Goal: Communication & Community: Answer question/provide support

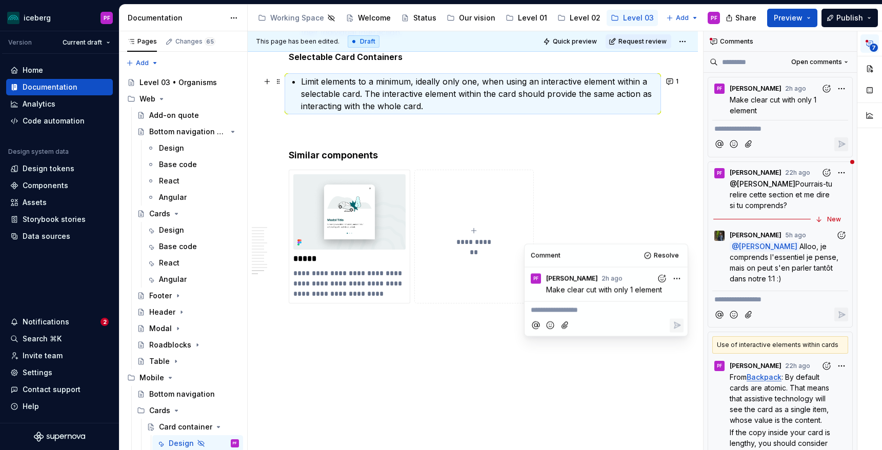
scroll to position [151, 0]
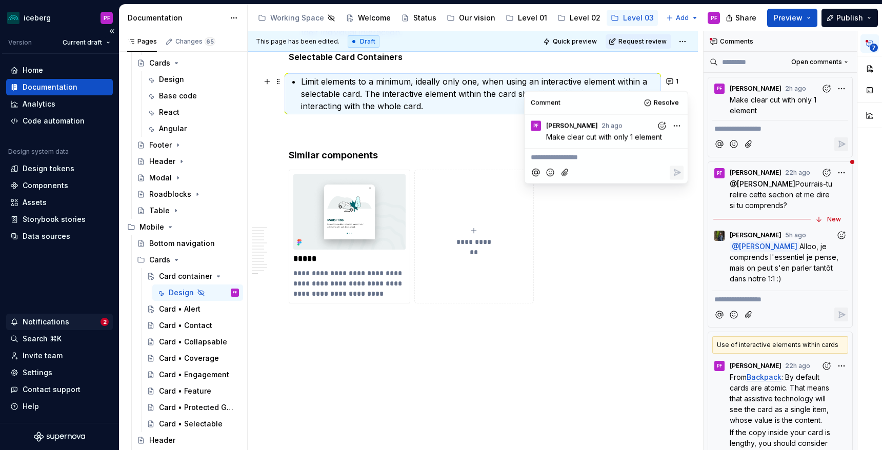
click at [84, 324] on div "Notifications" at bounding box center [55, 322] width 90 height 10
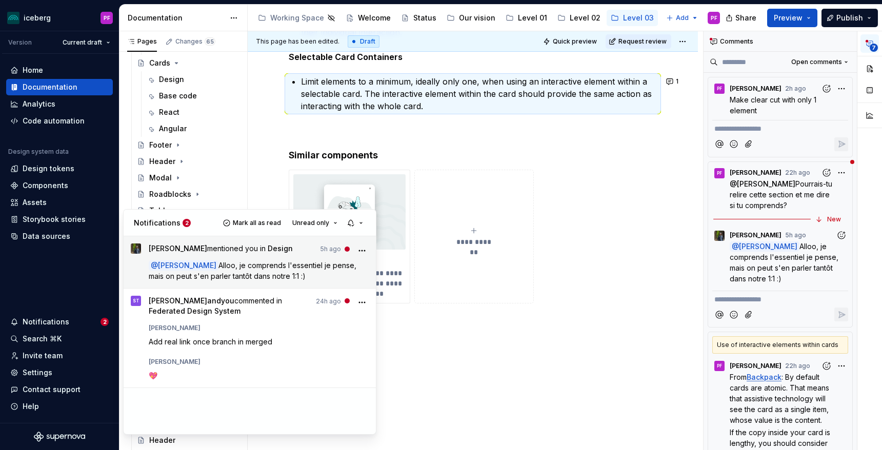
click at [230, 258] on div "[PERSON_NAME] mentioned you in Design 5h ago @ [PERSON_NAME] [PERSON_NAME] comp…" at bounding box center [259, 262] width 221 height 37
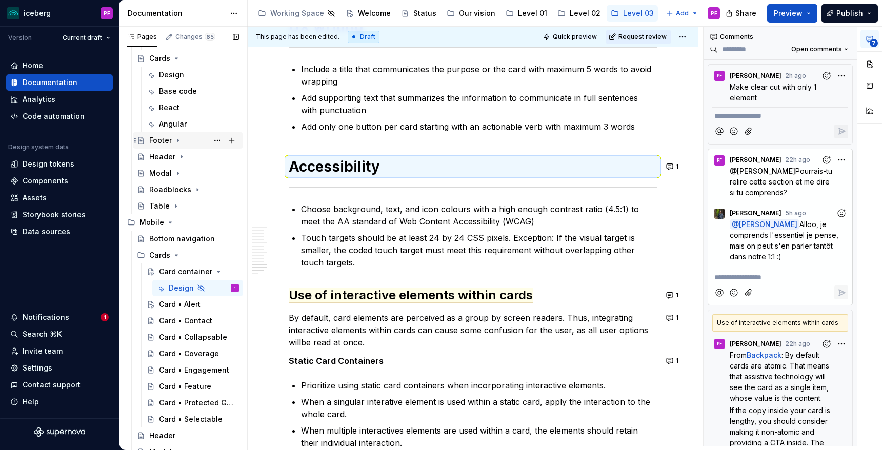
scroll to position [0, 0]
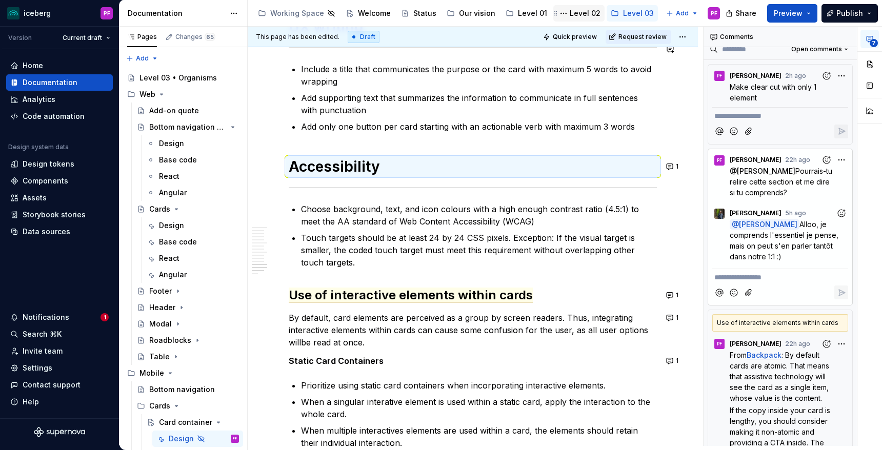
click at [580, 15] on div "Level 02" at bounding box center [585, 13] width 31 height 10
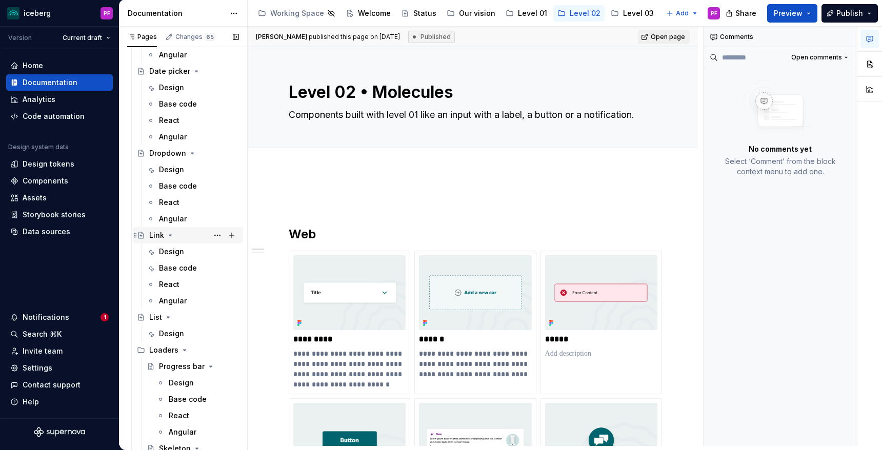
scroll to position [958, 0]
click at [171, 256] on div "Design" at bounding box center [171, 252] width 25 height 10
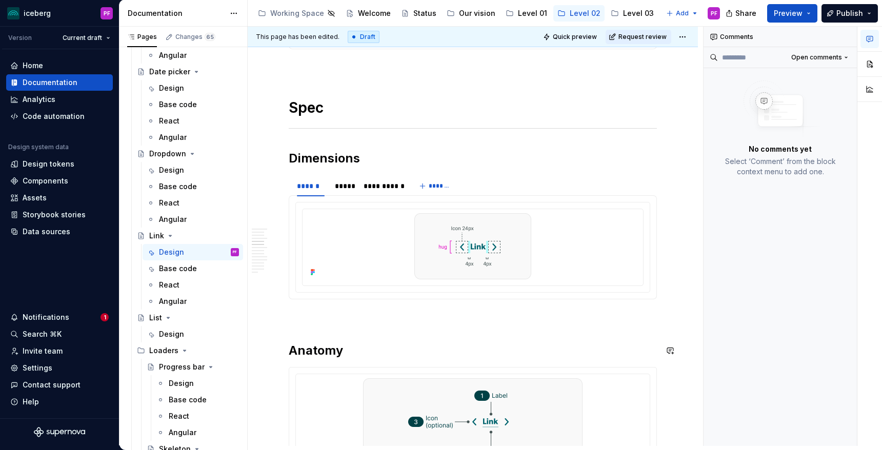
scroll to position [660, 0]
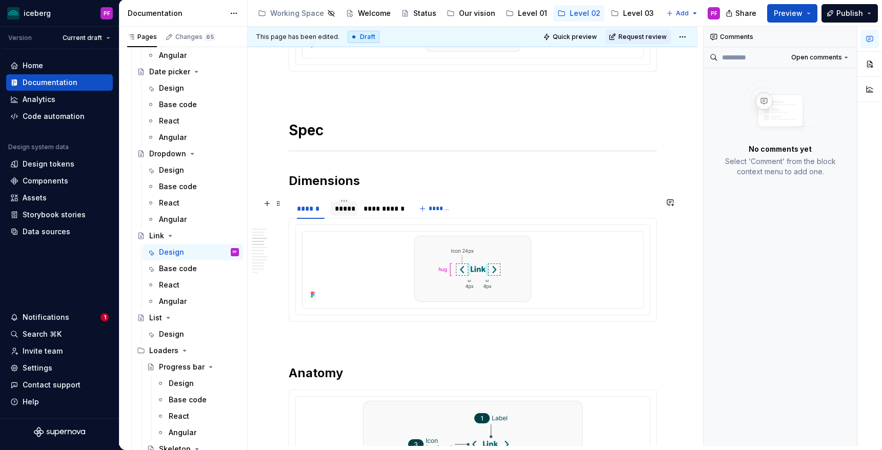
click at [339, 206] on div "*****" at bounding box center [344, 209] width 18 height 10
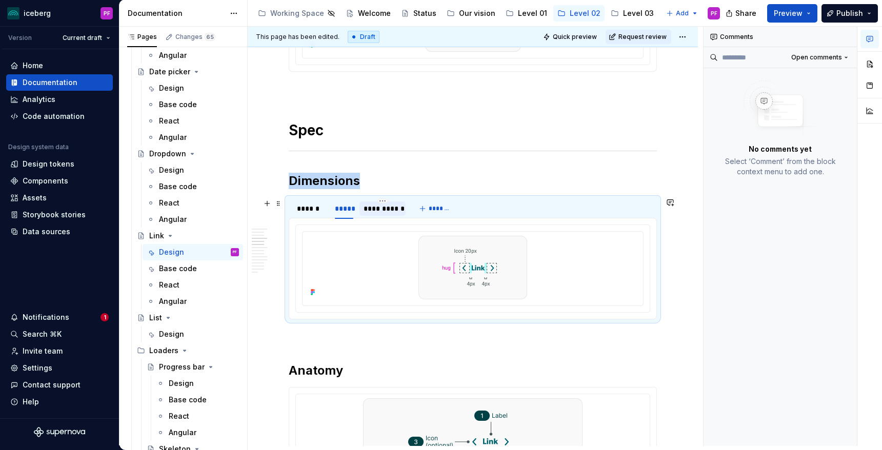
click at [376, 209] on div "**********" at bounding box center [382, 209] width 37 height 10
click at [347, 211] on div "*****" at bounding box center [344, 209] width 18 height 10
click at [316, 212] on div "******" at bounding box center [311, 209] width 28 height 10
click at [352, 212] on div "*****" at bounding box center [344, 209] width 18 height 10
click at [372, 212] on div "**********" at bounding box center [382, 209] width 37 height 10
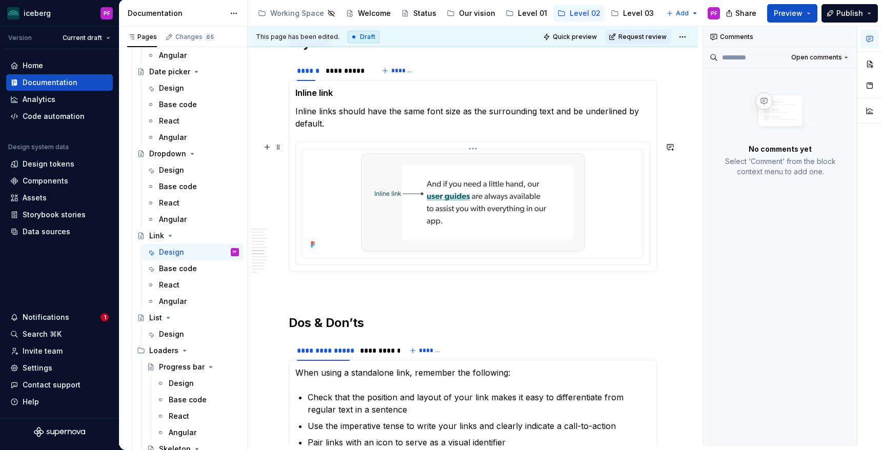
scroll to position [1314, 0]
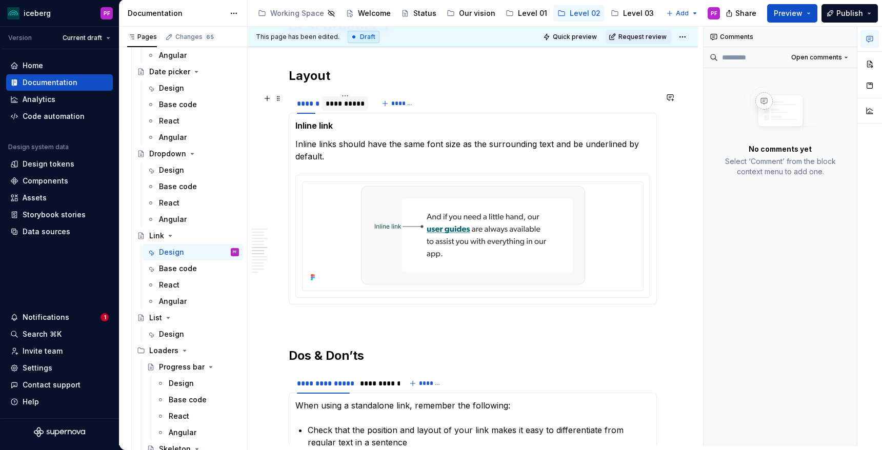
click at [340, 110] on div "**********" at bounding box center [345, 103] width 47 height 14
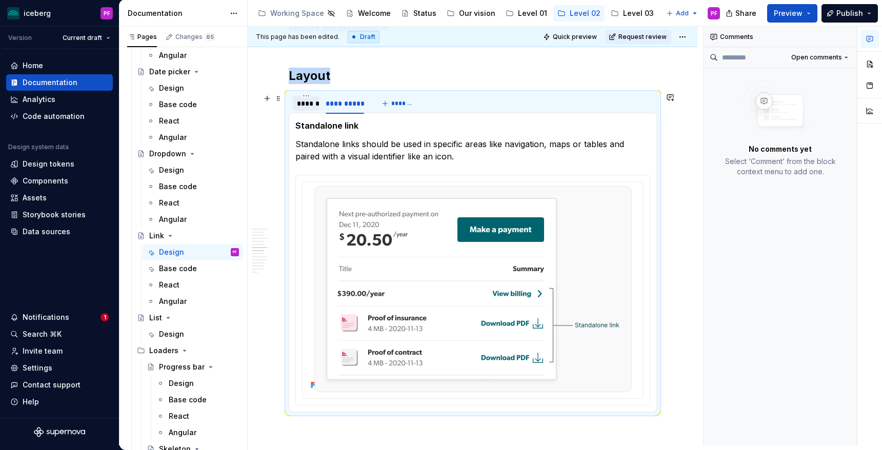
click at [304, 106] on div "******" at bounding box center [306, 104] width 18 height 10
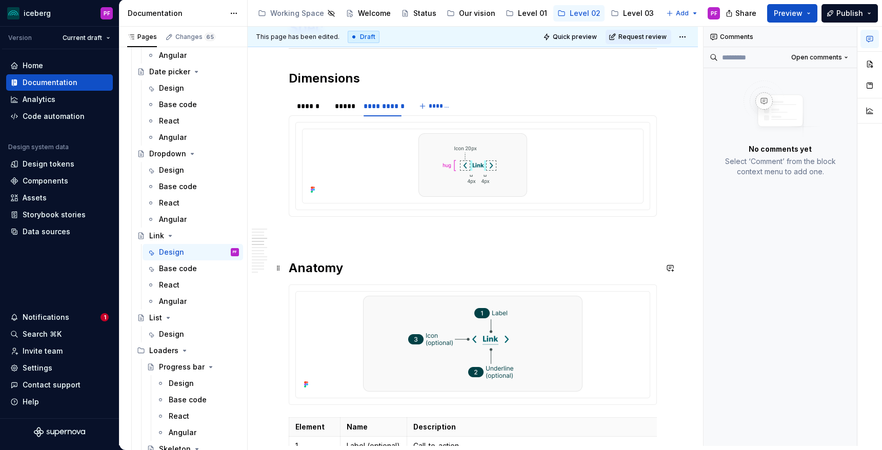
scroll to position [765, 0]
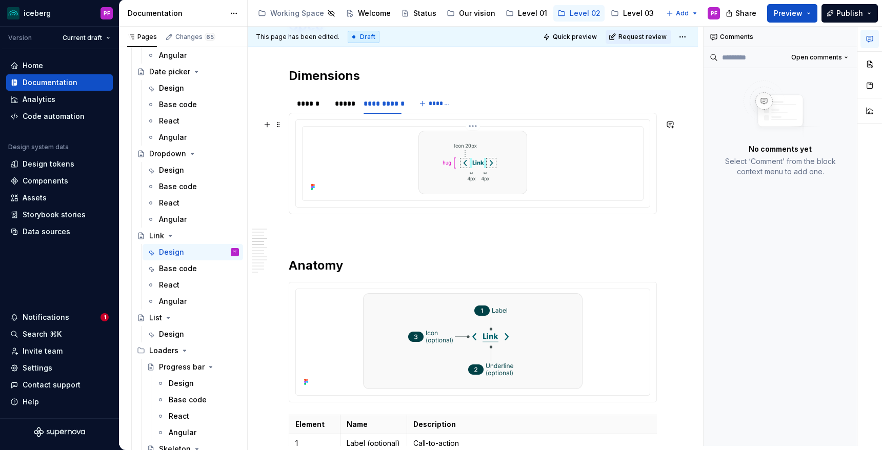
click at [377, 171] on div at bounding box center [473, 163] width 332 height 64
click at [474, 183] on img at bounding box center [473, 163] width 109 height 64
click at [873, 71] on button "button" at bounding box center [870, 64] width 18 height 18
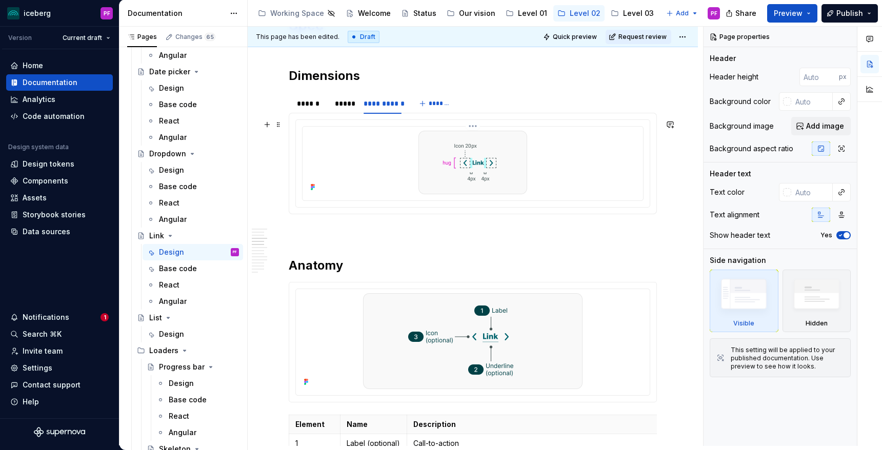
click at [604, 174] on div at bounding box center [473, 163] width 332 height 64
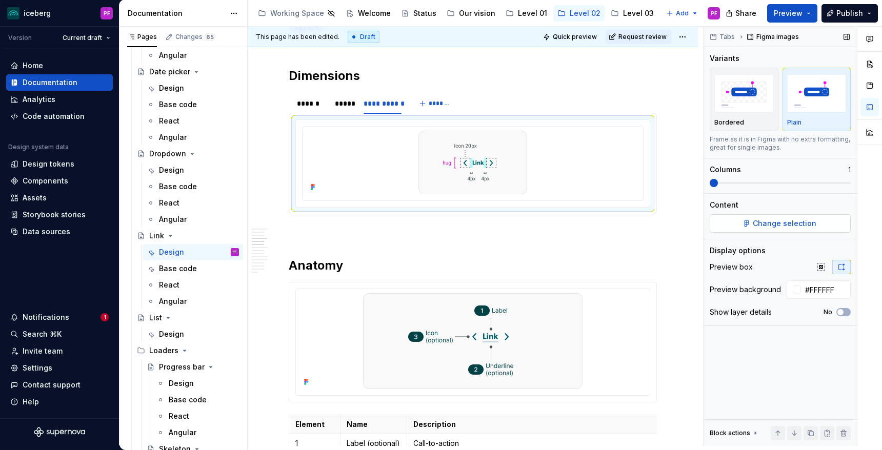
click at [744, 226] on button "Change selection" at bounding box center [780, 223] width 141 height 18
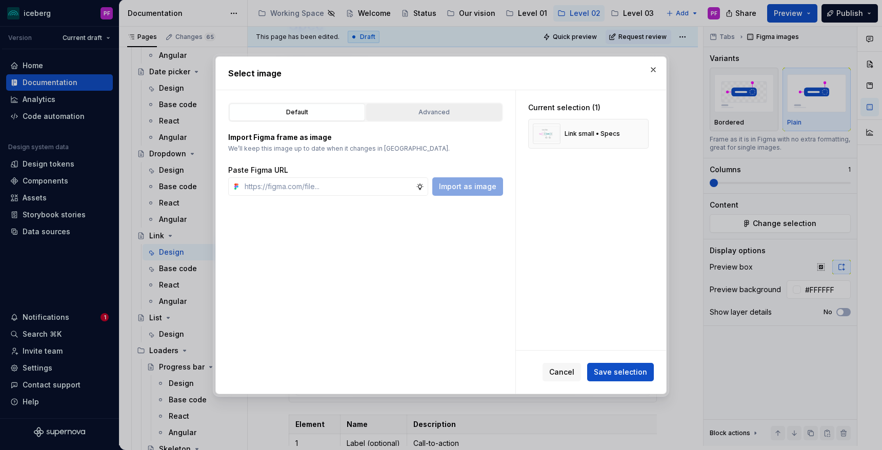
click at [457, 116] on div "Advanced" at bounding box center [434, 112] width 129 height 10
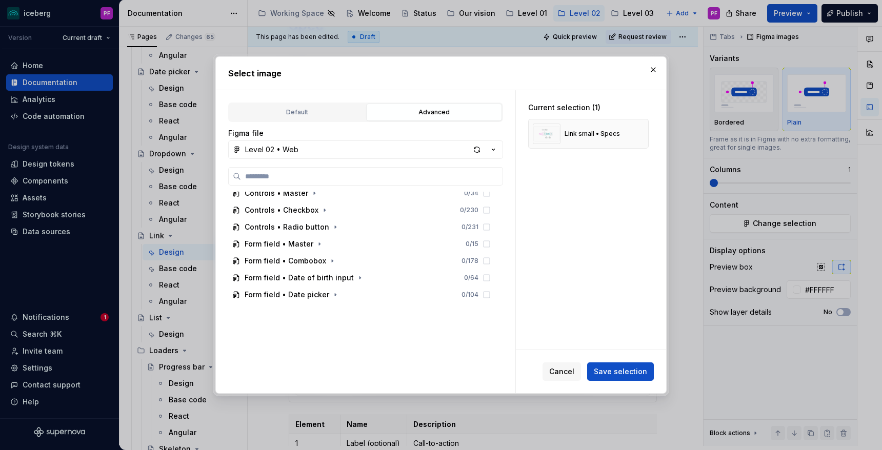
scroll to position [0, 0]
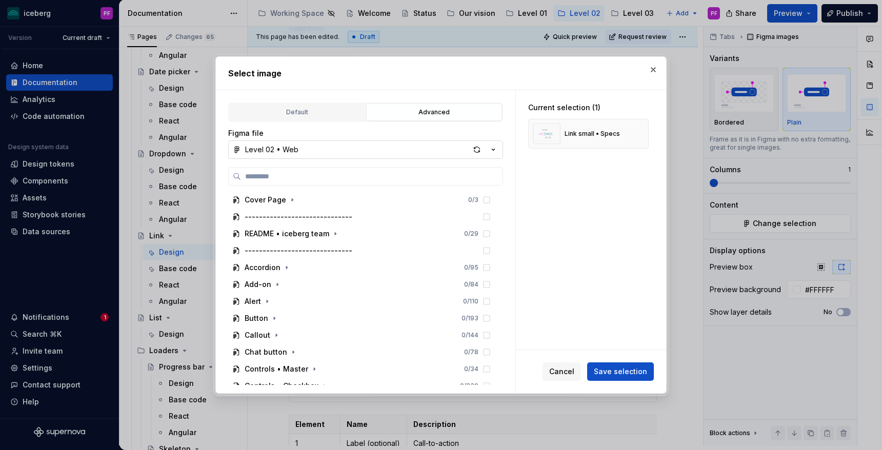
click at [454, 149] on button "Level 02 • Web" at bounding box center [365, 150] width 275 height 18
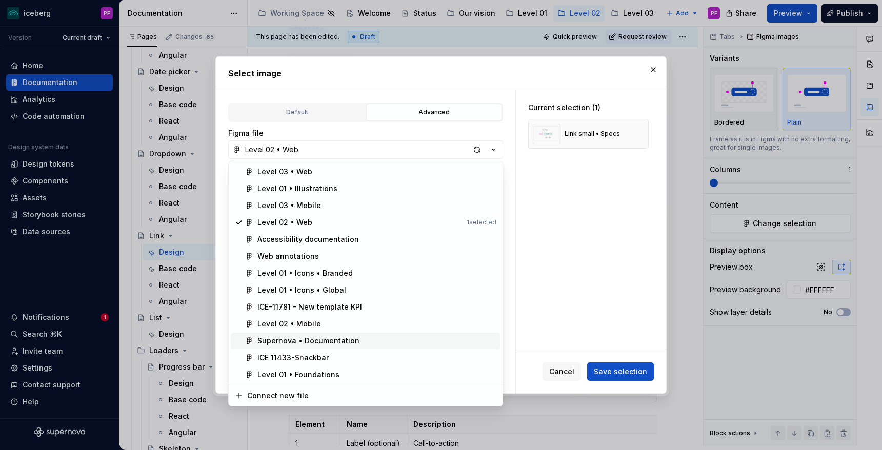
click at [344, 339] on div "Supernova • Documentation" at bounding box center [309, 341] width 102 height 10
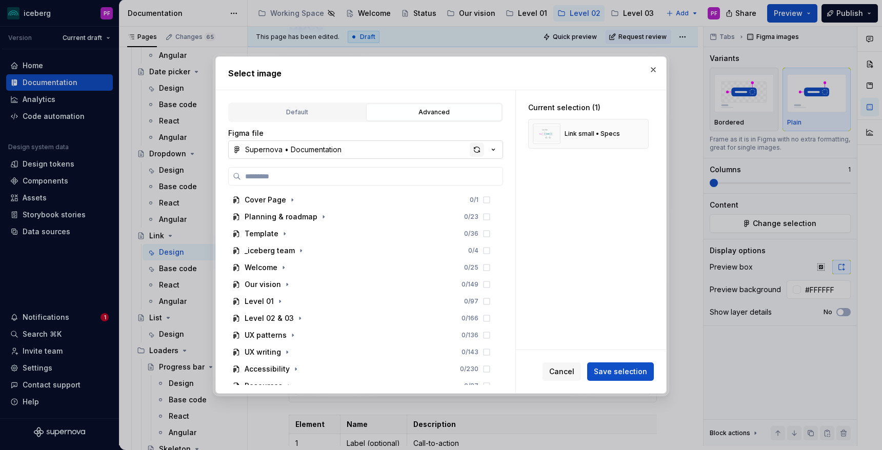
click at [479, 153] on div "button" at bounding box center [477, 150] width 14 height 14
type textarea "*"
type input "**"
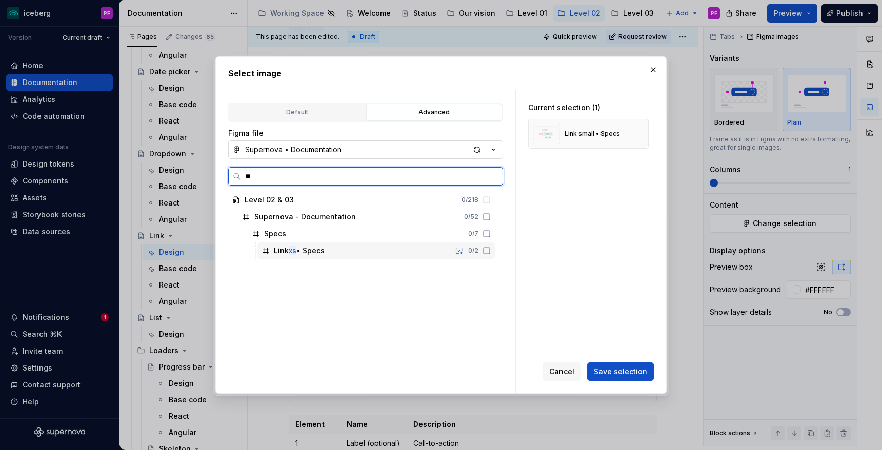
click at [332, 251] on div "Link xs • Specs 0 / 2" at bounding box center [377, 251] width 238 height 16
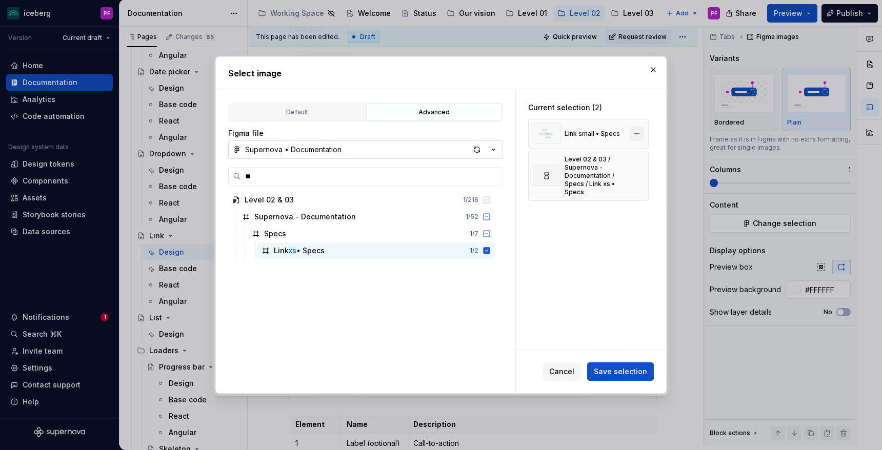
click at [643, 132] on button "button" at bounding box center [637, 134] width 14 height 14
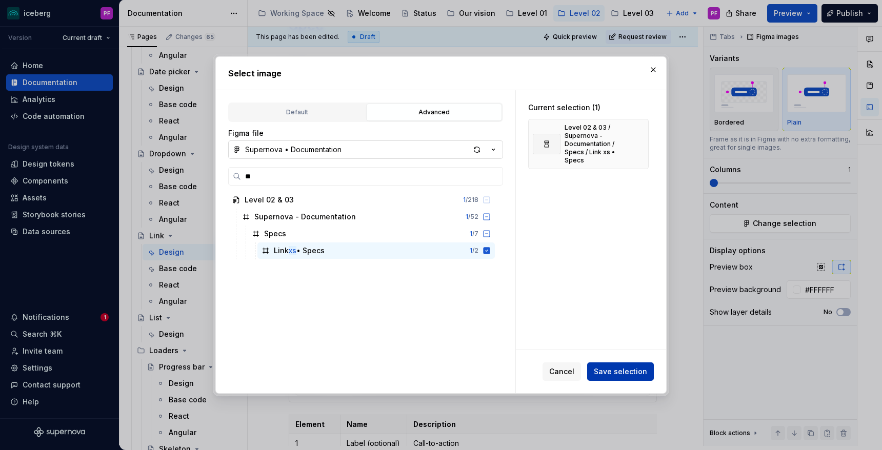
click at [619, 374] on span "Save selection" at bounding box center [620, 372] width 53 height 10
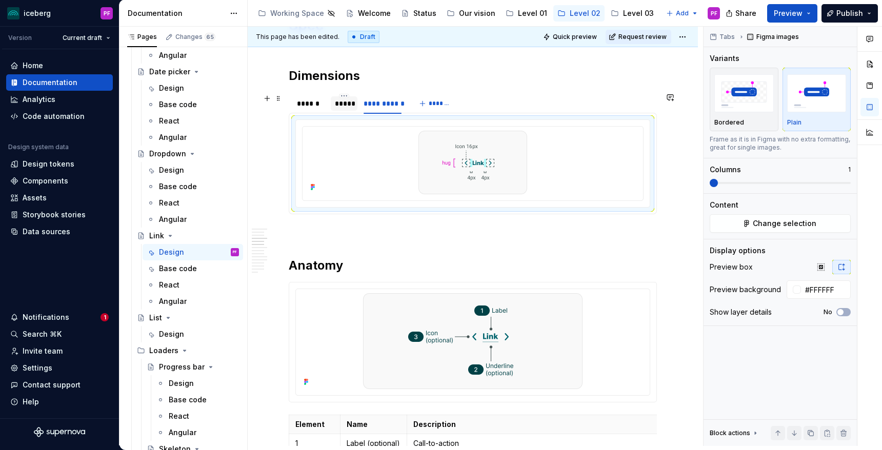
click at [344, 104] on div "*****" at bounding box center [344, 104] width 18 height 10
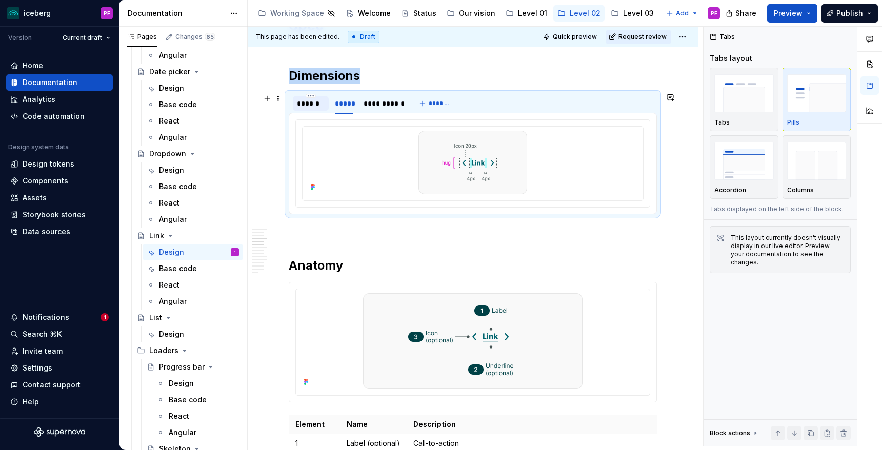
click at [312, 104] on div "******" at bounding box center [311, 104] width 28 height 10
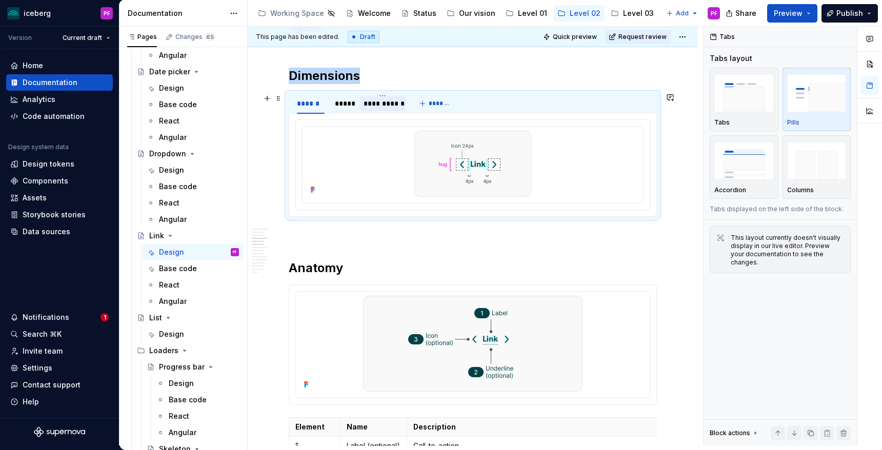
click at [371, 107] on div "**********" at bounding box center [382, 104] width 37 height 10
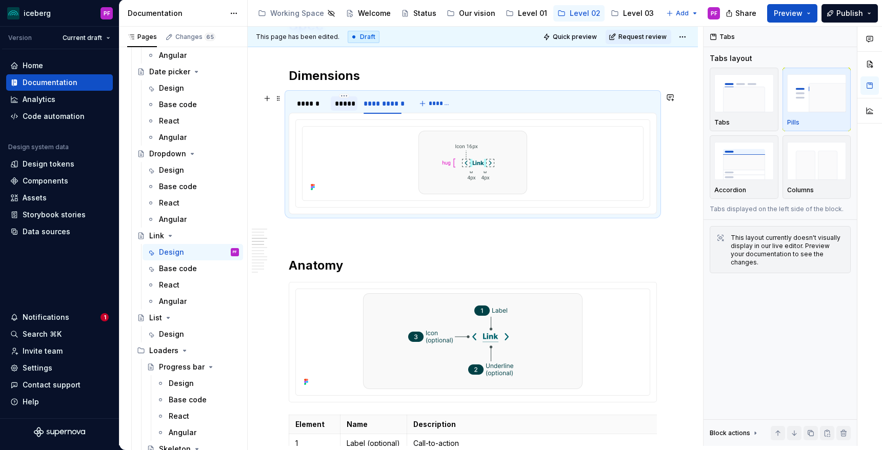
click at [349, 105] on div "*****" at bounding box center [344, 104] width 18 height 10
click at [319, 105] on div "******" at bounding box center [311, 104] width 28 height 10
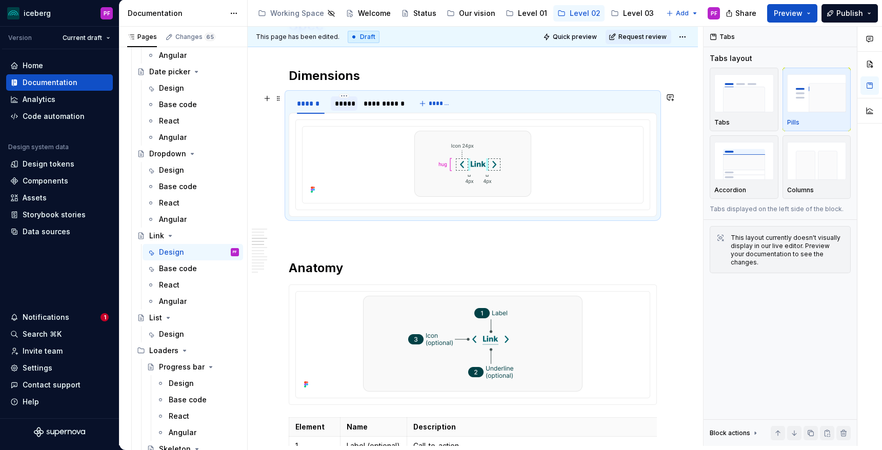
click at [344, 106] on div "*****" at bounding box center [344, 104] width 18 height 10
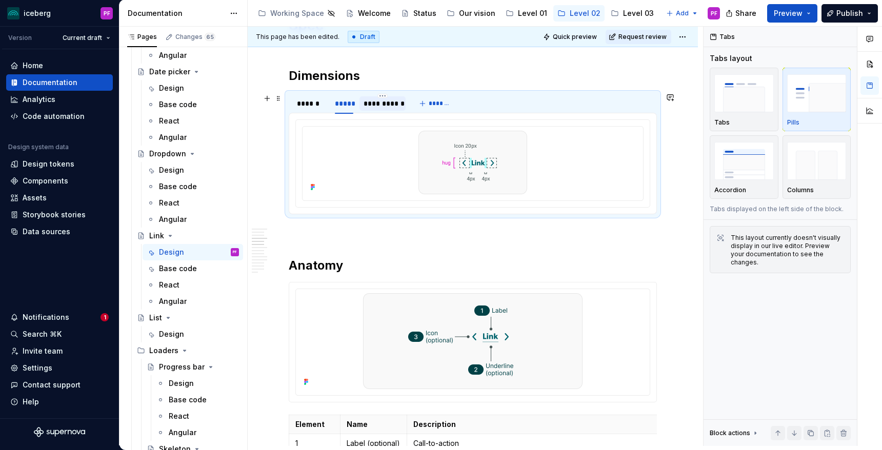
click at [368, 107] on div "**********" at bounding box center [382, 104] width 37 height 10
click at [401, 148] on div at bounding box center [473, 163] width 332 height 64
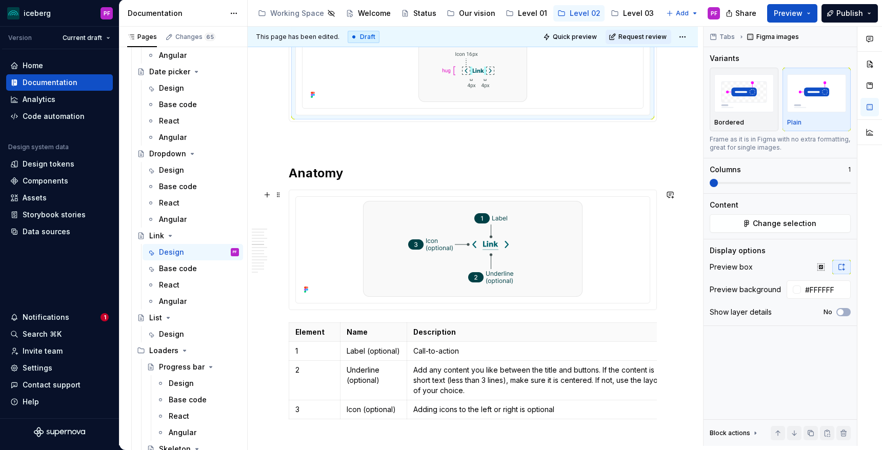
scroll to position [860, 0]
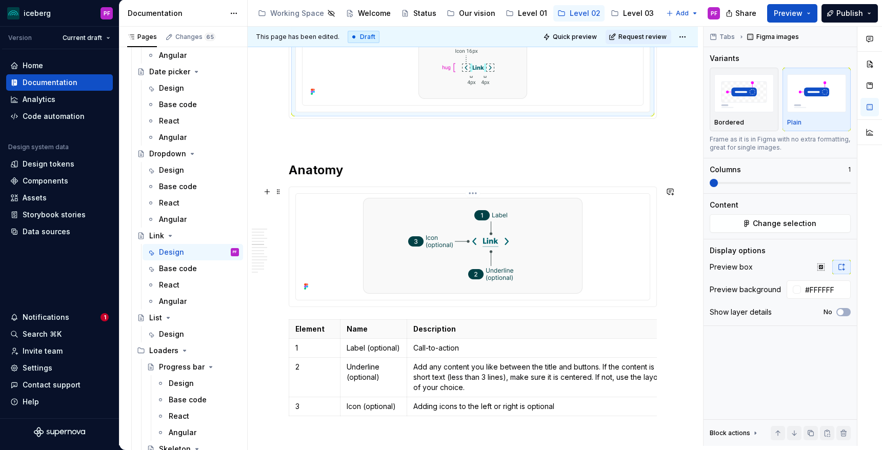
click at [366, 267] on img at bounding box center [473, 246] width 220 height 96
click at [760, 226] on span "Change selection" at bounding box center [785, 224] width 64 height 10
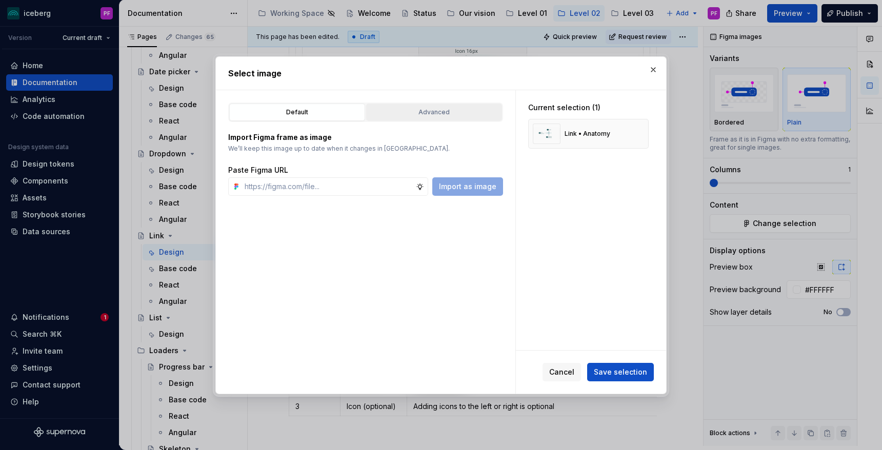
click at [461, 115] on div "Advanced" at bounding box center [434, 112] width 129 height 10
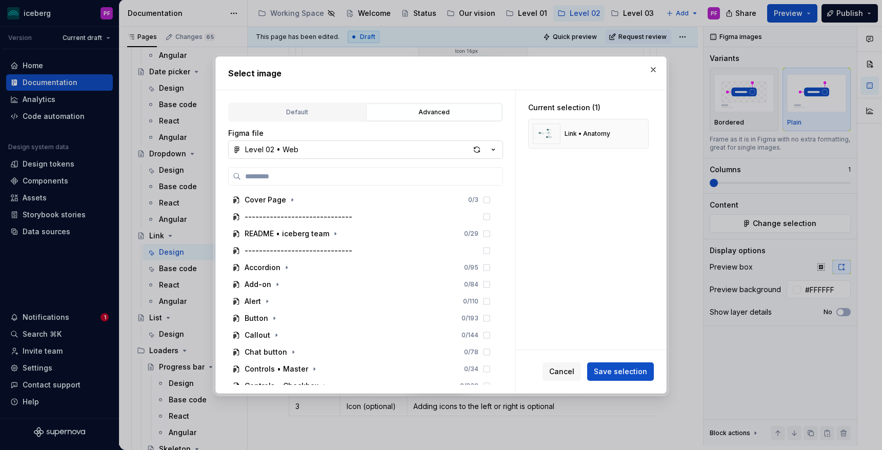
click at [350, 151] on button "Level 02 • Web" at bounding box center [365, 150] width 275 height 18
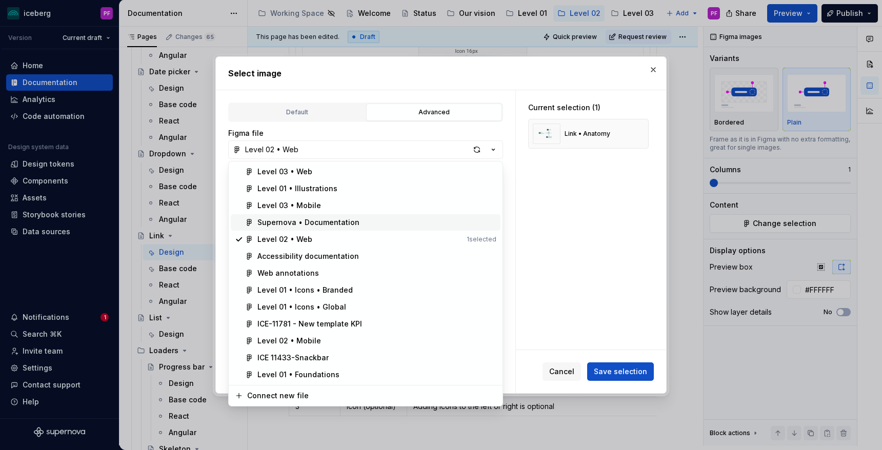
click at [337, 223] on div "Supernova • Documentation" at bounding box center [309, 223] width 102 height 10
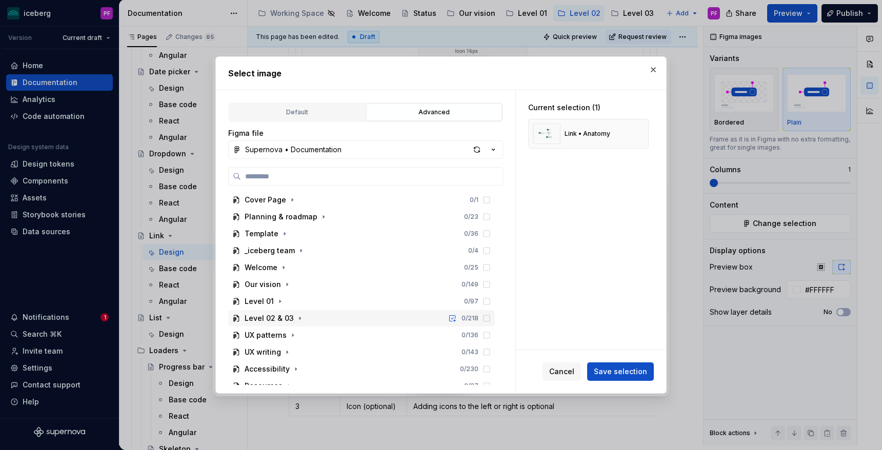
scroll to position [9, 0]
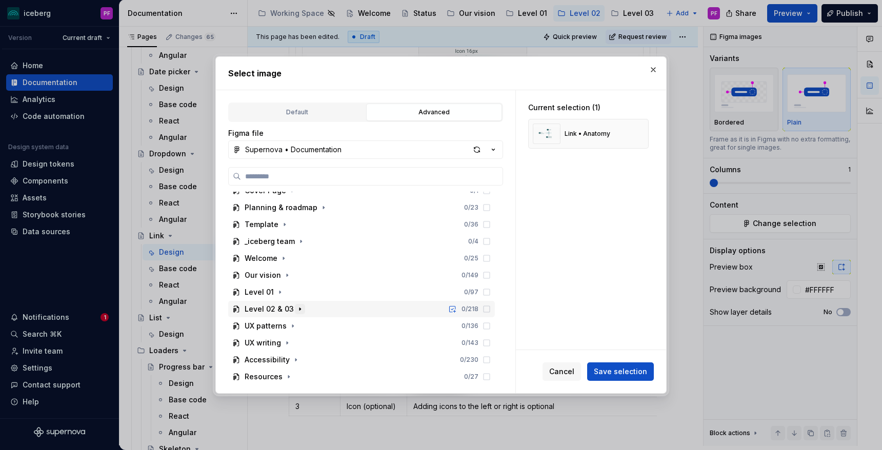
click at [296, 307] on icon "button" at bounding box center [300, 309] width 8 height 8
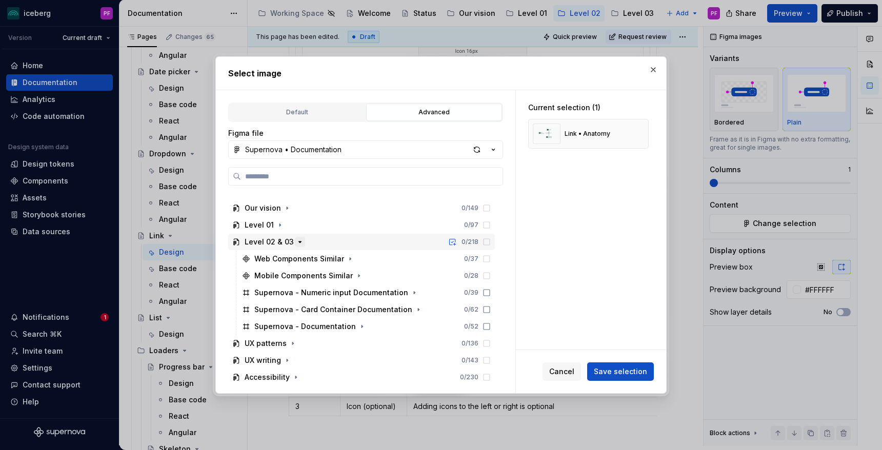
scroll to position [94, 0]
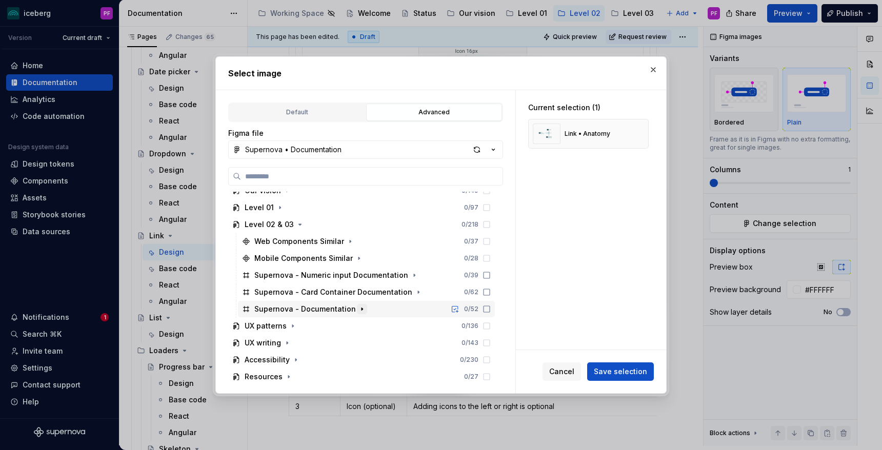
click at [359, 307] on icon "button" at bounding box center [362, 309] width 8 height 8
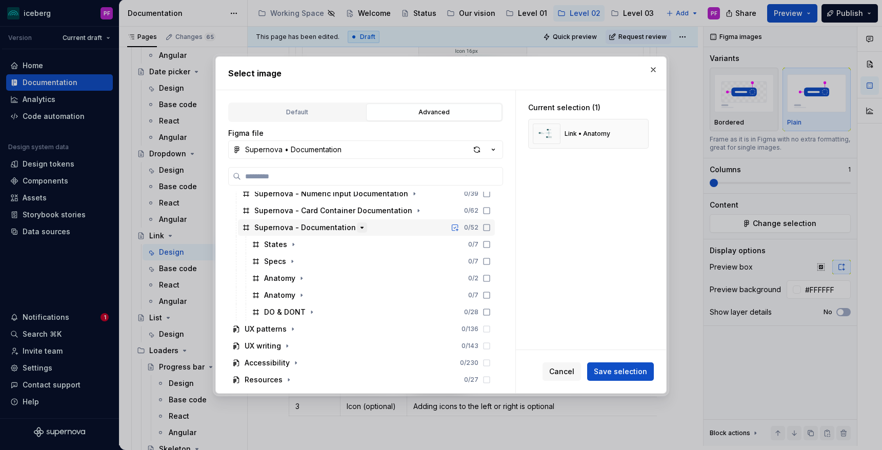
scroll to position [179, 0]
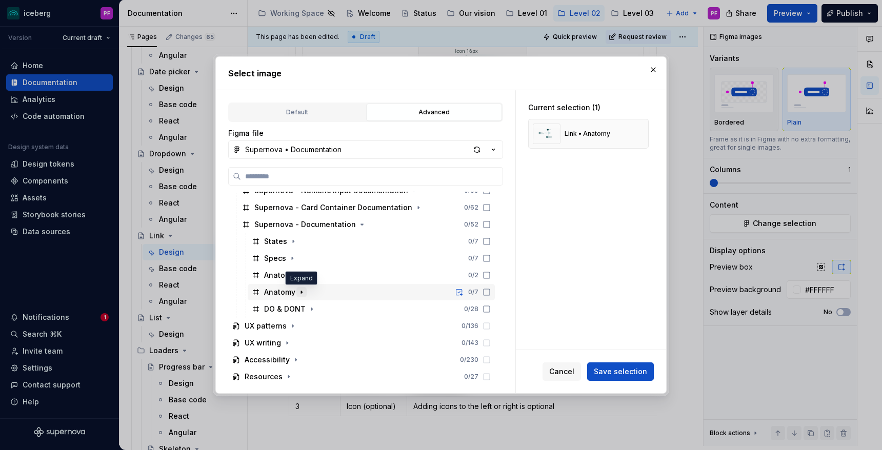
click at [302, 293] on icon "button" at bounding box center [302, 292] width 8 height 8
click at [303, 292] on icon "button" at bounding box center [302, 292] width 8 height 8
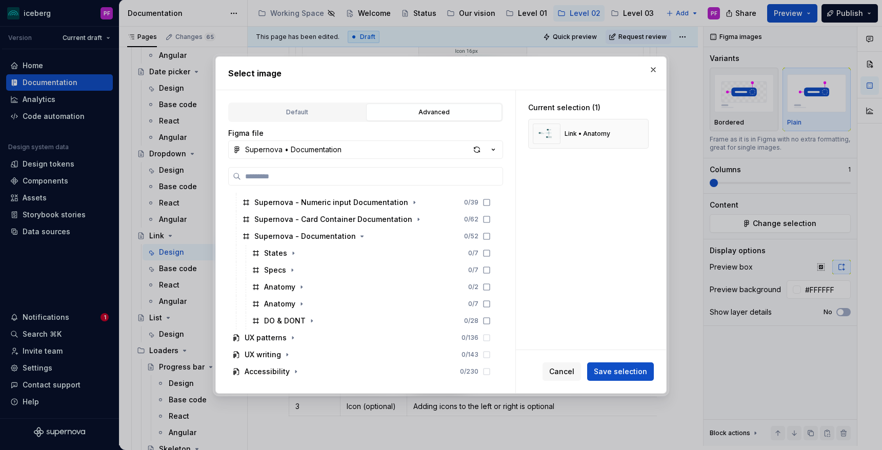
scroll to position [161, 0]
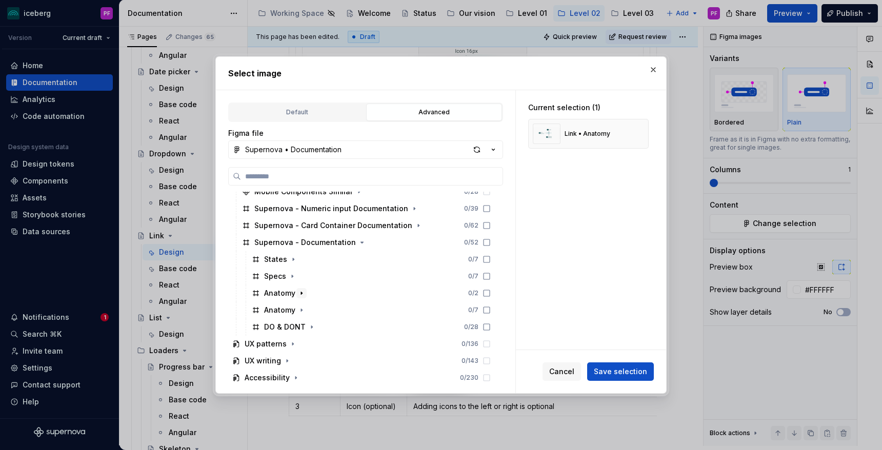
click at [300, 289] on icon "button" at bounding box center [302, 293] width 8 height 8
click at [301, 294] on icon "button" at bounding box center [302, 293] width 8 height 8
click at [294, 278] on icon "button" at bounding box center [292, 276] width 8 height 8
click at [299, 308] on icon "button" at bounding box center [302, 310] width 8 height 8
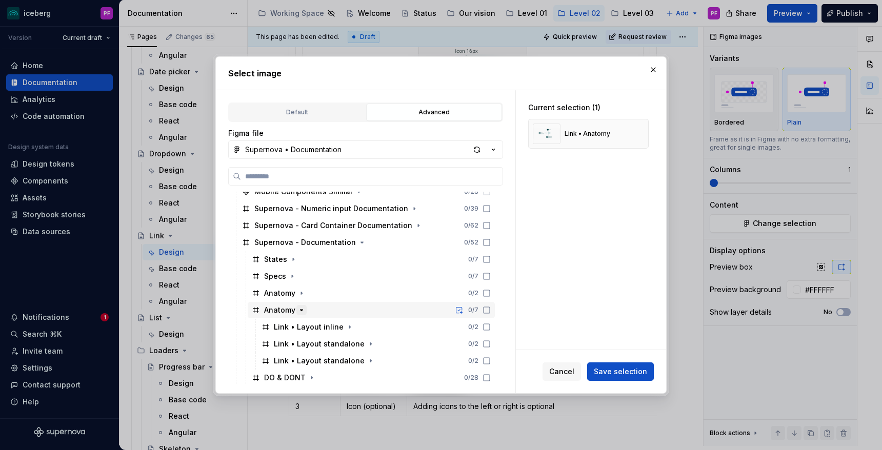
click at [299, 308] on icon "button" at bounding box center [302, 310] width 8 height 8
click at [302, 308] on icon "button" at bounding box center [302, 310] width 8 height 8
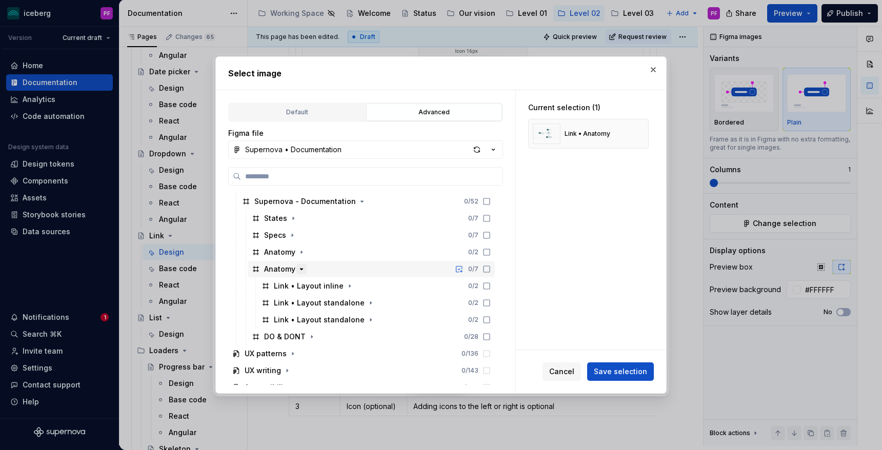
click at [301, 266] on icon "button" at bounding box center [302, 269] width 8 height 8
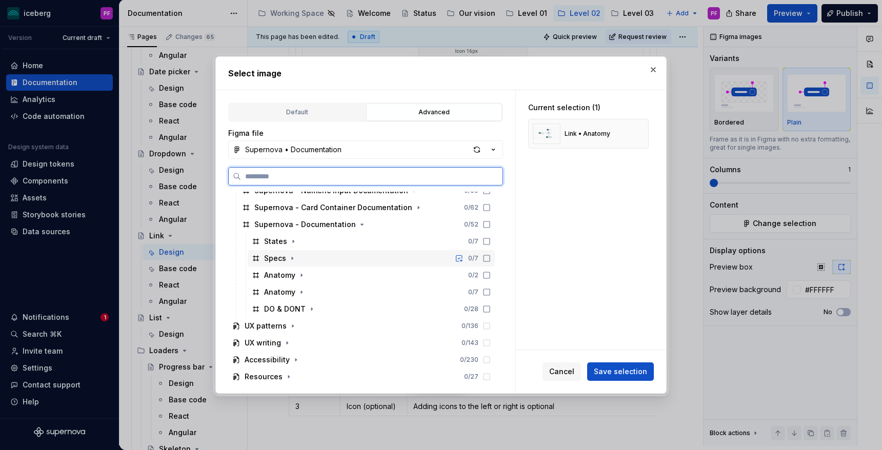
click at [301, 252] on div "Specs 0 / 7" at bounding box center [371, 258] width 247 height 16
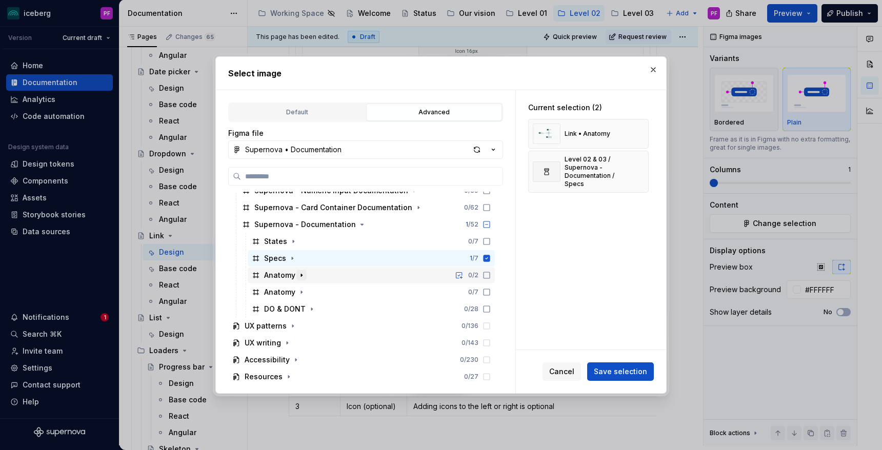
click at [301, 277] on icon "button" at bounding box center [302, 275] width 8 height 8
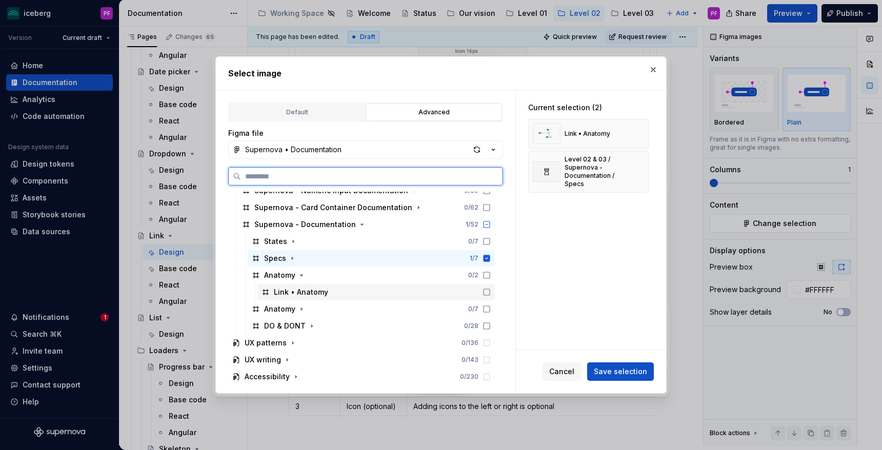
click at [298, 296] on div "Link • Anatomy" at bounding box center [301, 292] width 54 height 10
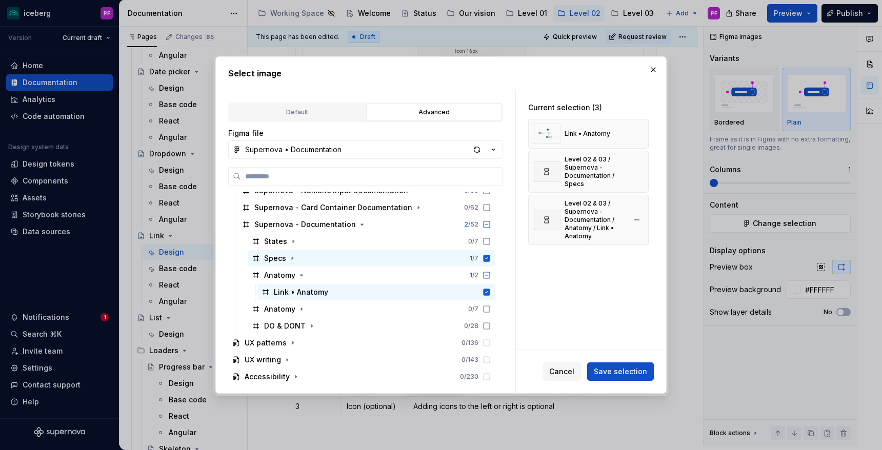
click at [644, 170] on button "button" at bounding box center [637, 172] width 14 height 14
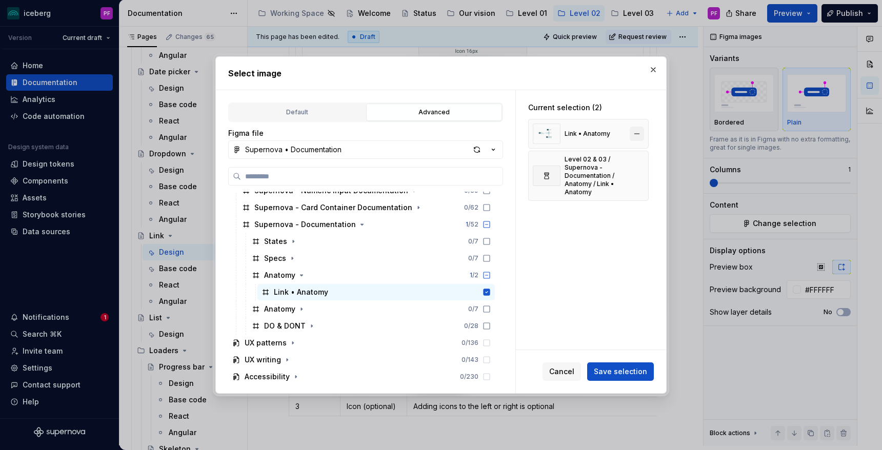
click at [639, 135] on button "button" at bounding box center [637, 134] width 14 height 14
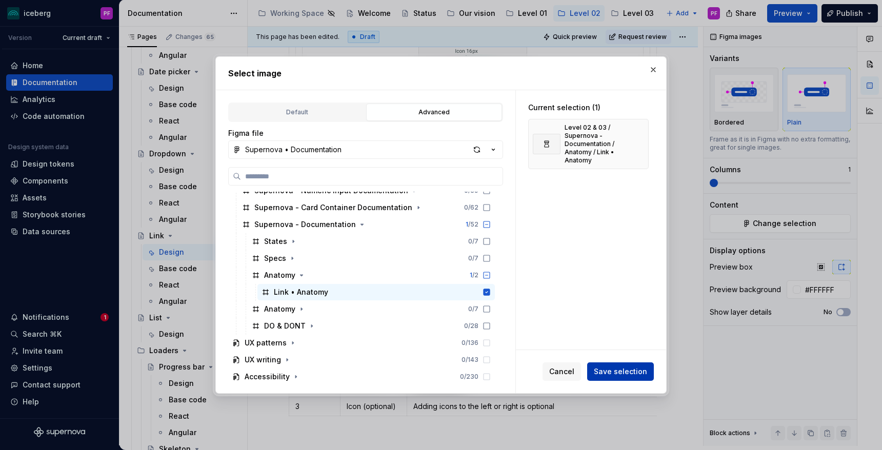
click at [620, 370] on span "Save selection" at bounding box center [620, 372] width 53 height 10
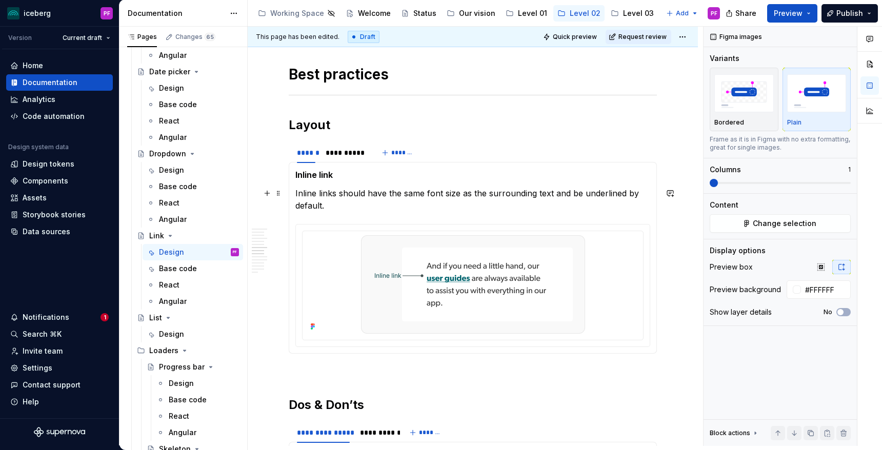
scroll to position [1271, 0]
click at [346, 161] on div "**********" at bounding box center [345, 153] width 47 height 16
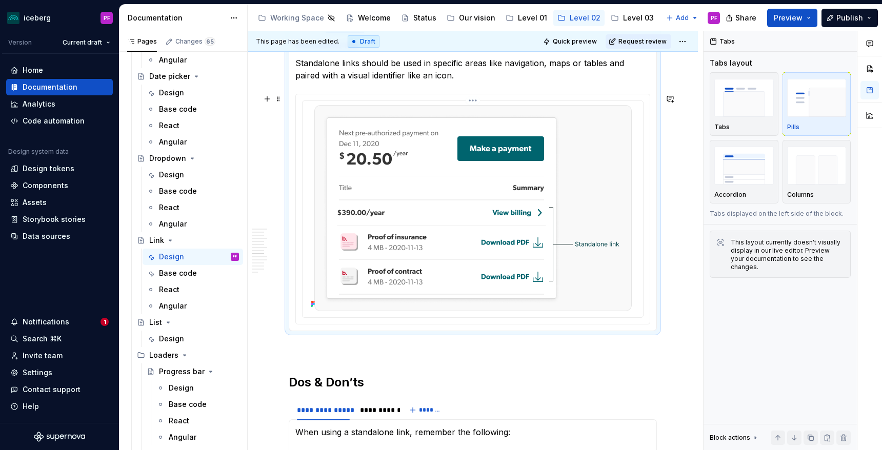
scroll to position [1357, 0]
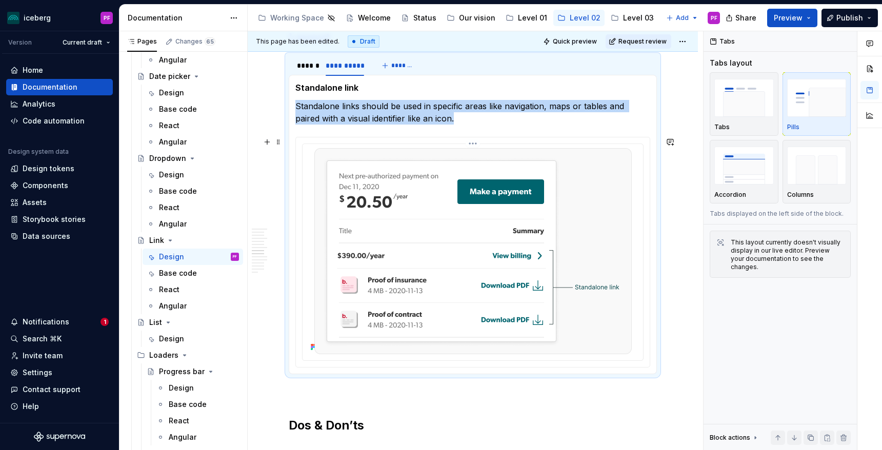
click at [391, 231] on img at bounding box center [473, 251] width 318 height 206
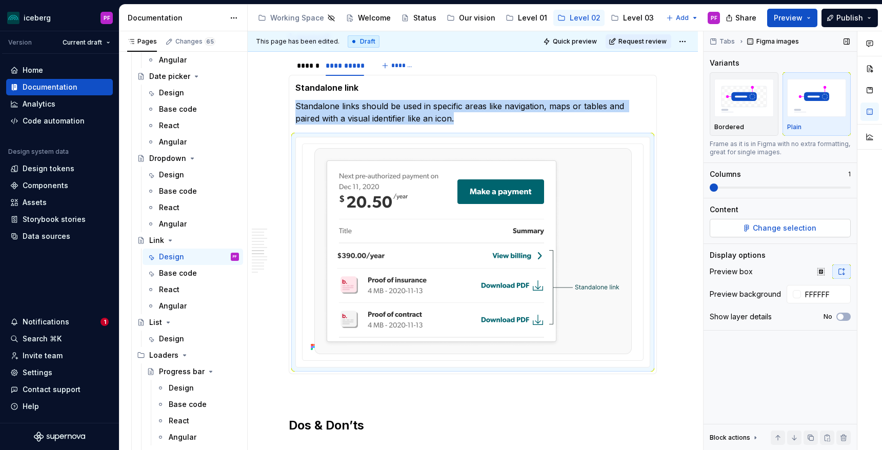
click at [783, 225] on span "Change selection" at bounding box center [785, 228] width 64 height 10
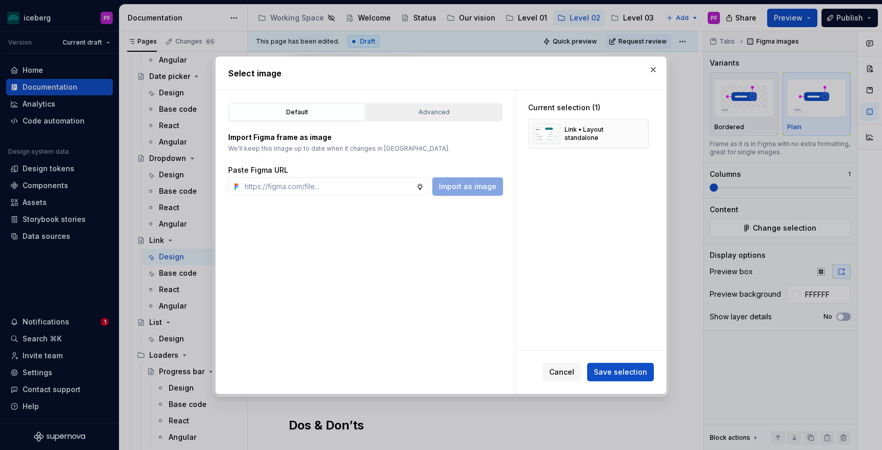
click at [426, 116] on div "Advanced" at bounding box center [434, 112] width 129 height 10
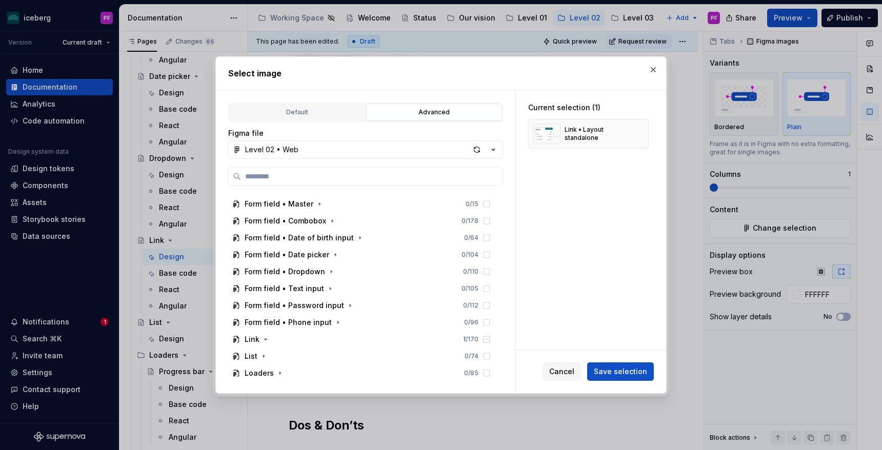
scroll to position [215, 0]
click at [312, 152] on button "Level 02 • Web" at bounding box center [365, 150] width 275 height 18
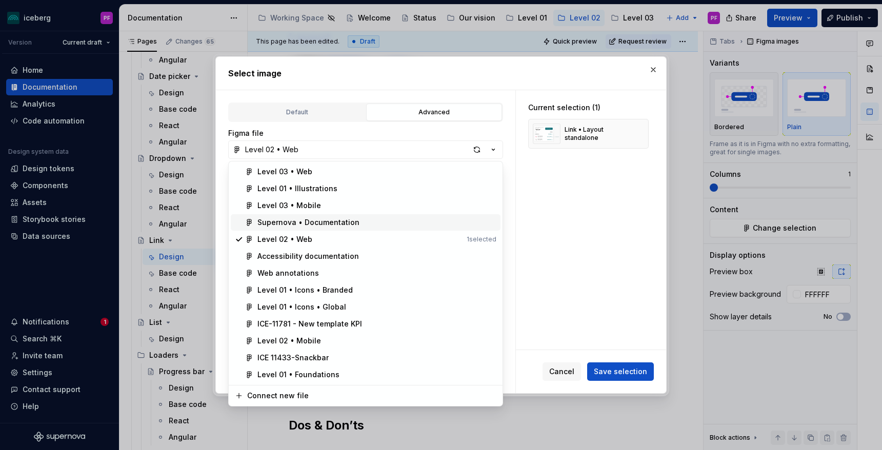
click at [299, 226] on div "Supernova • Documentation" at bounding box center [309, 223] width 102 height 10
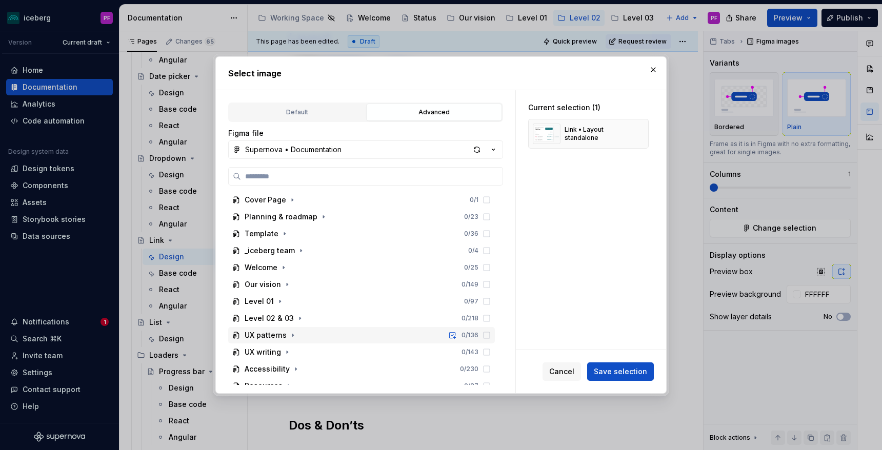
scroll to position [9, 0]
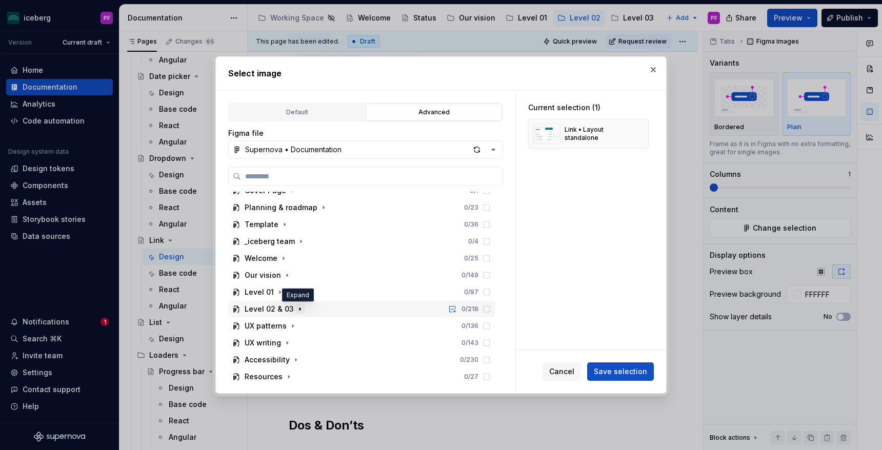
click at [300, 312] on icon "button" at bounding box center [300, 309] width 8 height 8
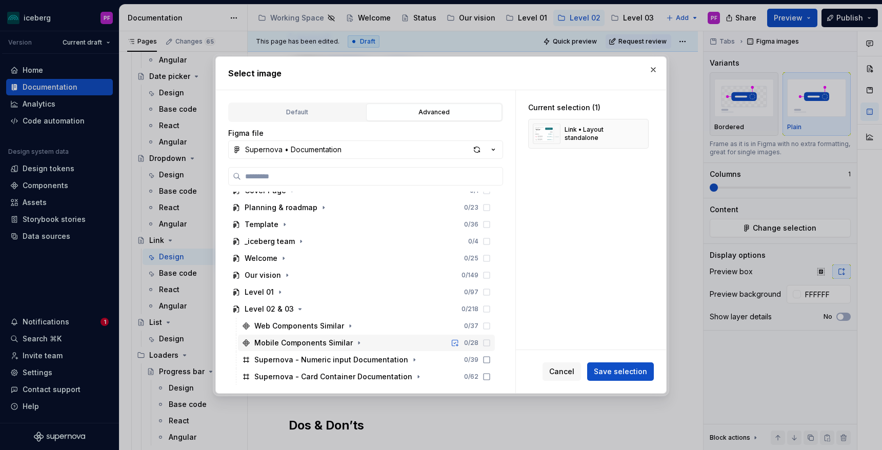
scroll to position [94, 0]
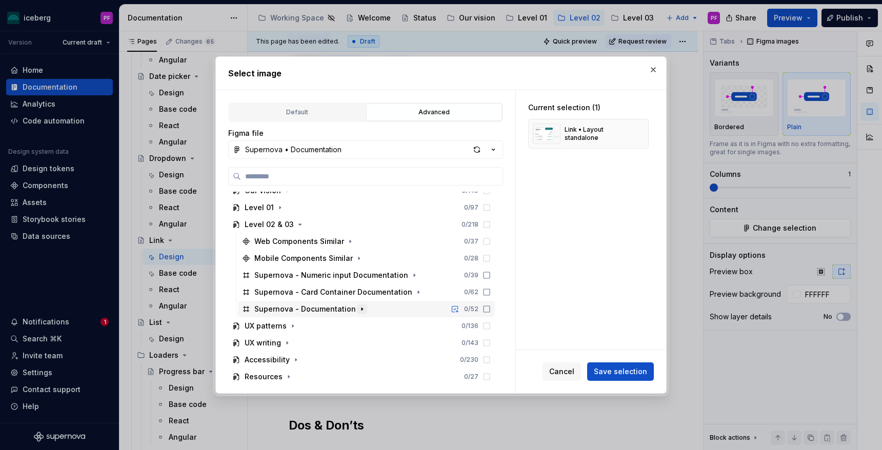
click at [358, 310] on icon "button" at bounding box center [362, 309] width 8 height 8
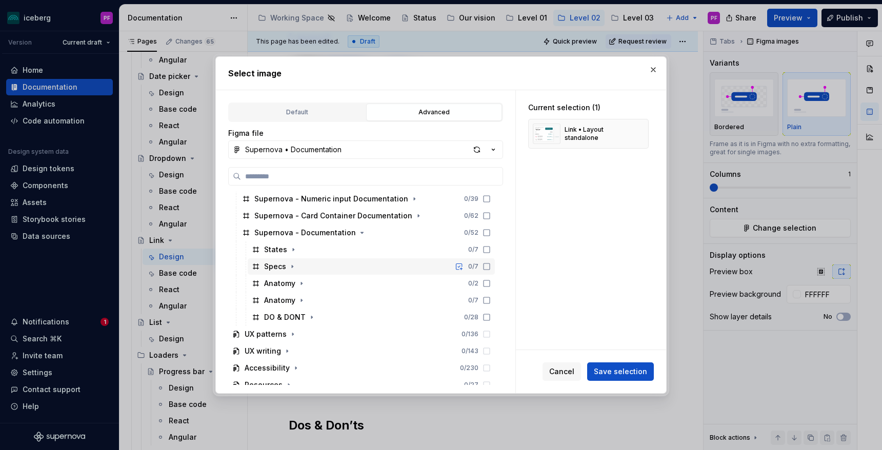
scroll to position [173, 0]
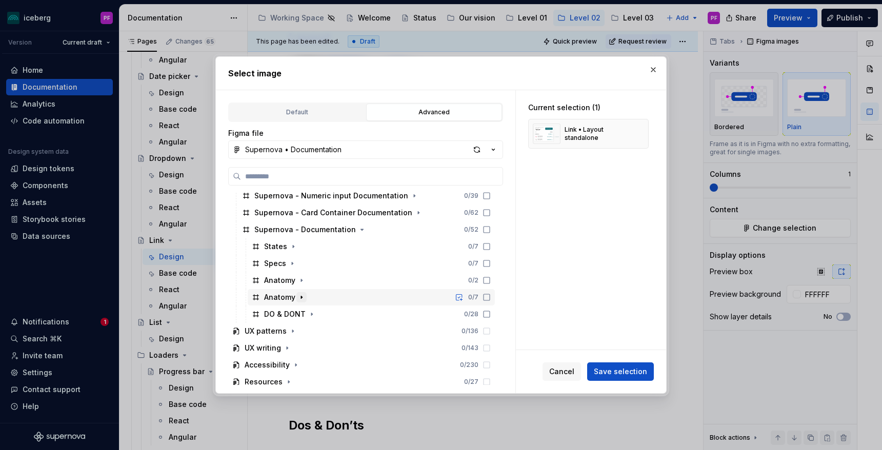
click at [301, 296] on icon "button" at bounding box center [301, 297] width 1 height 3
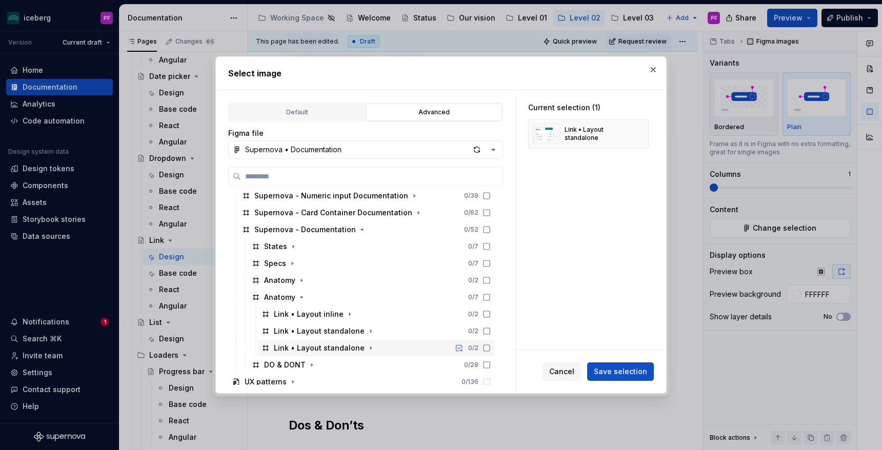
scroll to position [198, 0]
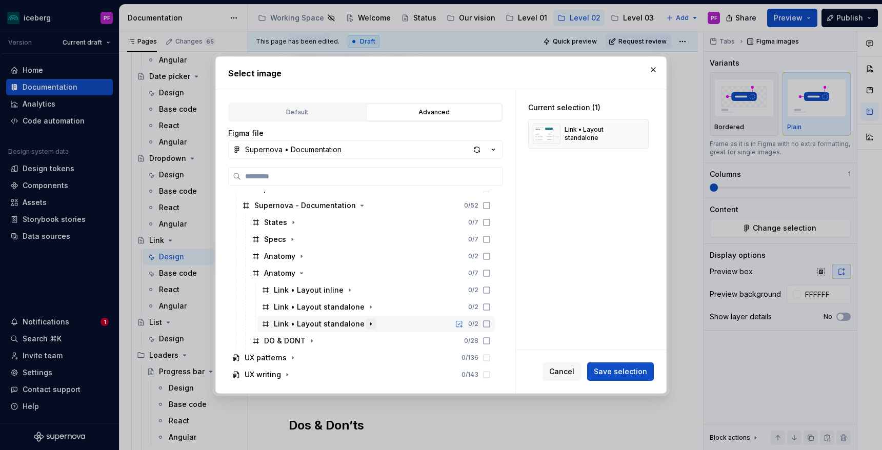
click at [367, 324] on icon "button" at bounding box center [371, 324] width 8 height 8
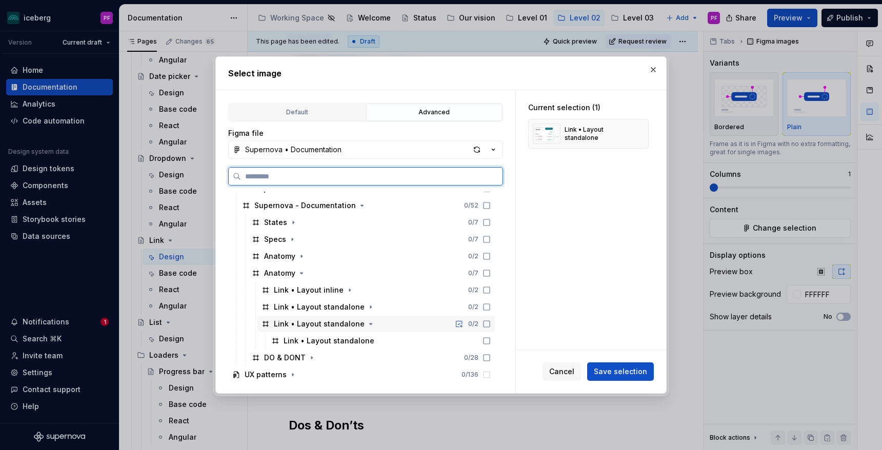
click at [408, 324] on div "Link • Layout standalone 0 / 2" at bounding box center [377, 324] width 238 height 16
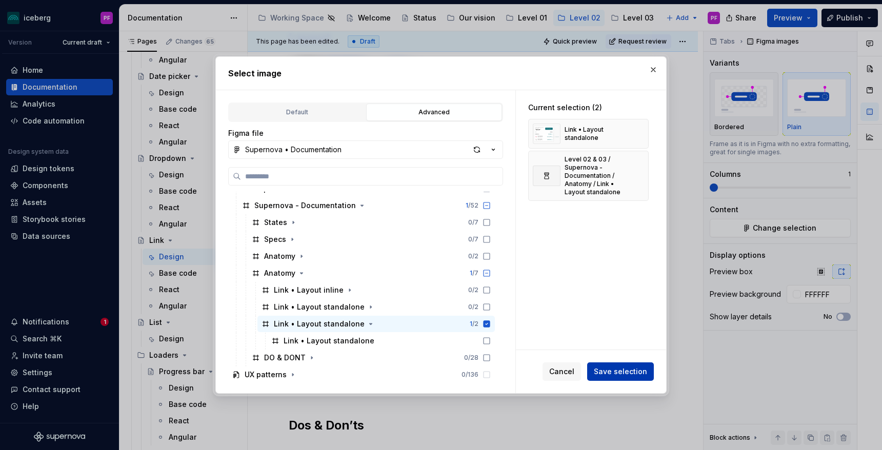
click at [636, 368] on span "Save selection" at bounding box center [620, 372] width 53 height 10
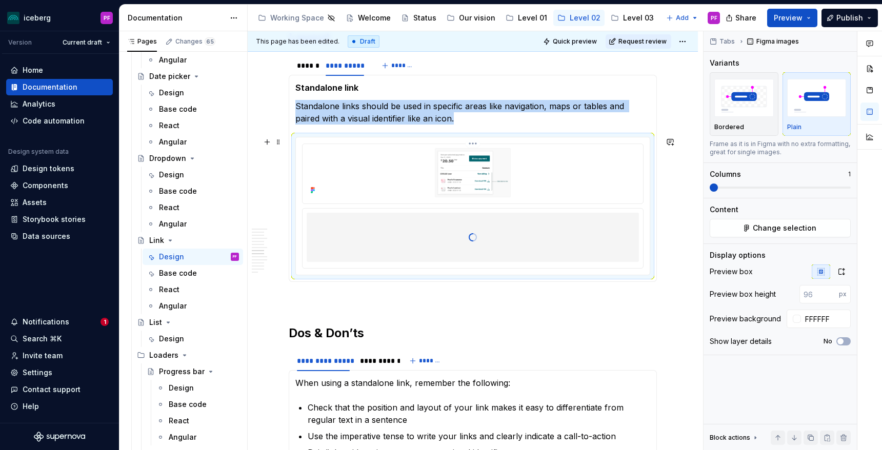
click at [446, 182] on img at bounding box center [473, 172] width 318 height 49
click at [845, 272] on icon "button" at bounding box center [842, 272] width 8 height 8
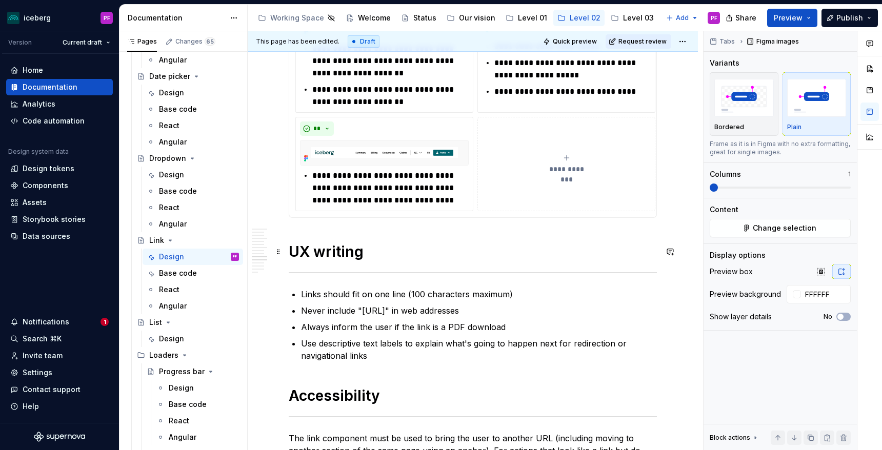
scroll to position [2720, 0]
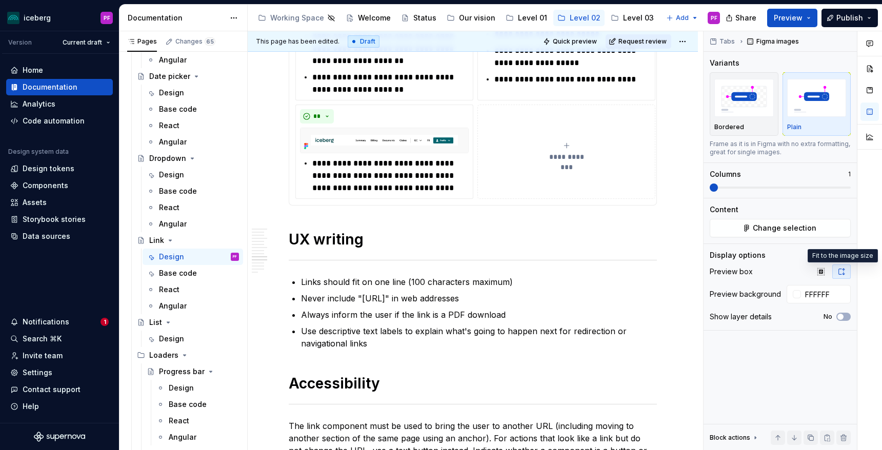
click at [553, 166] on button "**********" at bounding box center [567, 152] width 178 height 94
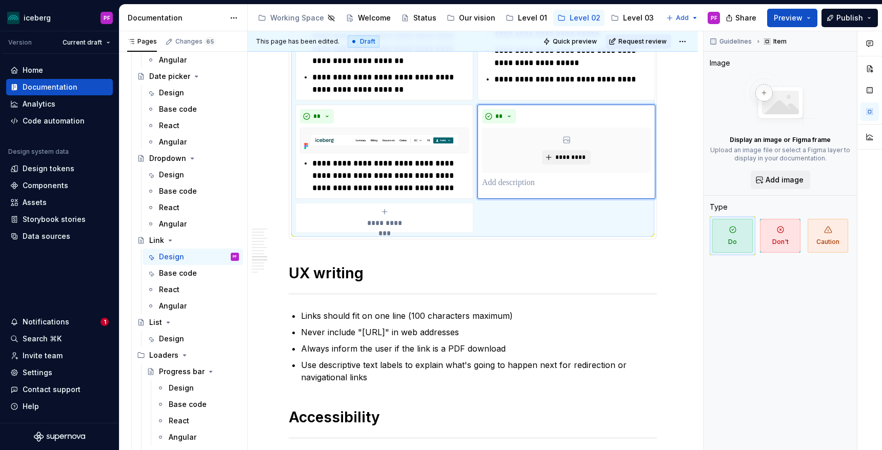
click at [408, 216] on div "**********" at bounding box center [384, 218] width 169 height 21
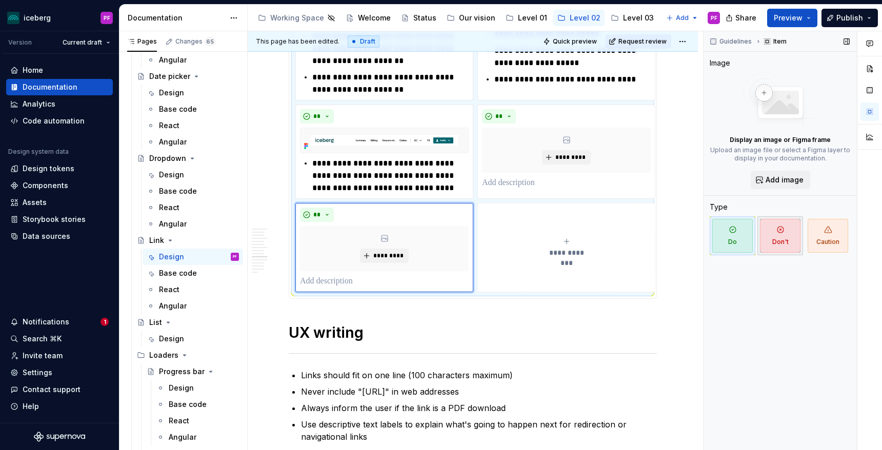
click at [777, 225] on span "Don't" at bounding box center [780, 236] width 41 height 34
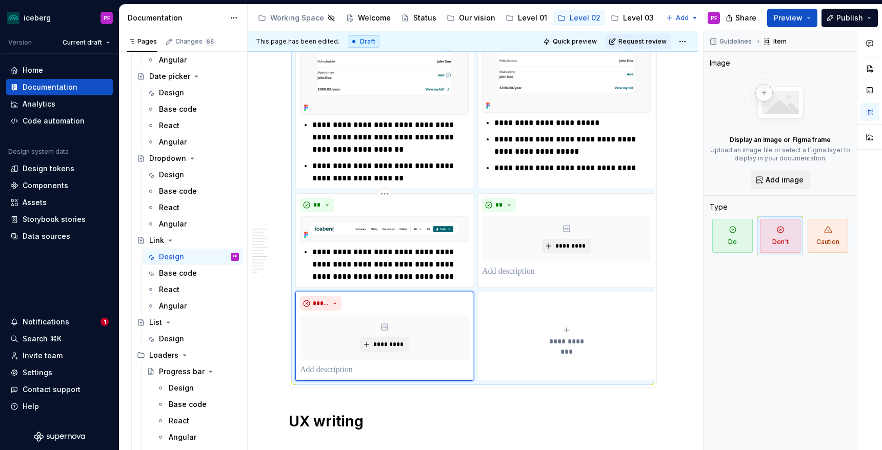
scroll to position [2641, 0]
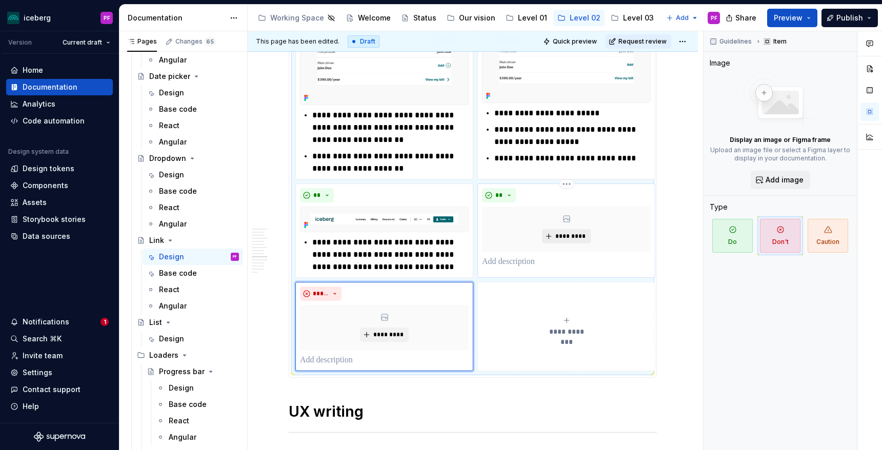
click at [555, 235] on button "*********" at bounding box center [566, 236] width 49 height 14
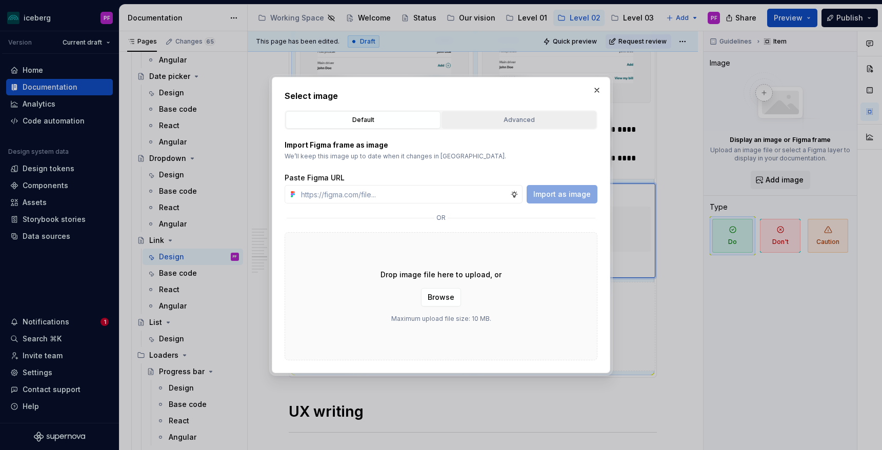
click at [460, 127] on button "Advanced" at bounding box center [519, 119] width 155 height 17
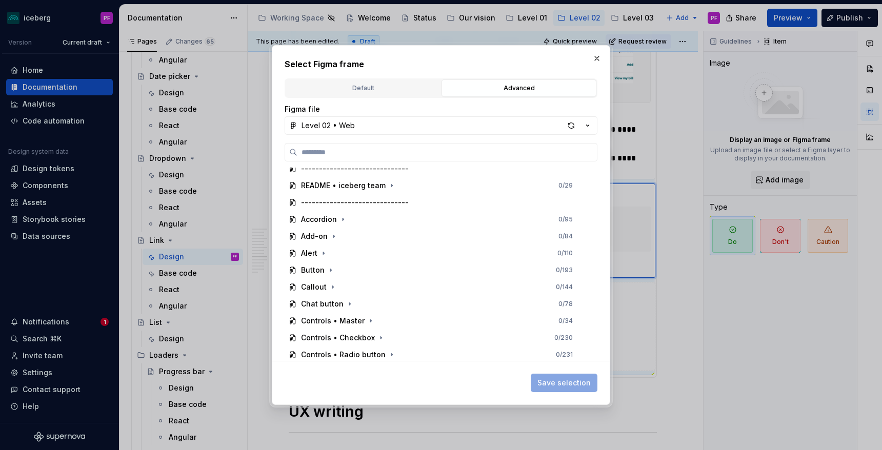
scroll to position [0, 0]
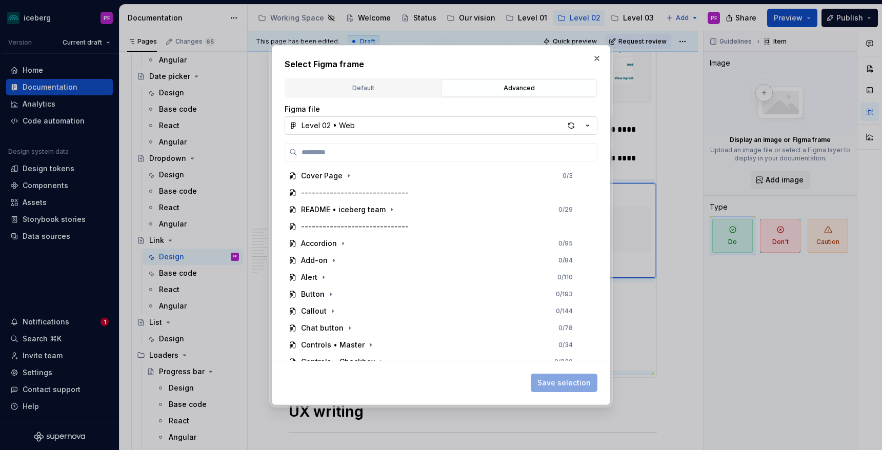
click at [589, 127] on icon "button" at bounding box center [588, 126] width 10 height 10
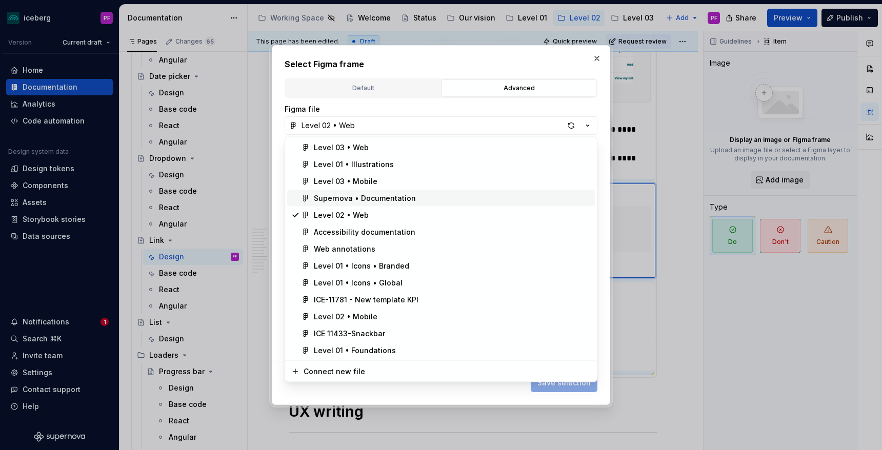
click at [396, 202] on div "Supernova • Documentation" at bounding box center [365, 198] width 102 height 10
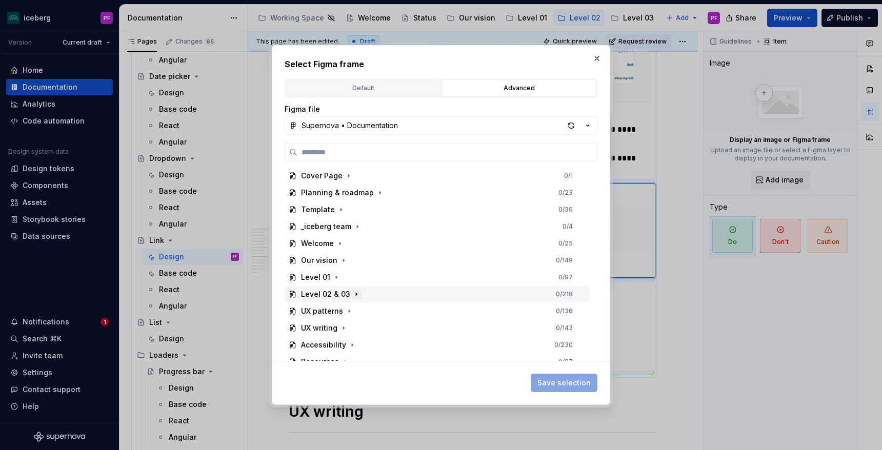
click at [357, 298] on button "button" at bounding box center [356, 294] width 10 height 10
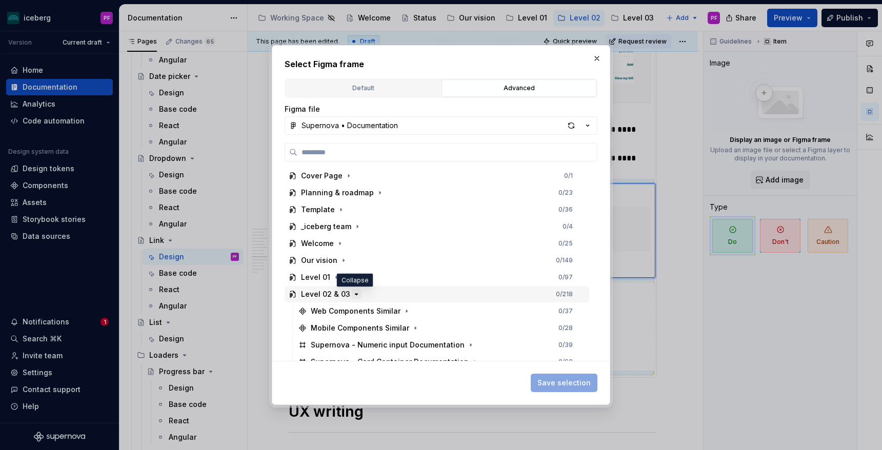
scroll to position [94, 0]
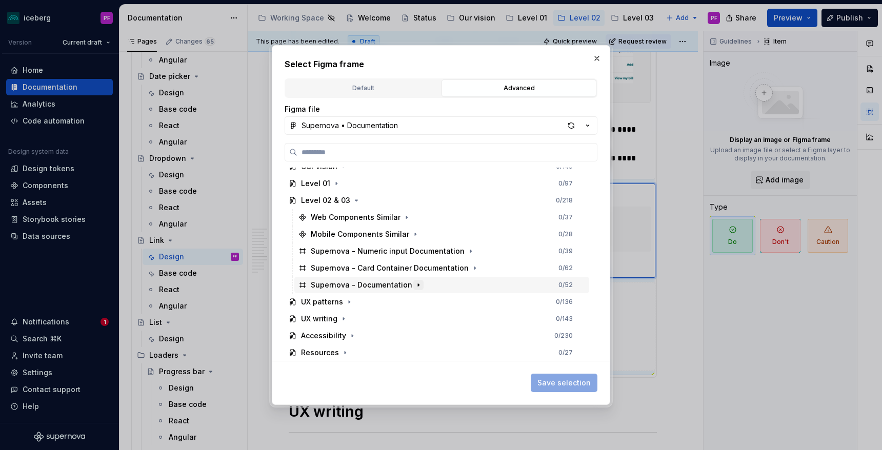
click at [415, 282] on icon "button" at bounding box center [419, 285] width 8 height 8
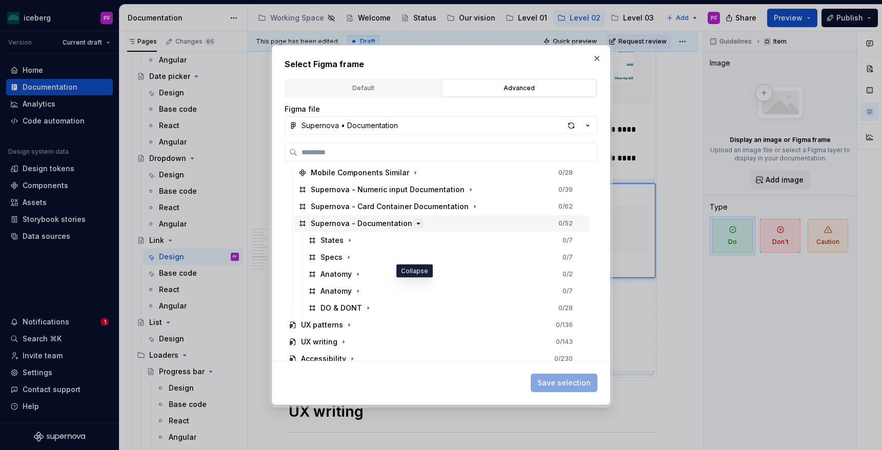
scroll to position [162, 0]
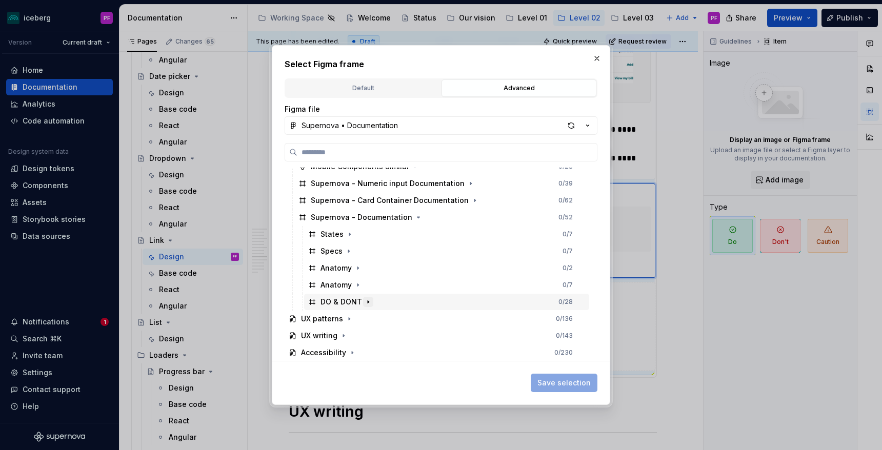
click at [368, 300] on icon "button" at bounding box center [368, 302] width 8 height 8
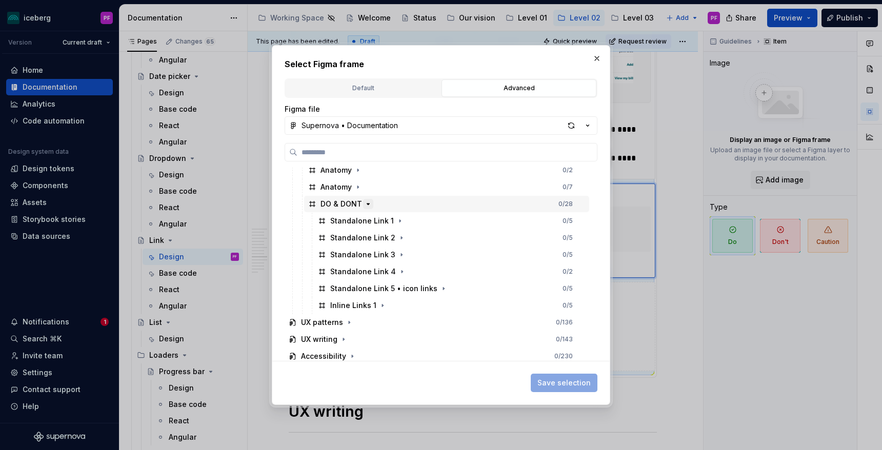
scroll to position [262, 0]
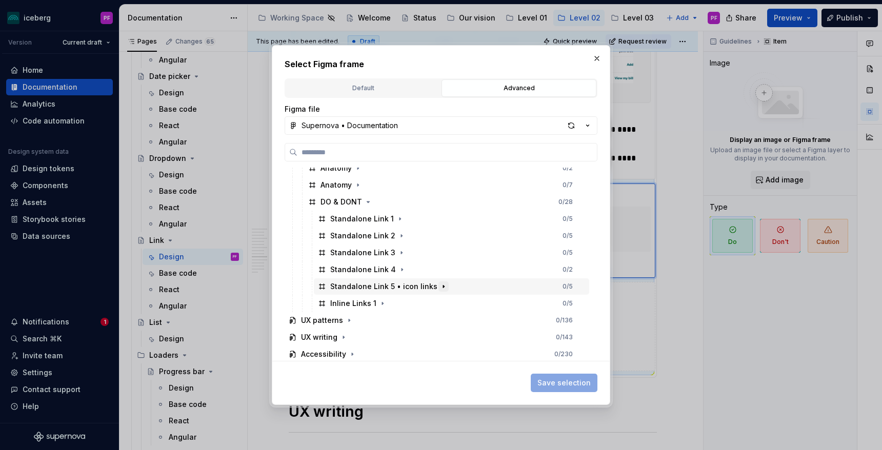
click at [440, 287] on icon "button" at bounding box center [444, 287] width 8 height 8
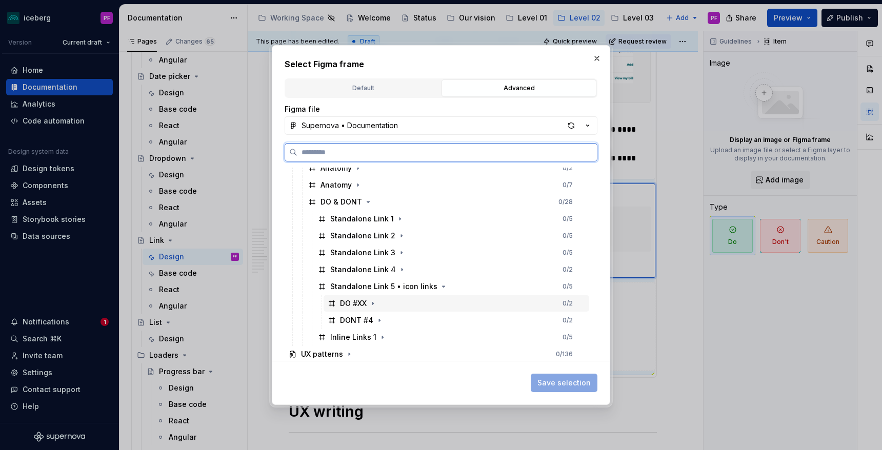
click at [380, 302] on div "DO #XX 0 / 2" at bounding box center [457, 304] width 266 height 16
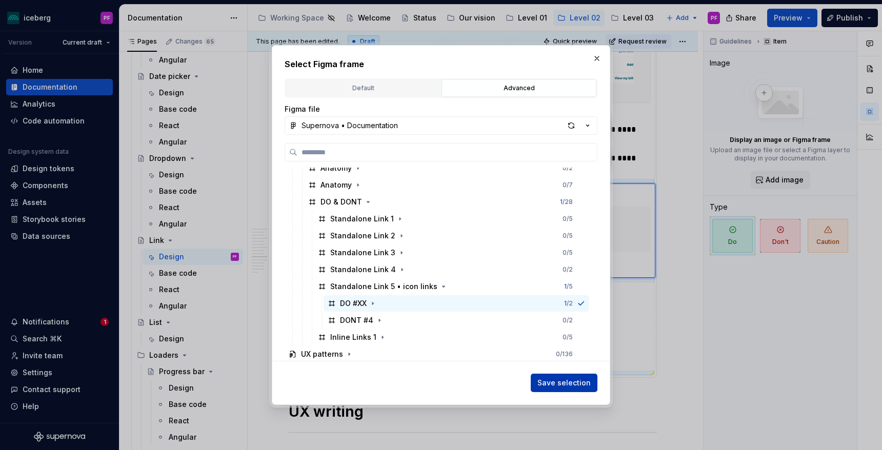
click at [554, 382] on span "Save selection" at bounding box center [564, 383] width 53 height 10
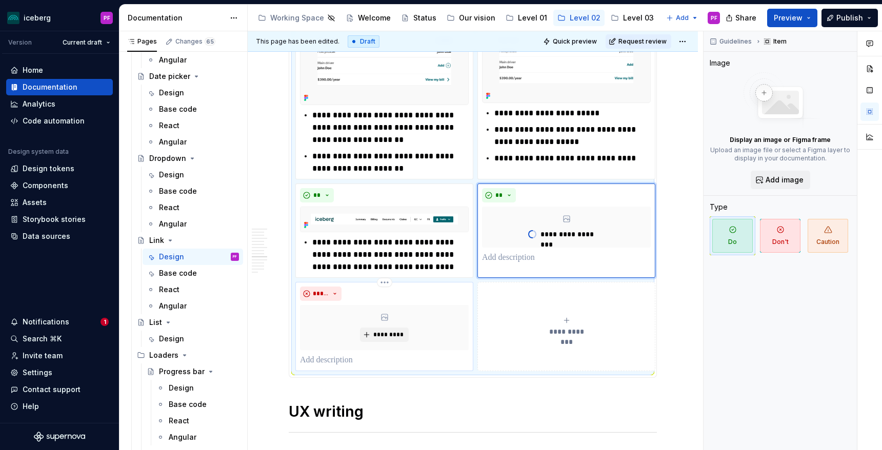
click at [364, 319] on div "*********" at bounding box center [384, 327] width 169 height 45
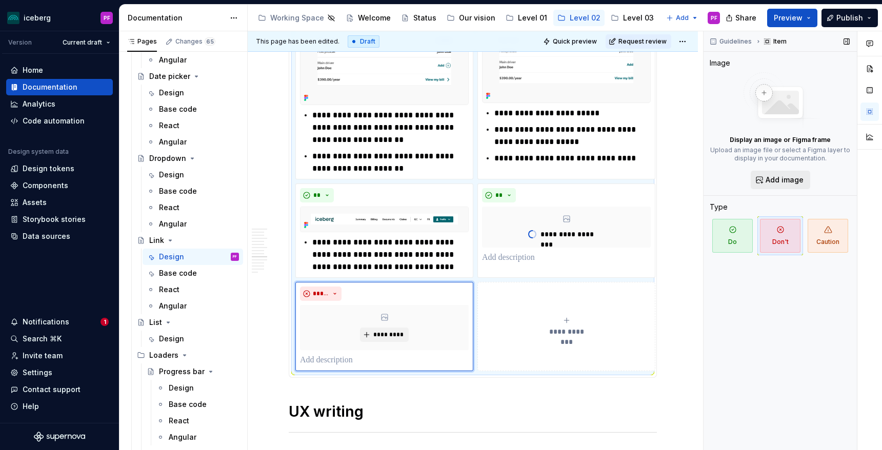
click at [775, 181] on span "Add image" at bounding box center [785, 180] width 38 height 10
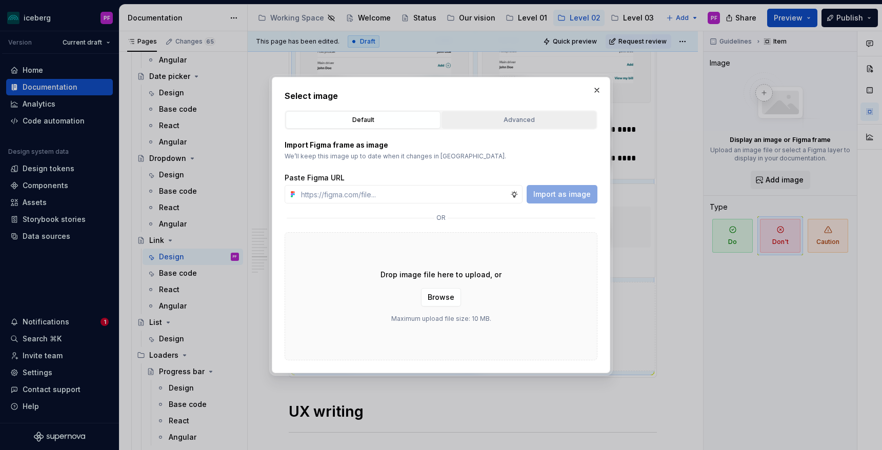
click at [494, 119] on div "Advanced" at bounding box center [519, 120] width 148 height 10
type textarea "*"
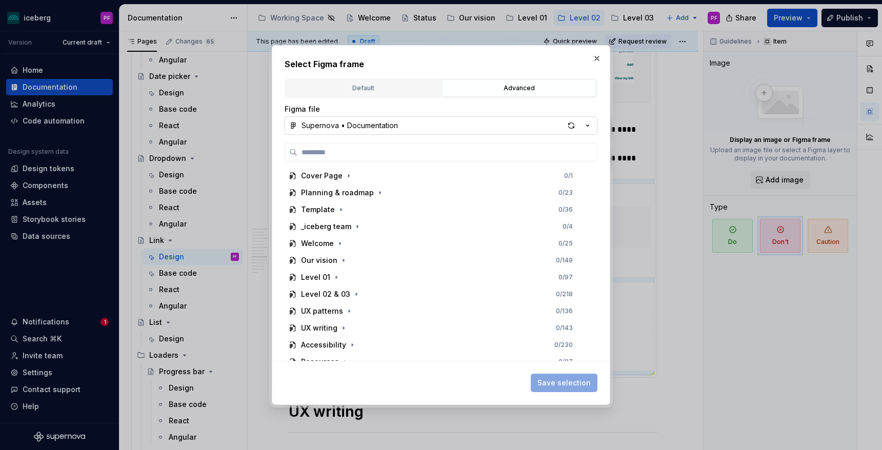
click at [395, 133] on button "Supernova • Documentation" at bounding box center [441, 125] width 313 height 18
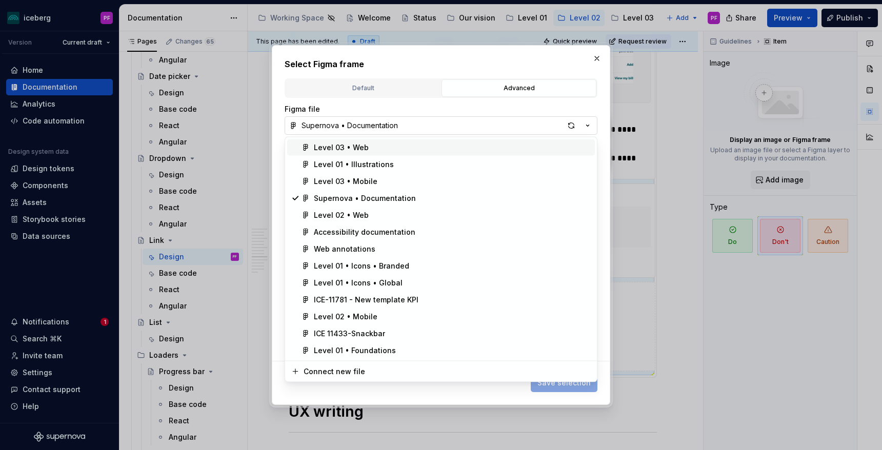
click at [395, 133] on div "Select Figma frame Default Advanced Import Figma frame as image We’ll keep this…" at bounding box center [441, 225] width 882 height 450
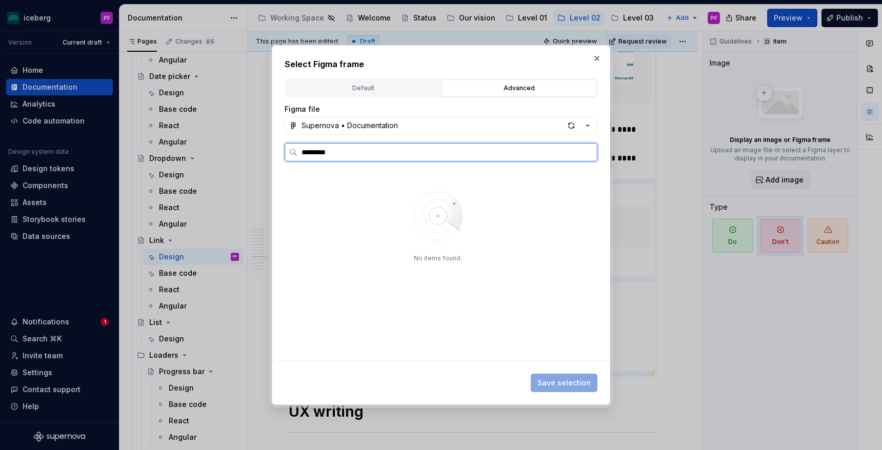
type input "*********"
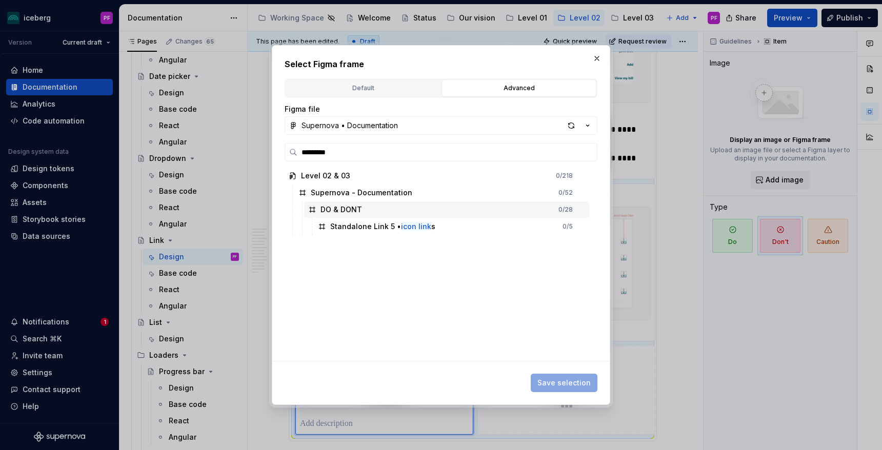
scroll to position [0, 0]
click at [585, 152] on input "*********" at bounding box center [448, 152] width 300 height 10
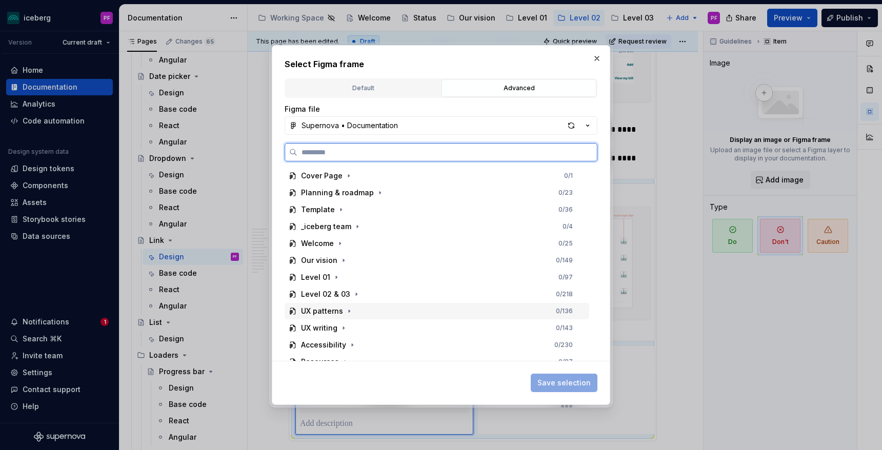
scroll to position [9, 0]
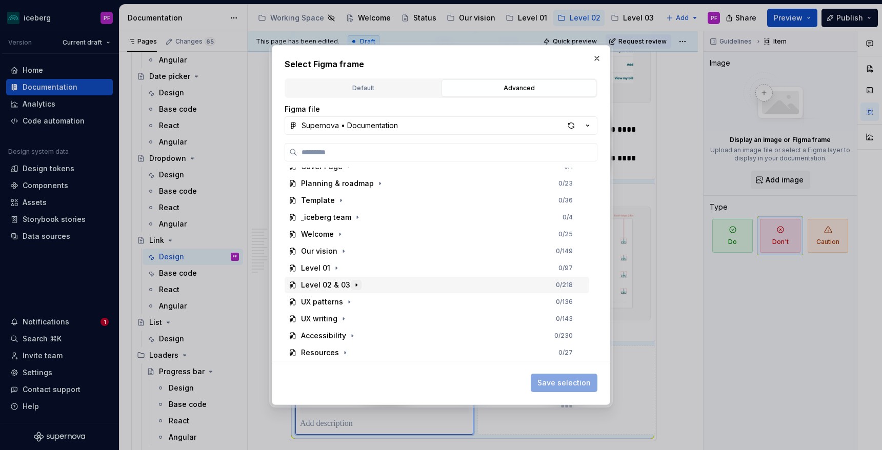
click at [352, 283] on icon "button" at bounding box center [356, 285] width 8 height 8
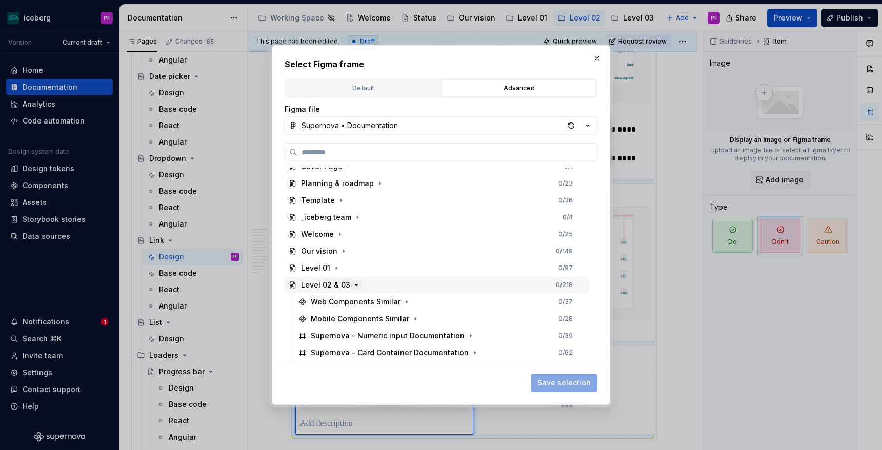
scroll to position [94, 0]
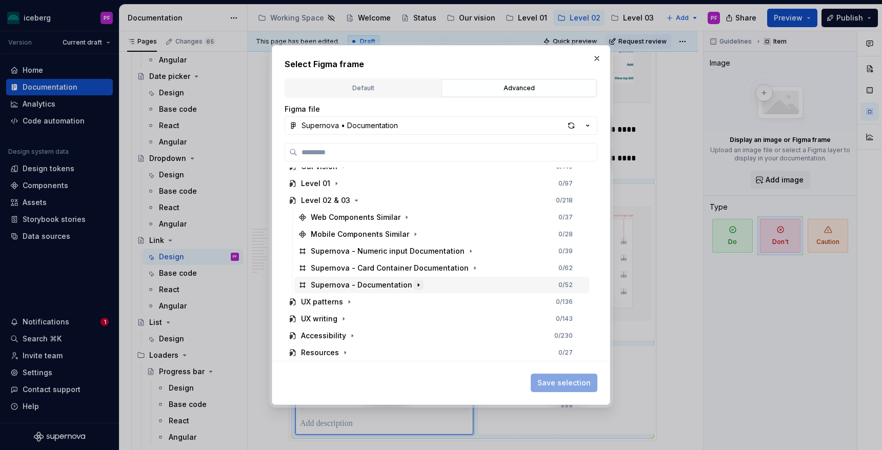
click at [415, 287] on icon "button" at bounding box center [419, 285] width 8 height 8
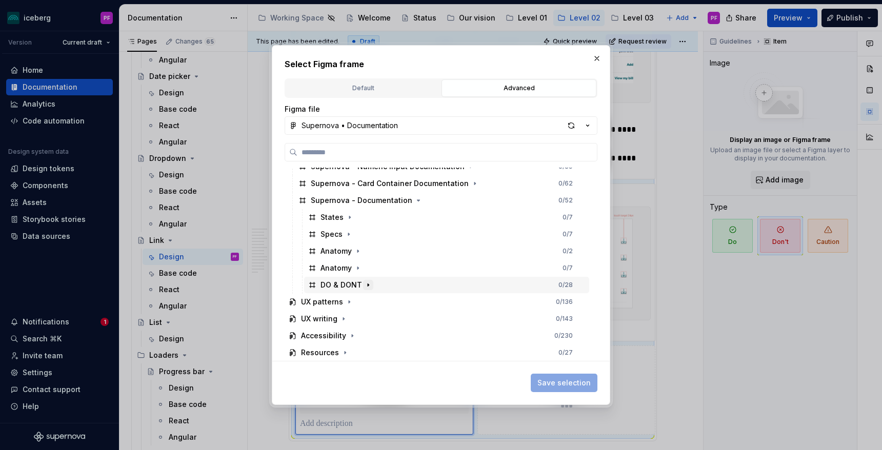
click at [364, 283] on icon "button" at bounding box center [368, 285] width 8 height 8
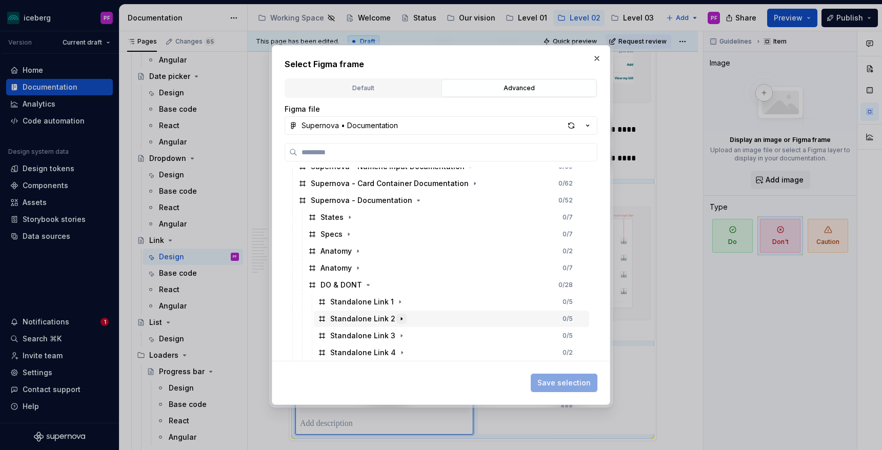
scroll to position [280, 0]
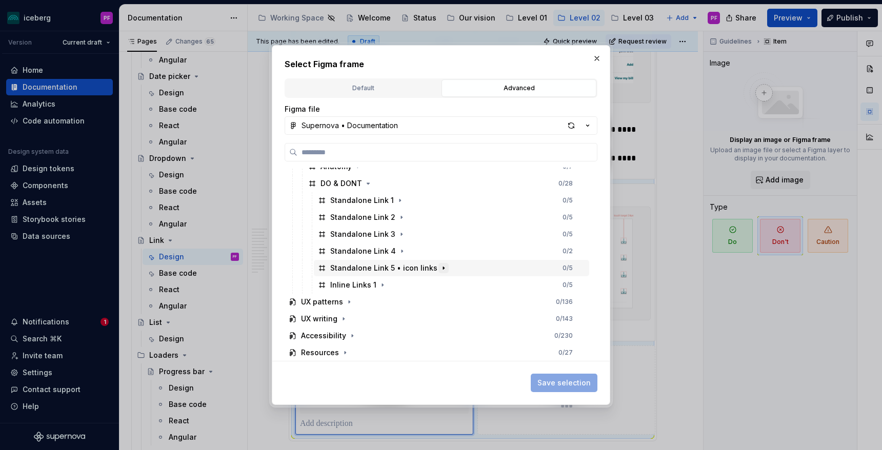
click at [440, 267] on icon "button" at bounding box center [444, 268] width 8 height 8
click at [383, 301] on button "button" at bounding box center [380, 302] width 10 height 10
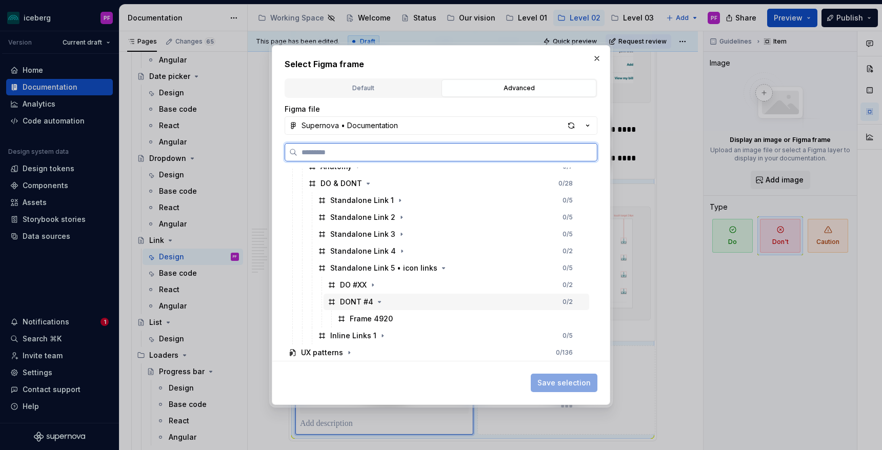
click at [392, 300] on div "DONT #4 0 / 2" at bounding box center [457, 302] width 266 height 16
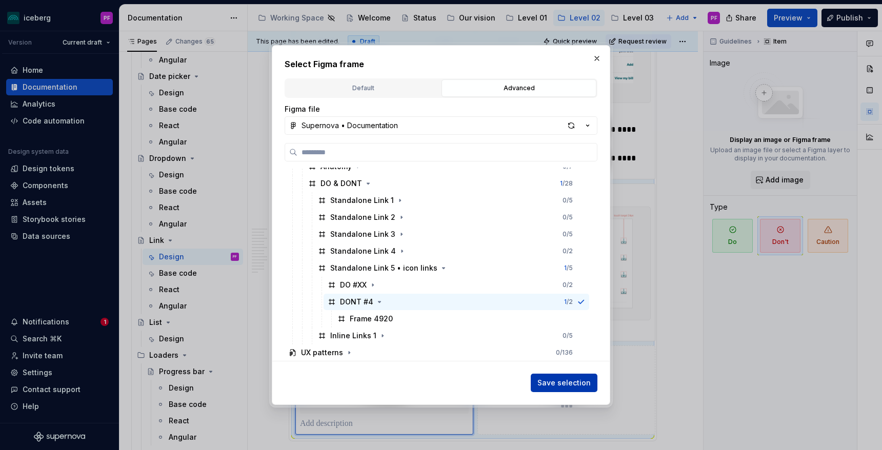
click at [549, 375] on button "Save selection" at bounding box center [564, 383] width 67 height 18
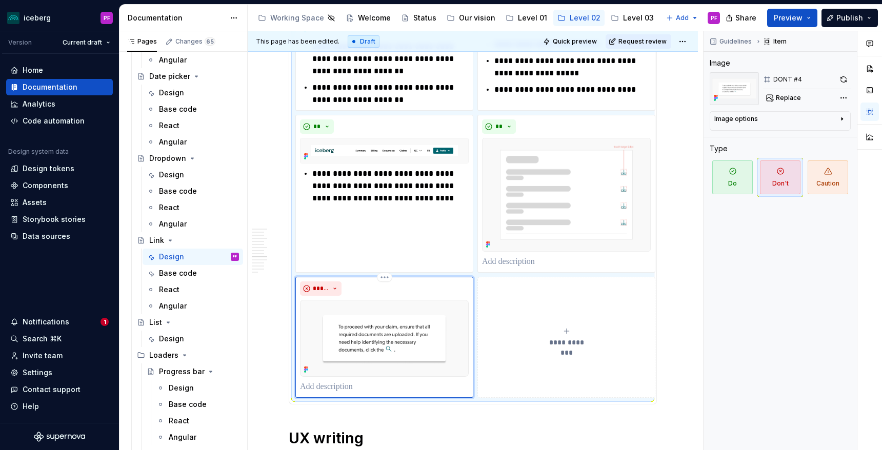
scroll to position [2711, 0]
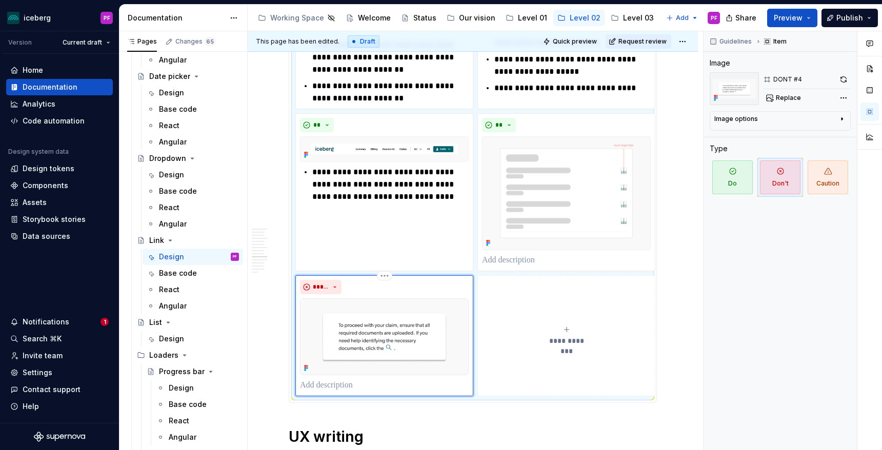
click at [322, 384] on p at bounding box center [384, 386] width 169 height 12
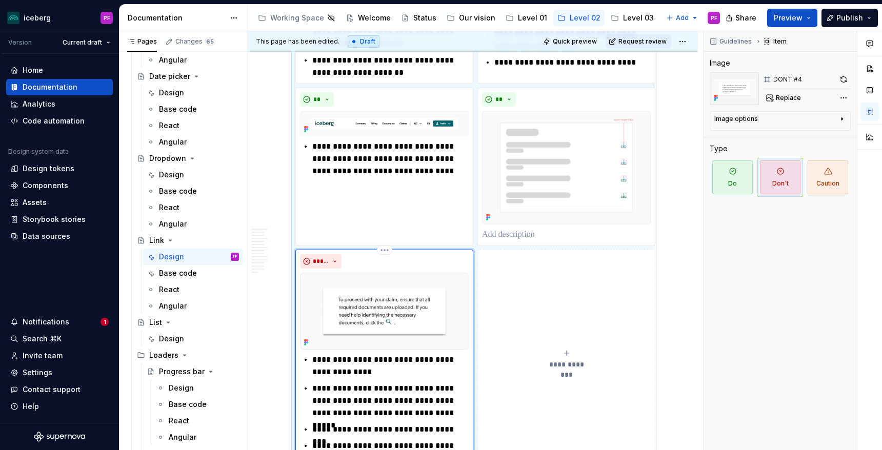
scroll to position [2752, 0]
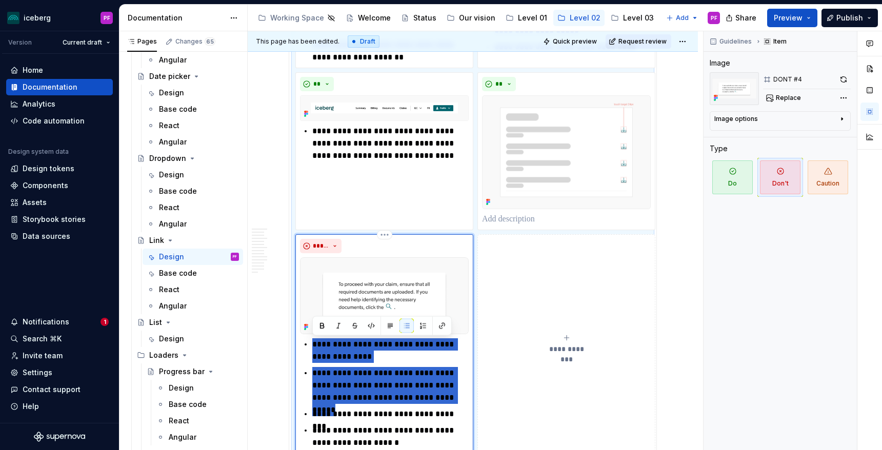
drag, startPoint x: 437, startPoint y: 400, endPoint x: 311, endPoint y: 350, distance: 135.0
click at [311, 350] on div "**********" at bounding box center [384, 394] width 169 height 111
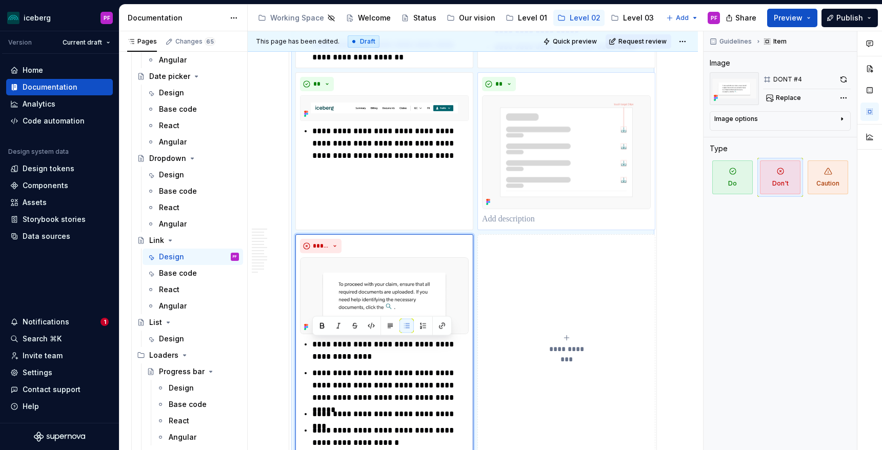
click at [495, 224] on p at bounding box center [566, 219] width 169 height 12
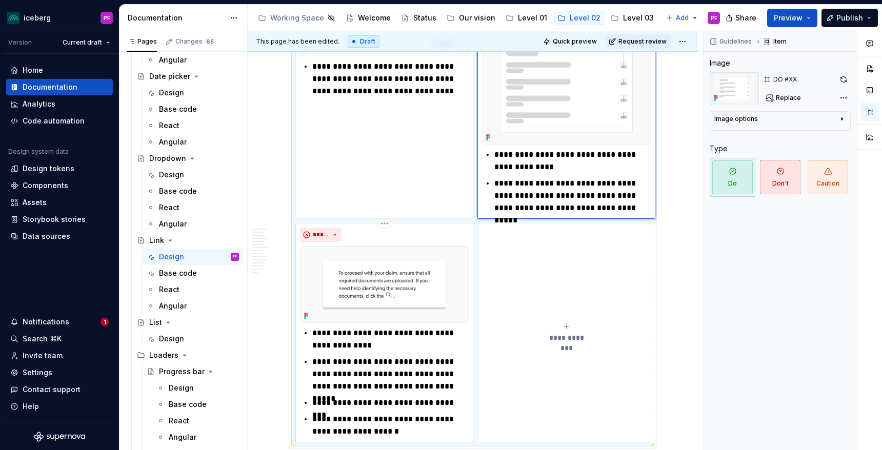
scroll to position [2828, 0]
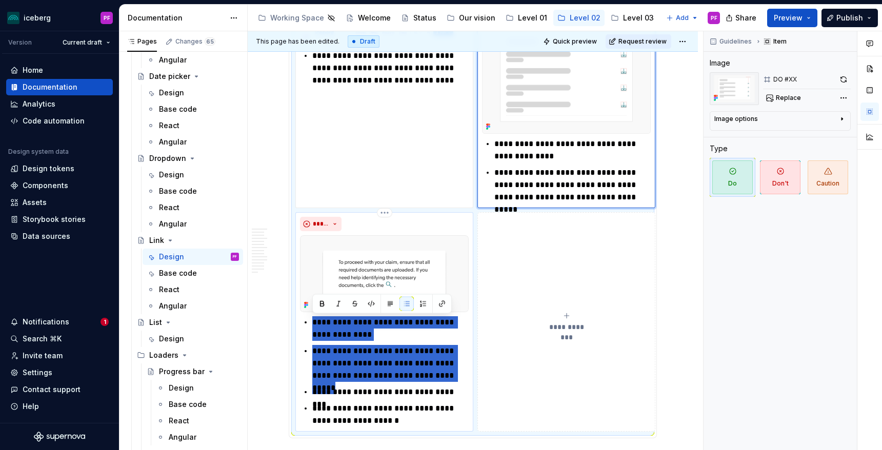
drag, startPoint x: 375, startPoint y: 366, endPoint x: 299, endPoint y: 326, distance: 85.1
click at [299, 326] on div "**********" at bounding box center [385, 322] width 178 height 220
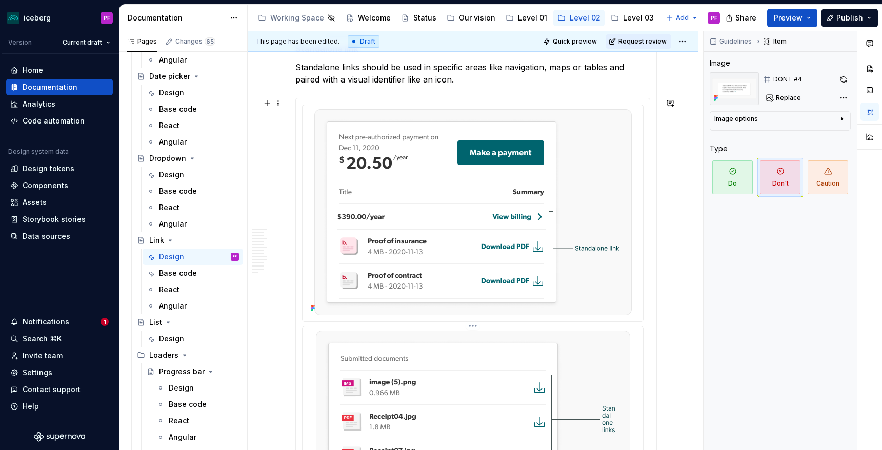
scroll to position [1470, 0]
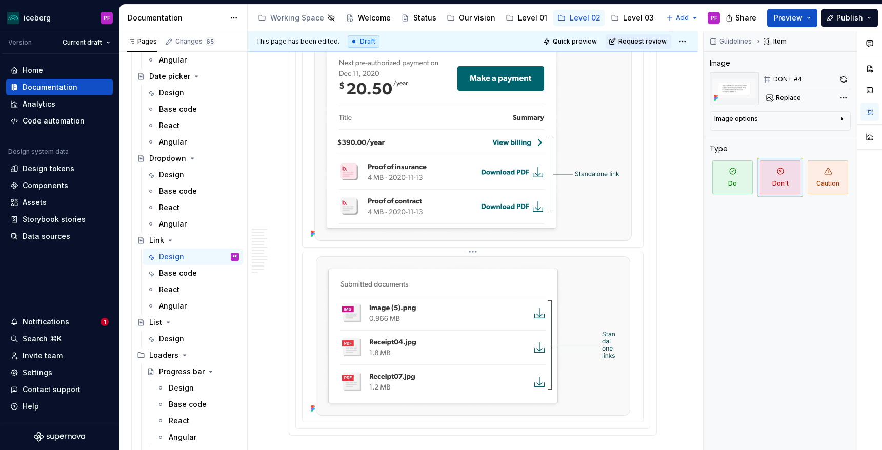
click at [500, 357] on img at bounding box center [473, 337] width 314 height 160
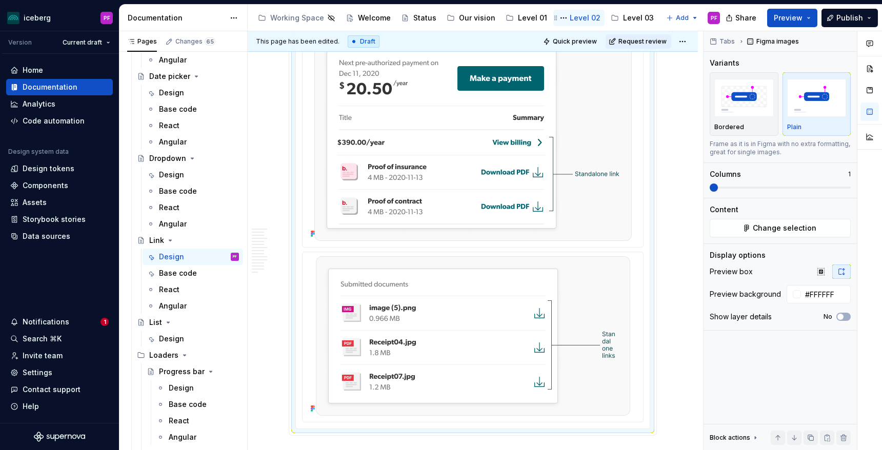
type textarea "*"
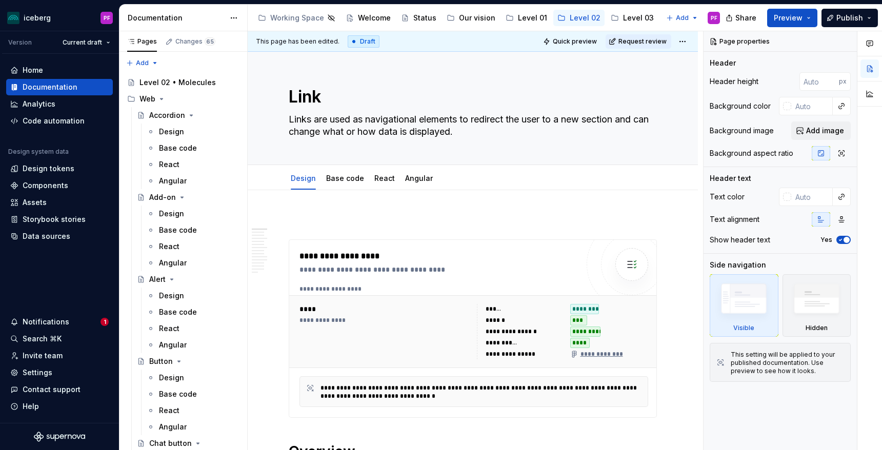
type textarea "*"
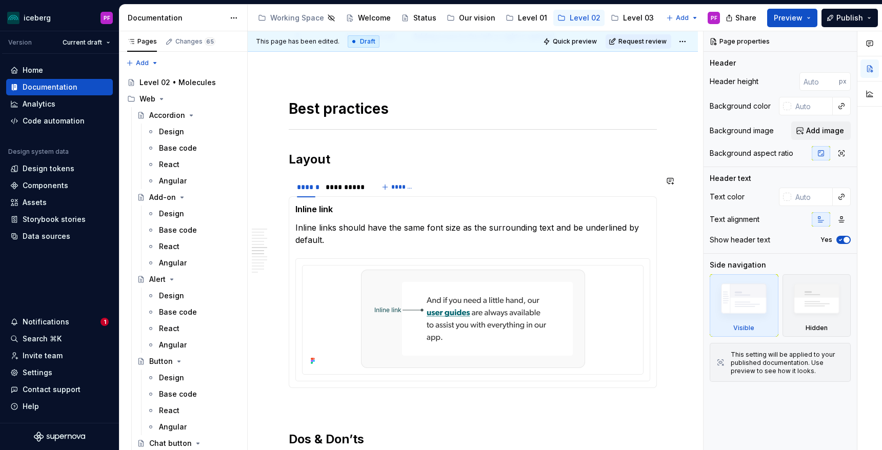
scroll to position [1261, 0]
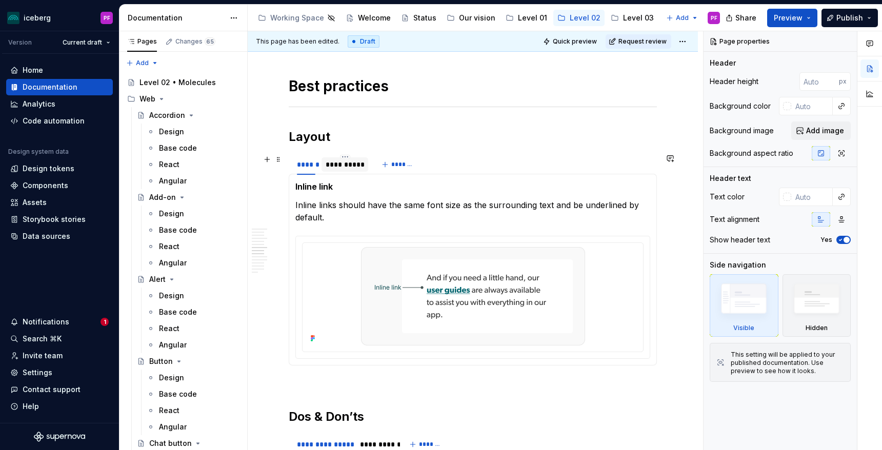
click at [345, 161] on div "**********" at bounding box center [345, 165] width 38 height 10
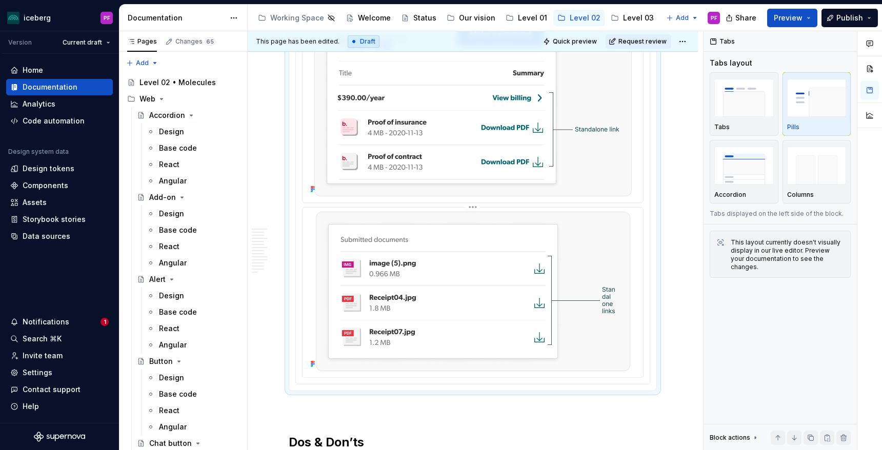
scroll to position [1524, 0]
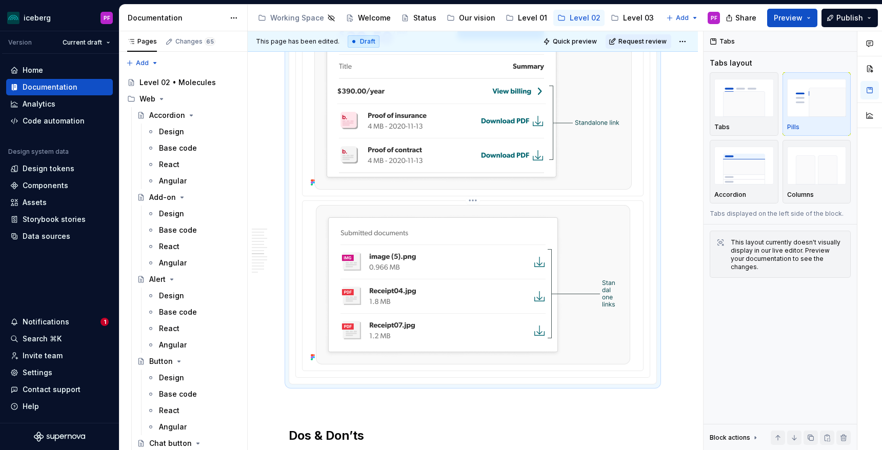
click at [435, 341] on img at bounding box center [473, 285] width 314 height 160
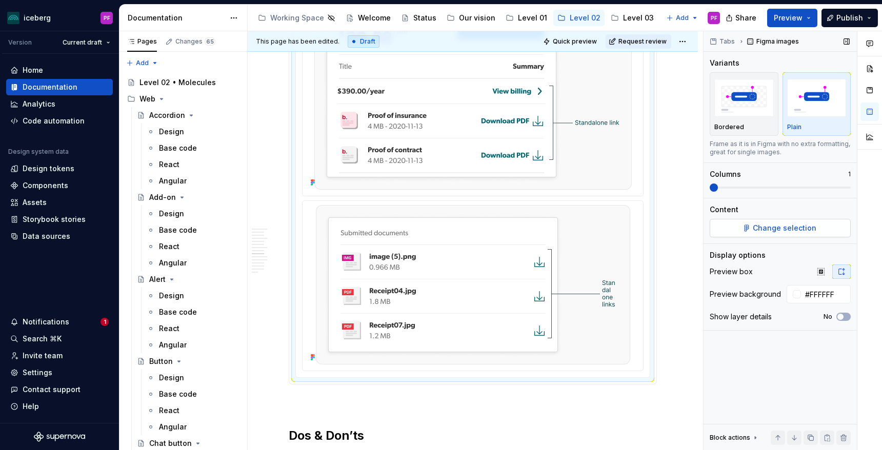
click at [766, 229] on span "Change selection" at bounding box center [785, 228] width 64 height 10
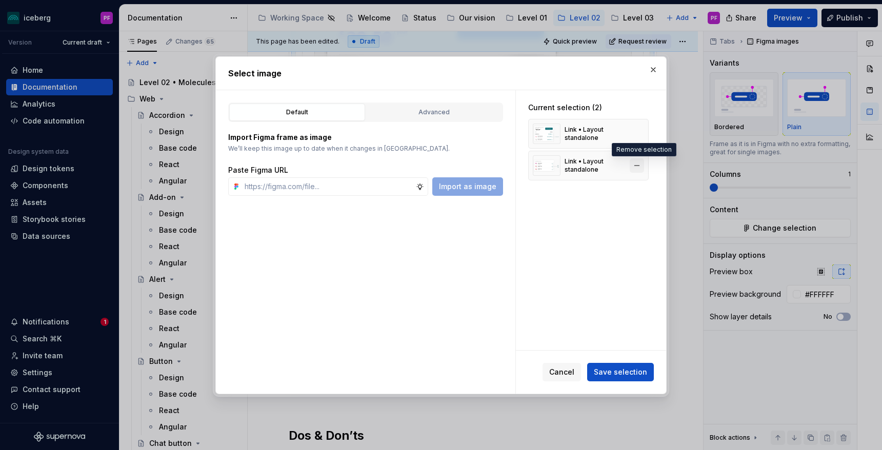
click at [644, 161] on button "button" at bounding box center [637, 166] width 14 height 14
click at [414, 117] on div "Advanced" at bounding box center [434, 112] width 129 height 10
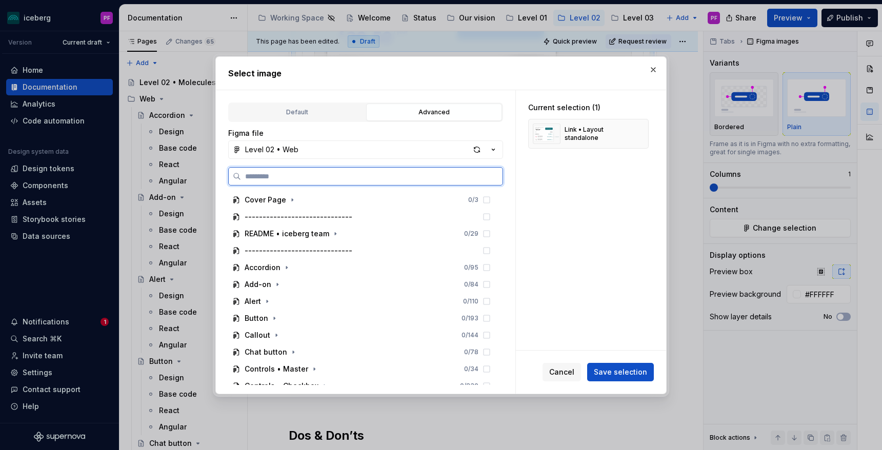
click at [365, 173] on input "search" at bounding box center [372, 176] width 262 height 10
type input "**********"
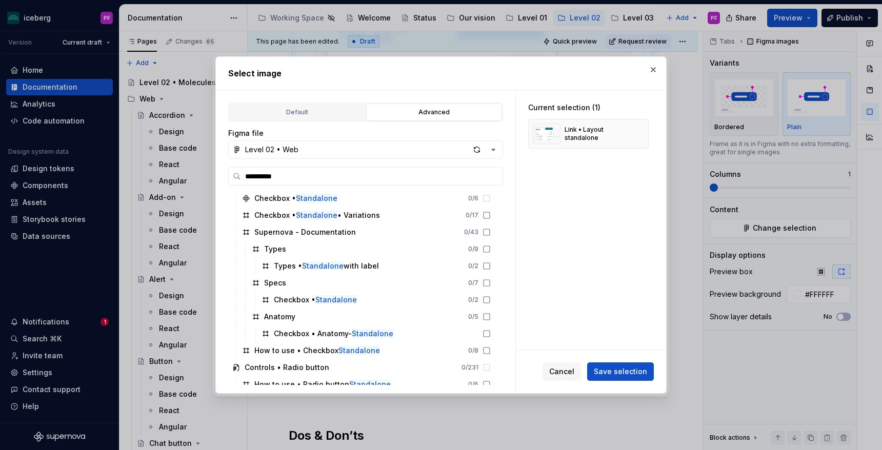
scroll to position [55, 0]
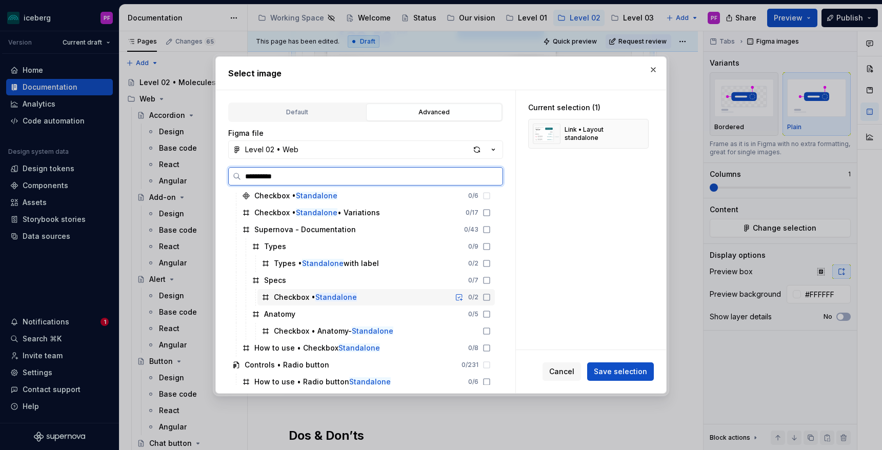
click at [307, 303] on div "Checkbox • Standalone 0 / 2" at bounding box center [377, 297] width 238 height 16
click at [373, 290] on div "Checkbox • Standalone 1 / 2" at bounding box center [377, 297] width 238 height 16
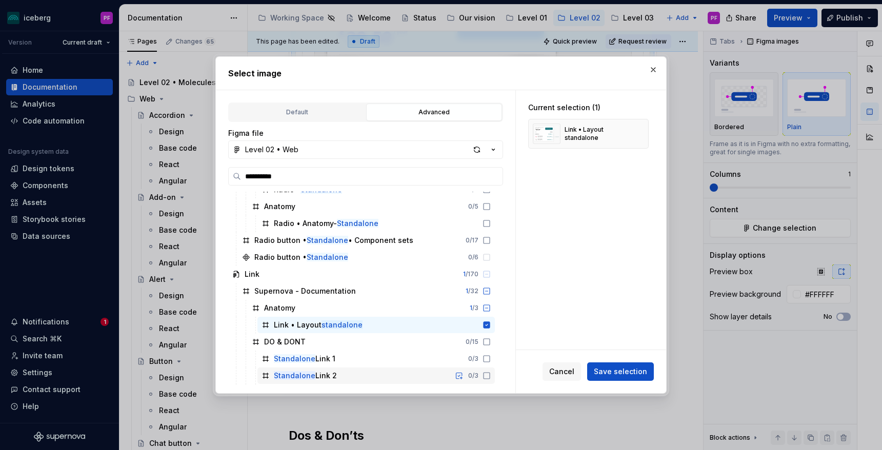
scroll to position [333, 0]
click at [460, 154] on button "Level 02 • Web" at bounding box center [365, 150] width 275 height 18
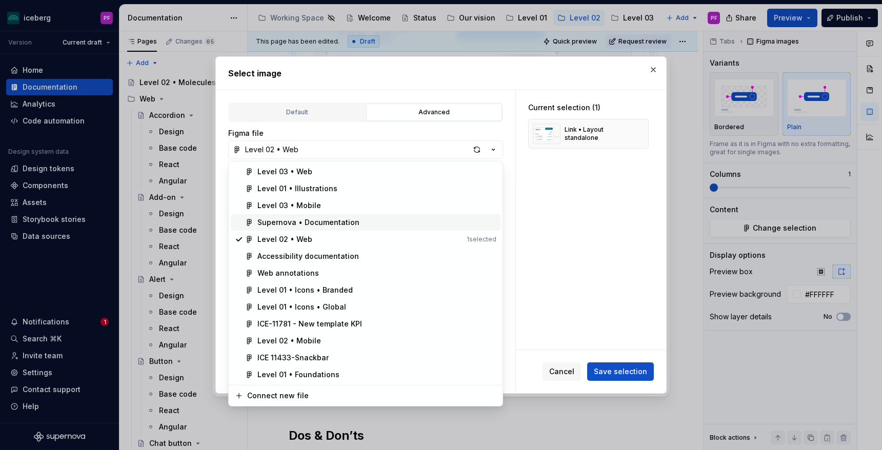
click at [313, 222] on div "Supernova • Documentation" at bounding box center [309, 223] width 102 height 10
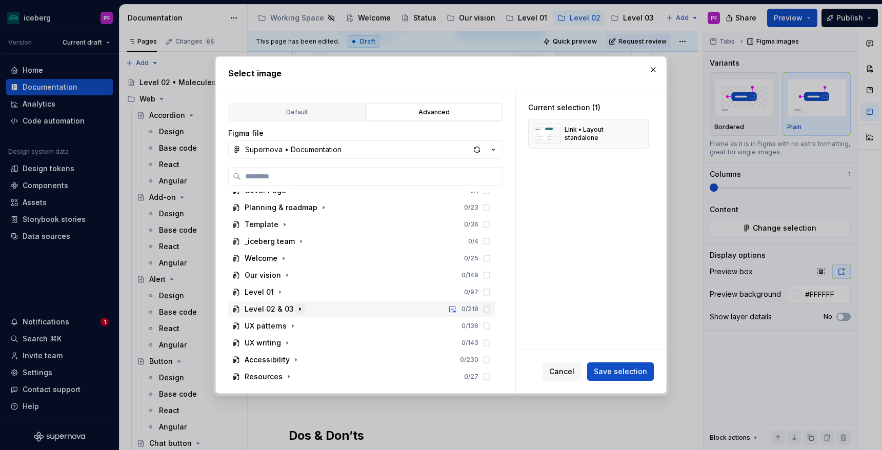
click at [296, 309] on icon "button" at bounding box center [300, 309] width 8 height 8
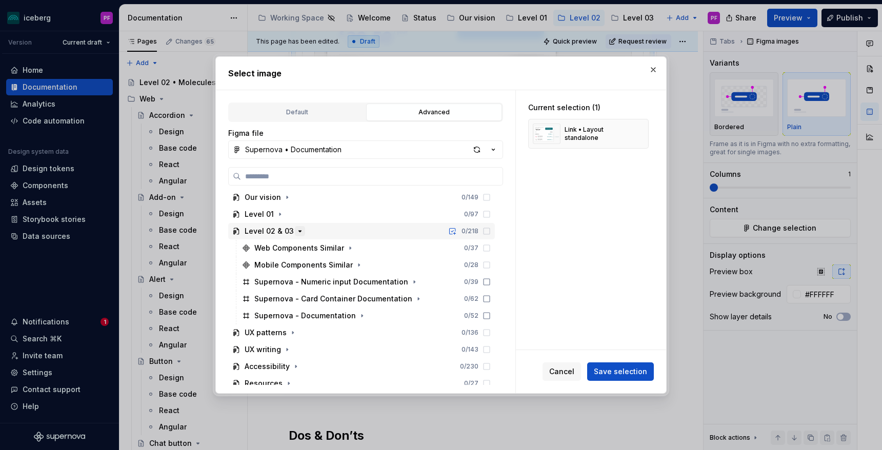
scroll to position [94, 0]
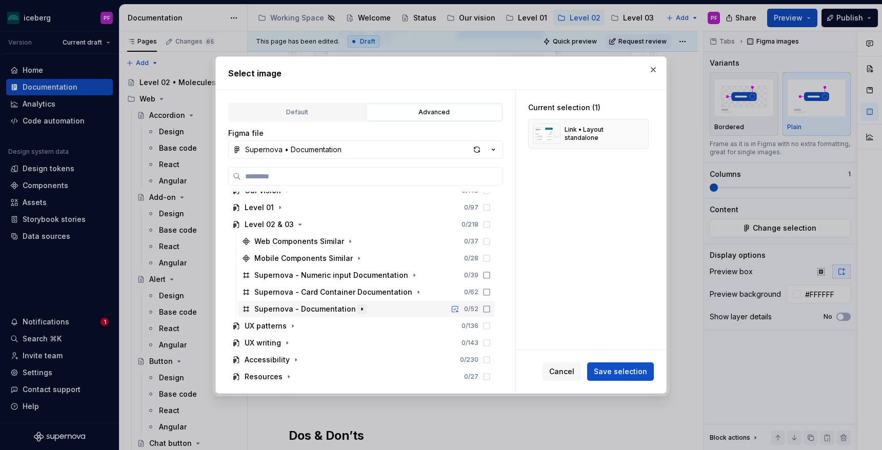
click at [358, 306] on icon "button" at bounding box center [362, 309] width 8 height 8
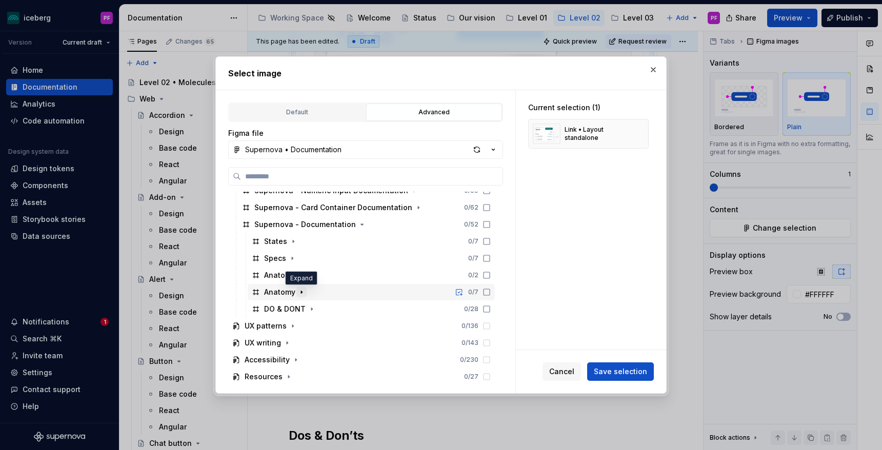
click at [303, 296] on icon "button" at bounding box center [302, 292] width 8 height 8
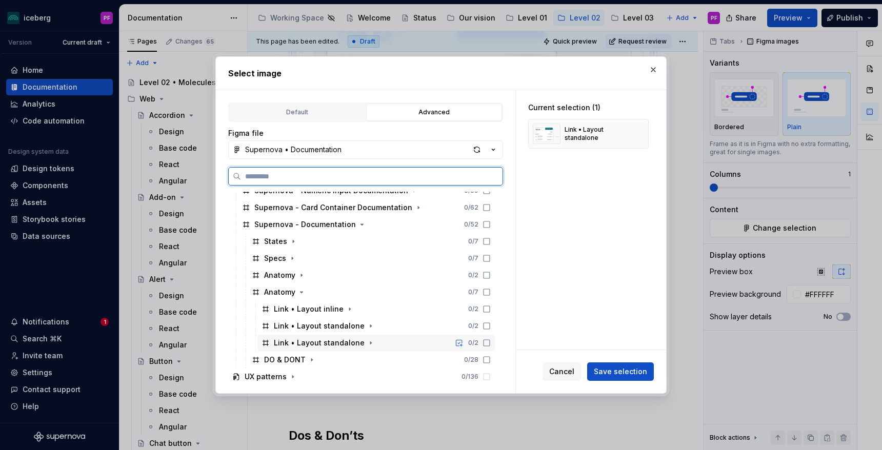
click at [298, 342] on div "Link • Layout standalone" at bounding box center [319, 343] width 91 height 10
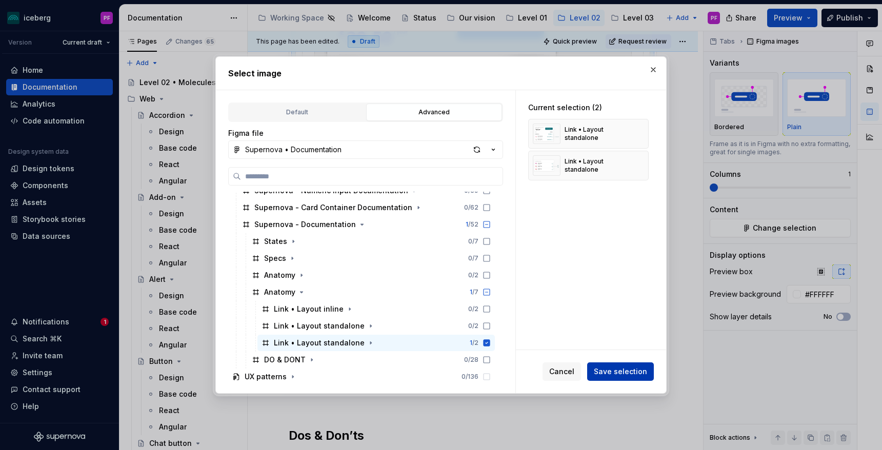
click at [620, 368] on span "Save selection" at bounding box center [620, 372] width 53 height 10
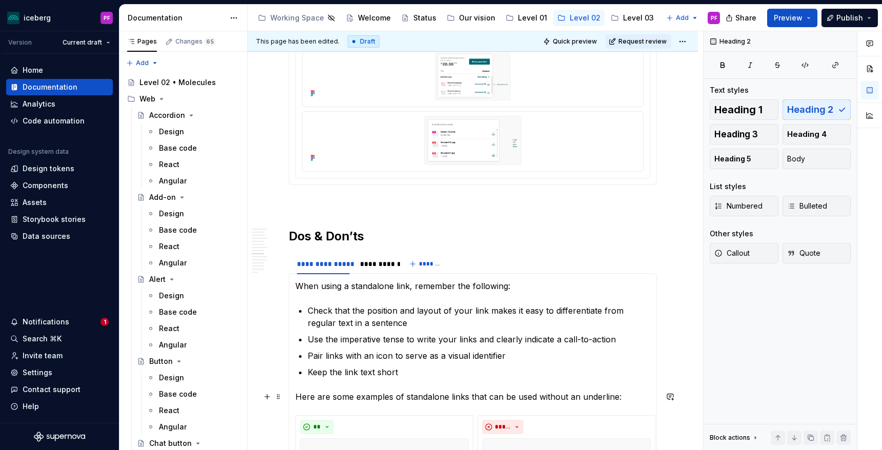
scroll to position [1380, 0]
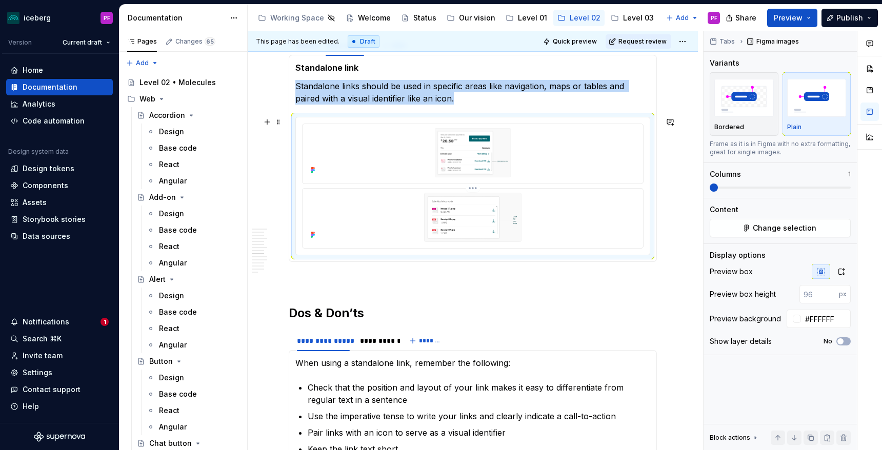
click at [506, 226] on img at bounding box center [473, 217] width 314 height 49
click at [729, 232] on button "Change selection" at bounding box center [780, 228] width 141 height 18
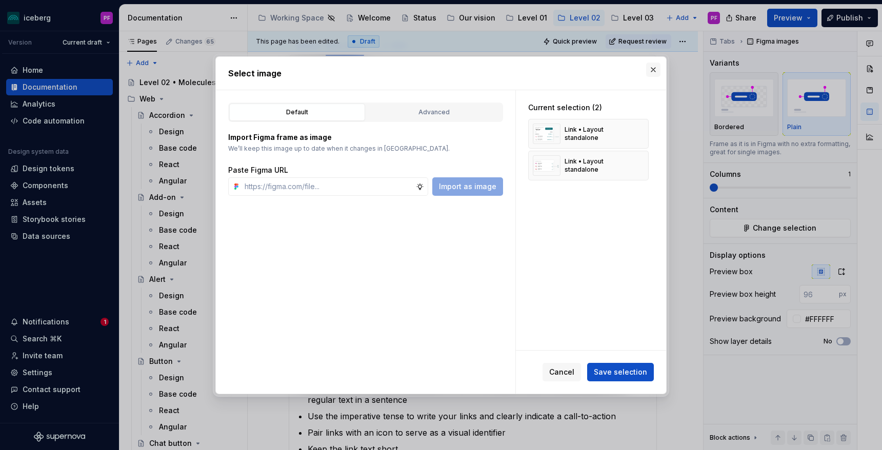
click at [658, 70] on button "button" at bounding box center [653, 70] width 14 height 14
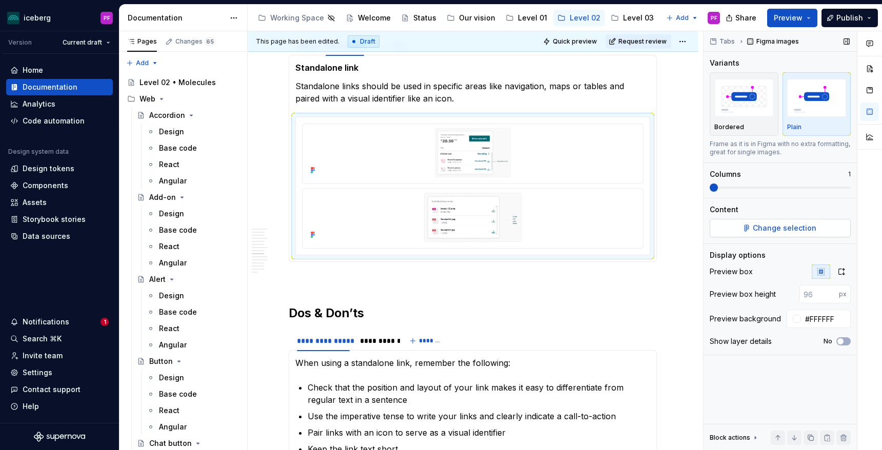
click at [734, 231] on button "Change selection" at bounding box center [780, 228] width 141 height 18
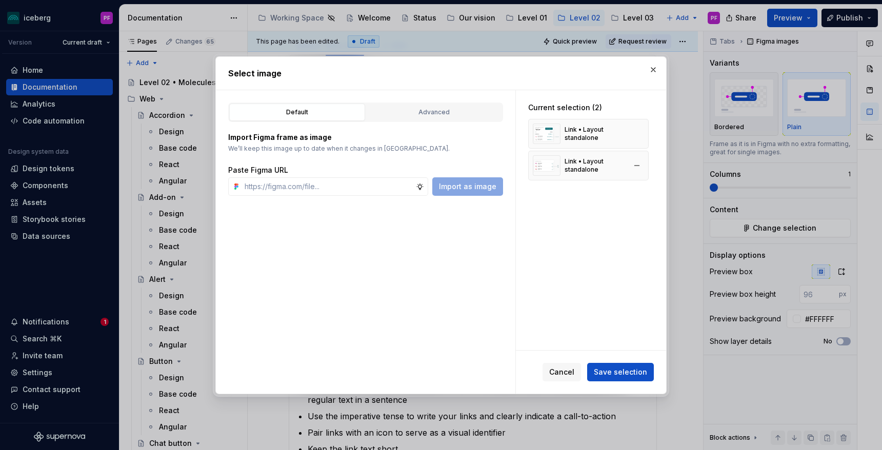
click at [572, 169] on div "Link • Layout standalone" at bounding box center [595, 166] width 61 height 16
click at [469, 114] on div "Advanced" at bounding box center [434, 112] width 129 height 10
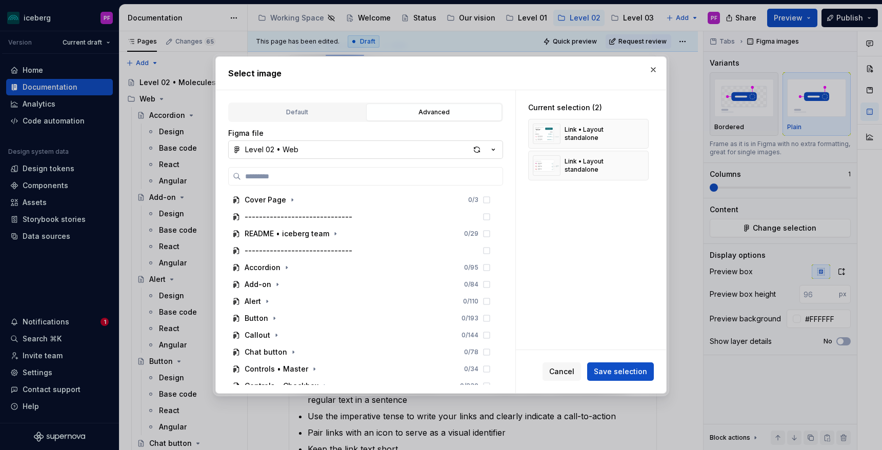
click at [432, 150] on button "Level 02 • Web" at bounding box center [365, 150] width 275 height 18
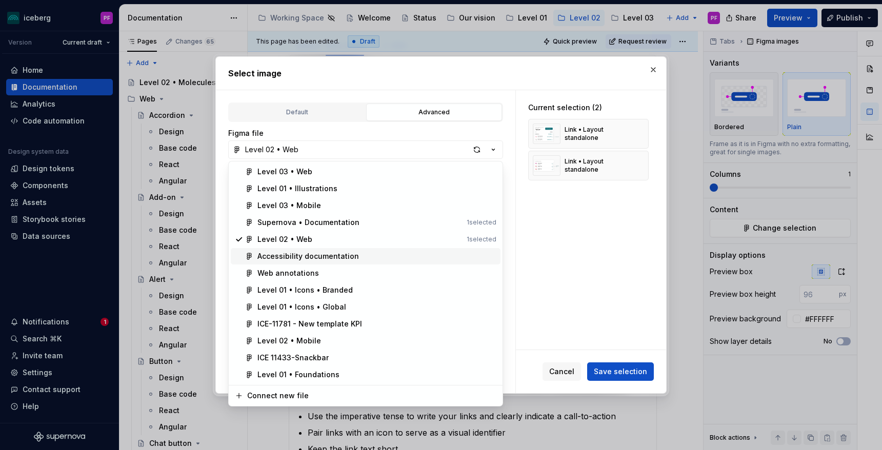
click at [339, 255] on div "Accessibility documentation" at bounding box center [309, 256] width 102 height 10
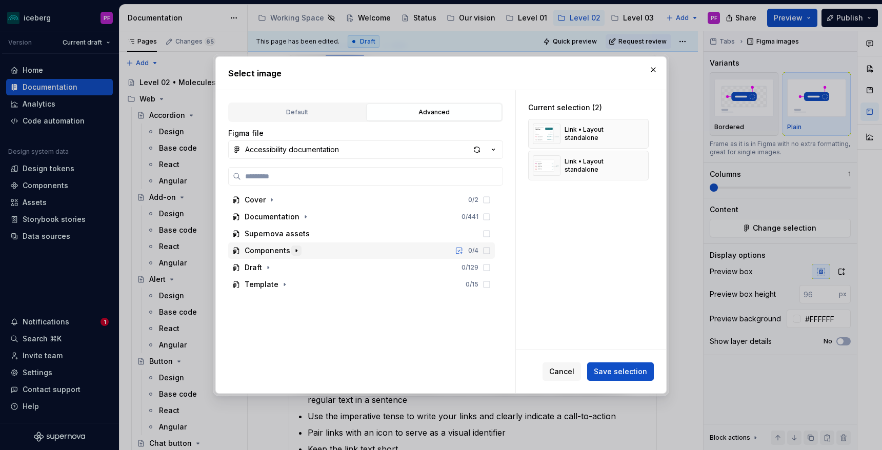
click at [296, 253] on icon "button" at bounding box center [296, 251] width 8 height 8
click at [324, 151] on div "Accessibility documentation" at bounding box center [292, 150] width 94 height 10
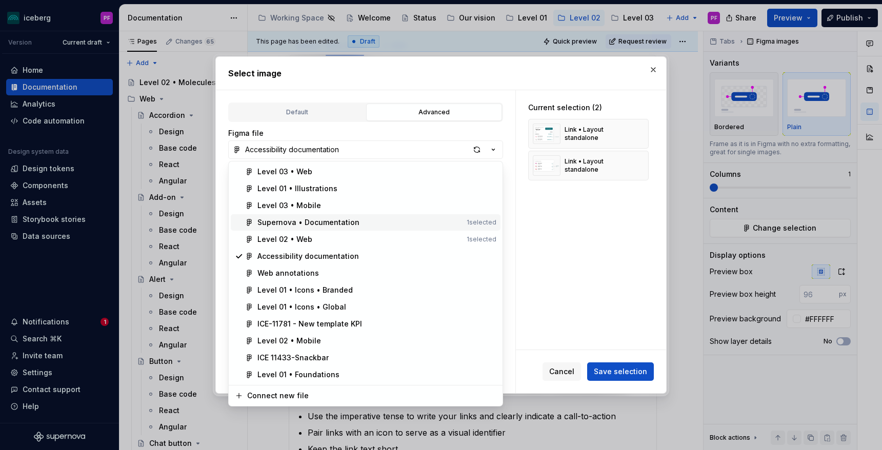
click at [297, 227] on div "Supernova • Documentation" at bounding box center [309, 223] width 102 height 10
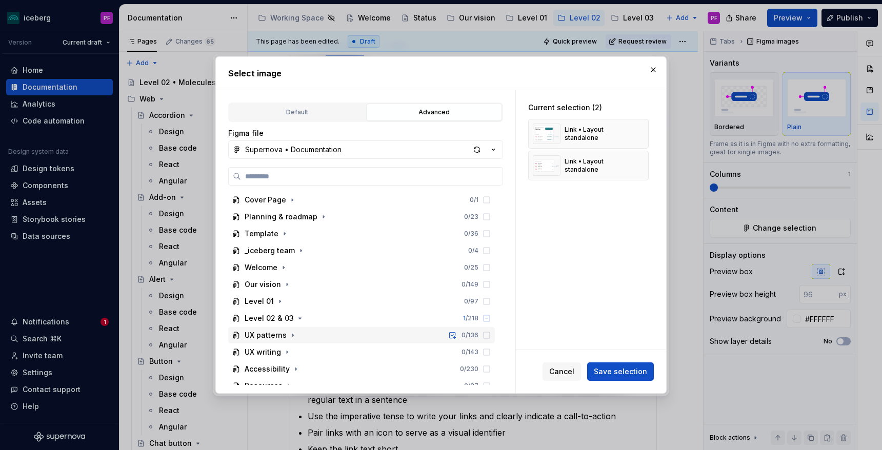
scroll to position [9, 0]
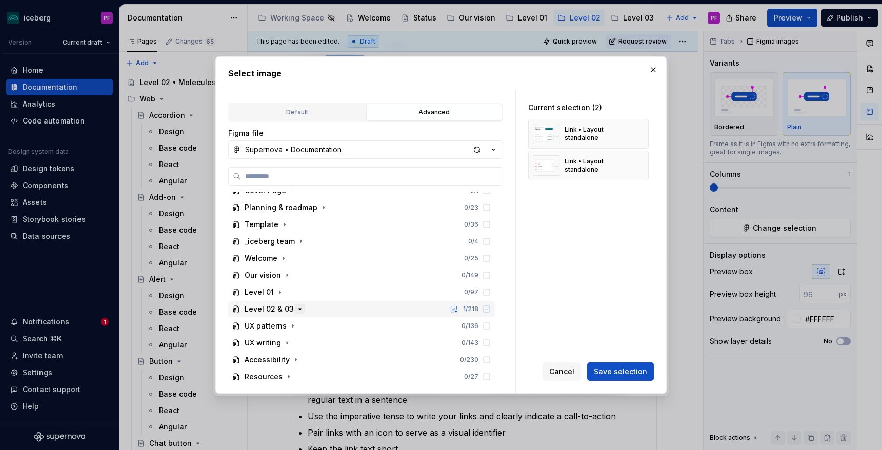
click at [299, 309] on icon "button" at bounding box center [300, 309] width 8 height 8
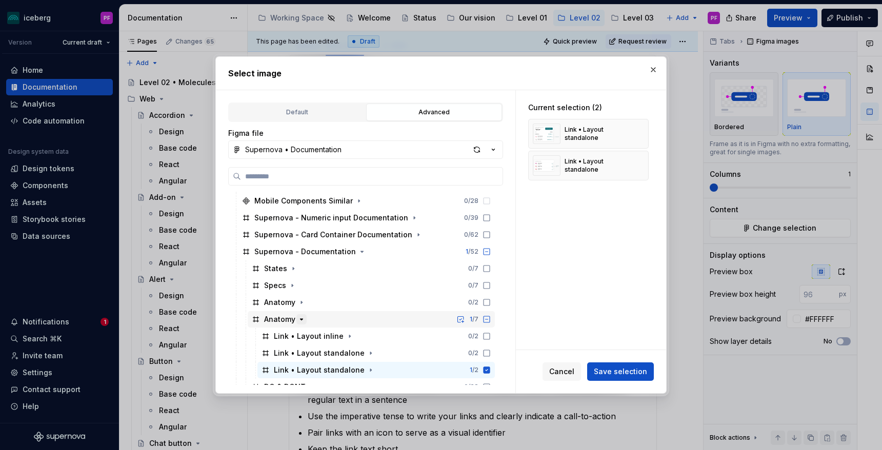
scroll to position [163, 0]
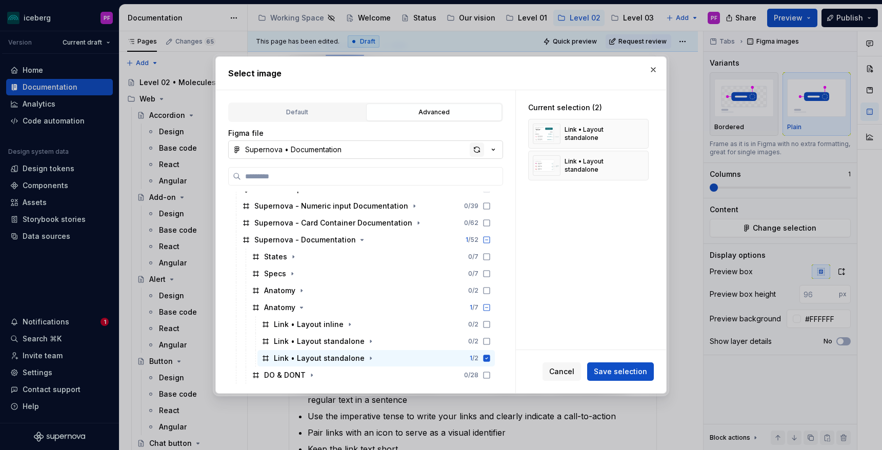
click at [481, 145] on div "button" at bounding box center [477, 150] width 14 height 14
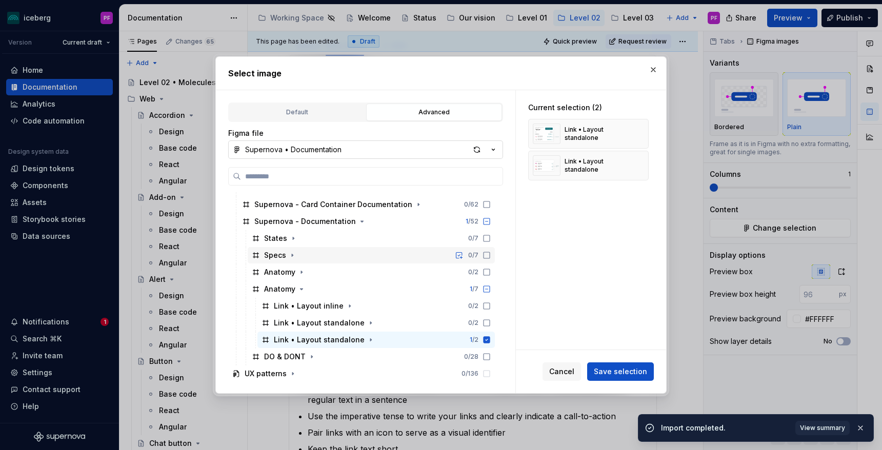
scroll to position [182, 0]
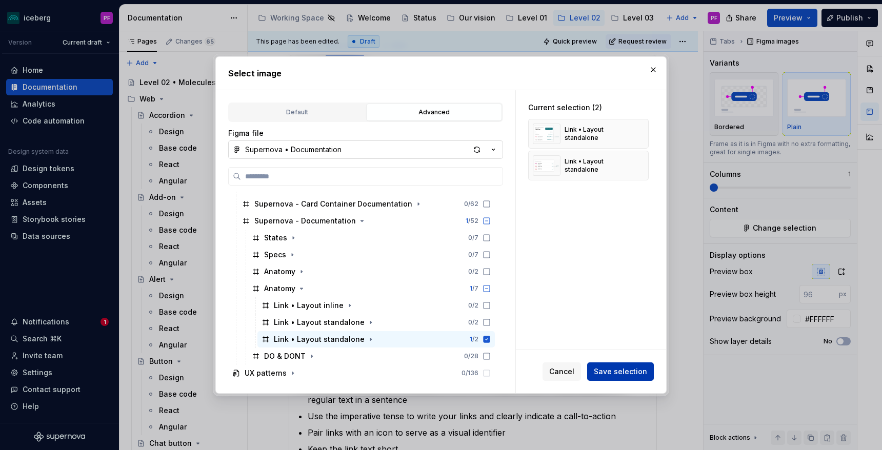
click at [626, 371] on span "Save selection" at bounding box center [620, 372] width 53 height 10
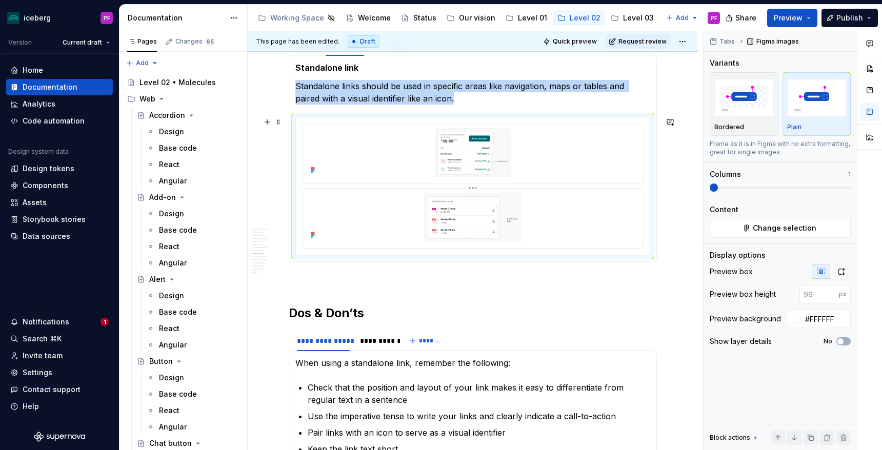
click at [525, 205] on img at bounding box center [473, 217] width 314 height 49
click at [845, 273] on icon "button" at bounding box center [842, 272] width 8 height 8
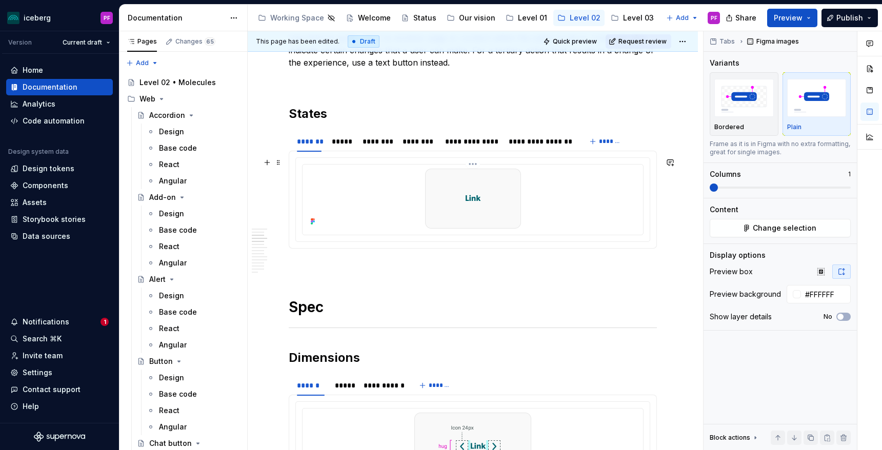
scroll to position [499, 0]
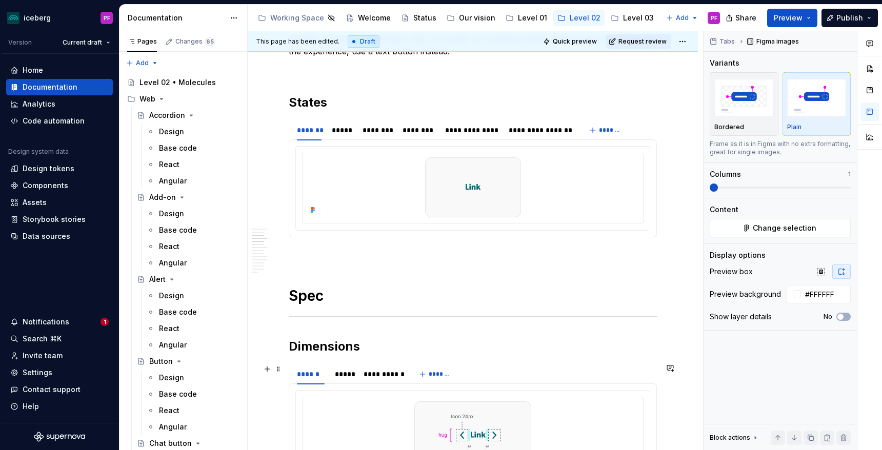
click at [378, 384] on div "**********" at bounding box center [349, 377] width 121 height 26
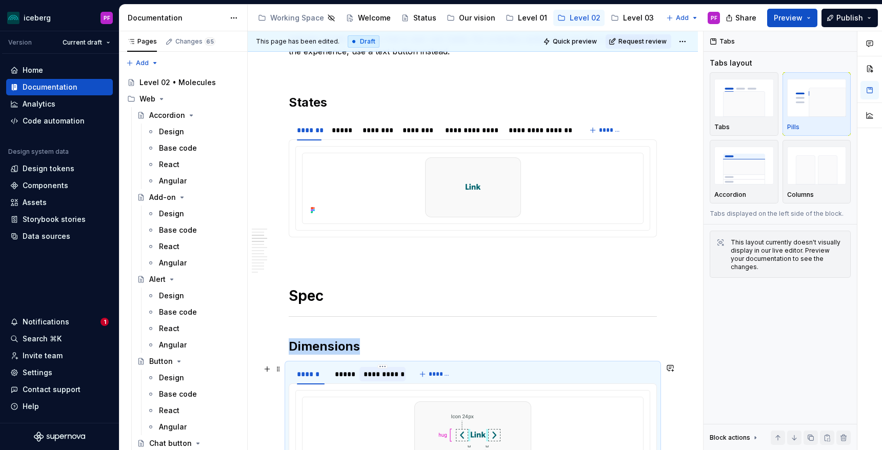
click at [383, 377] on div "**********" at bounding box center [382, 374] width 37 height 10
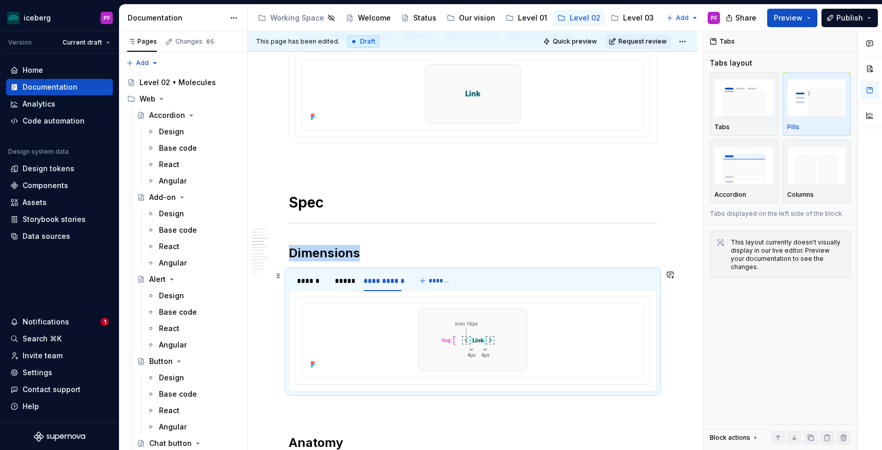
scroll to position [596, 0]
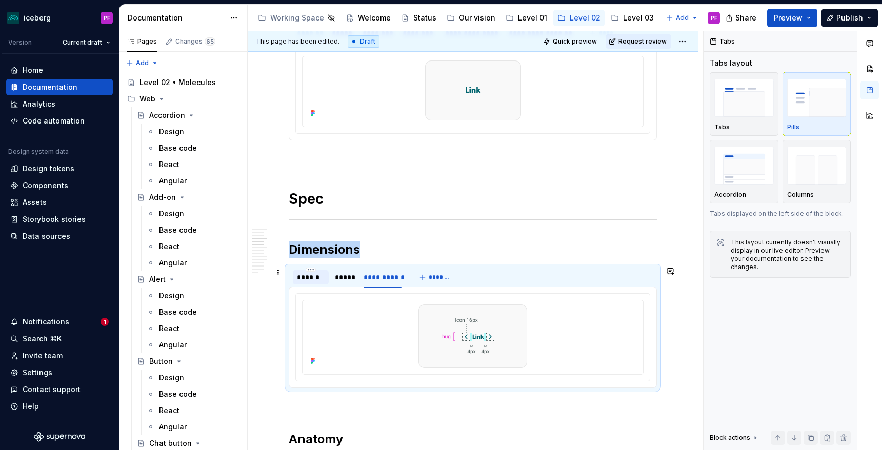
click at [320, 275] on div "******" at bounding box center [311, 277] width 28 height 10
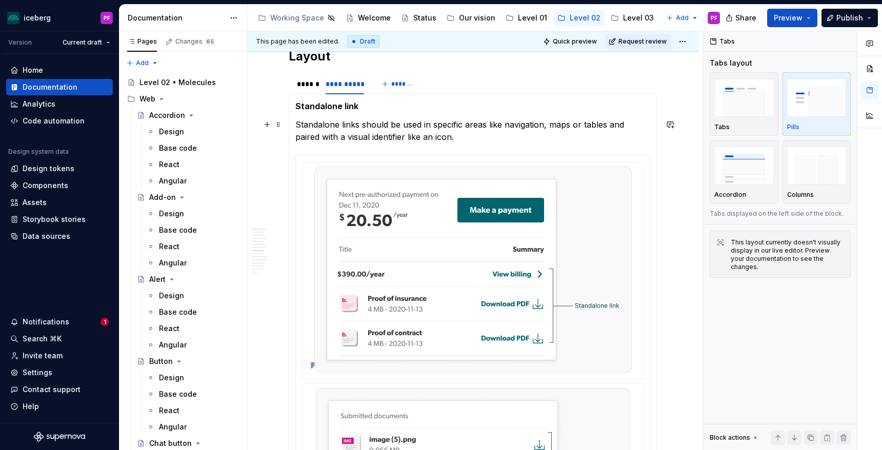
scroll to position [1346, 0]
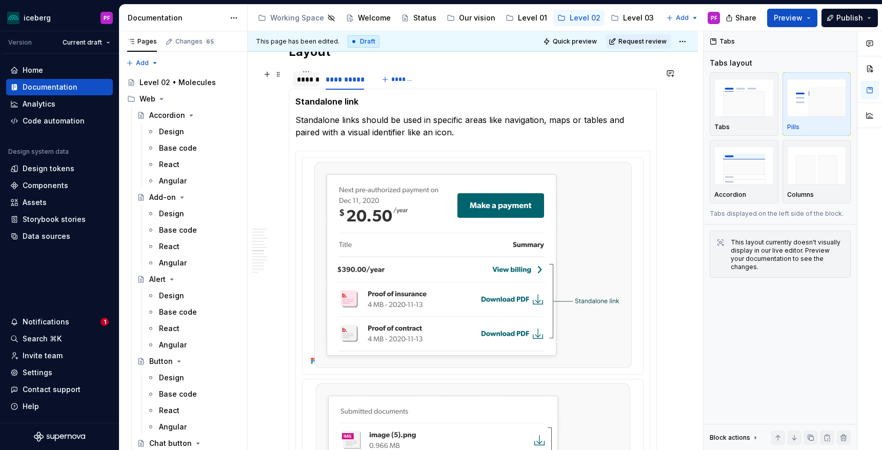
click at [312, 86] on div "******" at bounding box center [306, 79] width 27 height 14
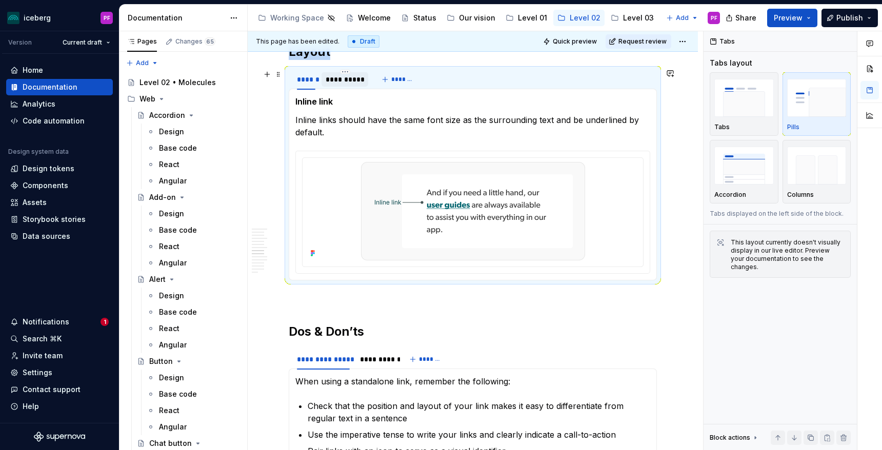
click at [348, 86] on div "**********" at bounding box center [345, 79] width 47 height 14
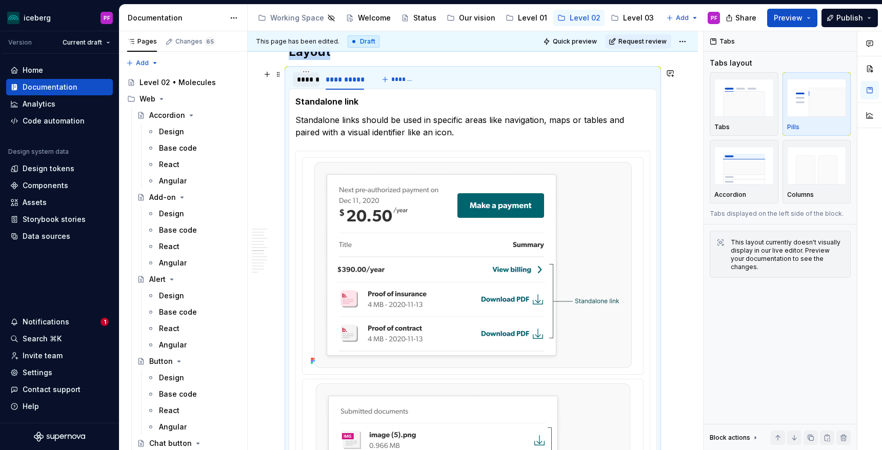
click at [308, 81] on div "******" at bounding box center [306, 79] width 18 height 10
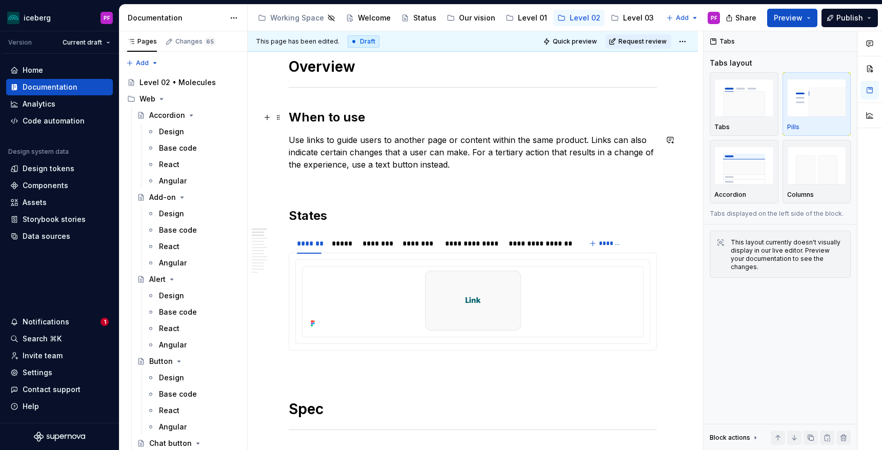
scroll to position [0, 0]
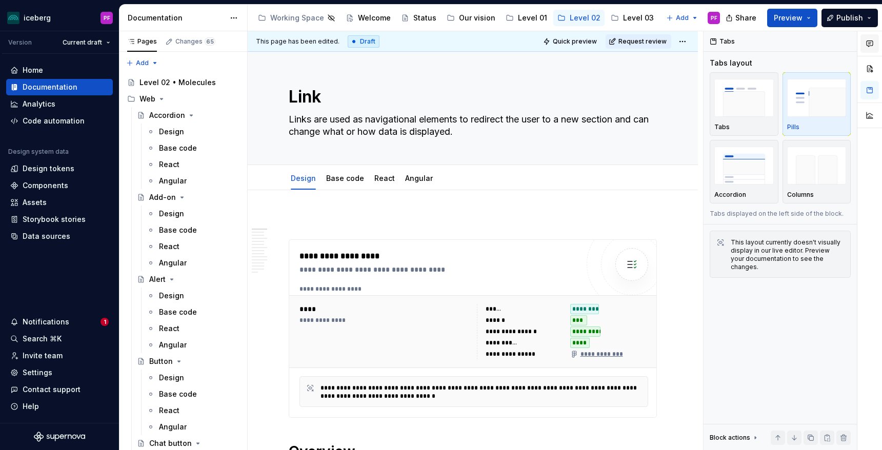
click at [872, 45] on icon "button" at bounding box center [870, 44] width 8 height 8
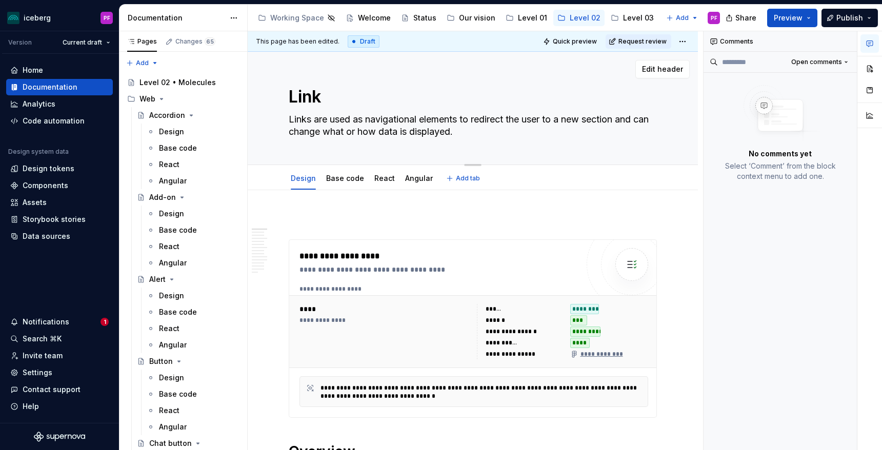
click at [542, 100] on textarea "Link" at bounding box center [471, 97] width 368 height 25
click at [655, 128] on textarea "Links are used as navigational elements to redirect the user to a new section a…" at bounding box center [471, 125] width 368 height 29
click at [601, 183] on div "Design Base code React Angular Add tab" at bounding box center [473, 178] width 381 height 23
click at [420, 96] on textarea "Link" at bounding box center [471, 97] width 368 height 25
click at [590, 165] on div "Design Base code React Angular Add tab" at bounding box center [473, 177] width 450 height 25
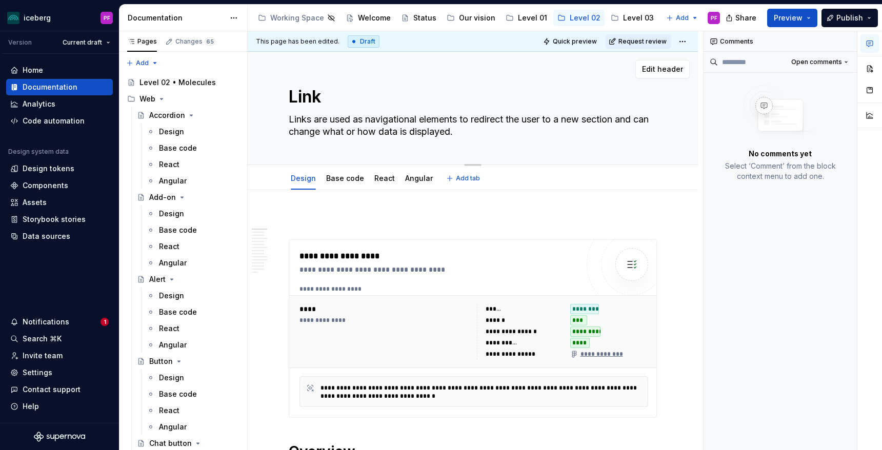
type textarea "*"
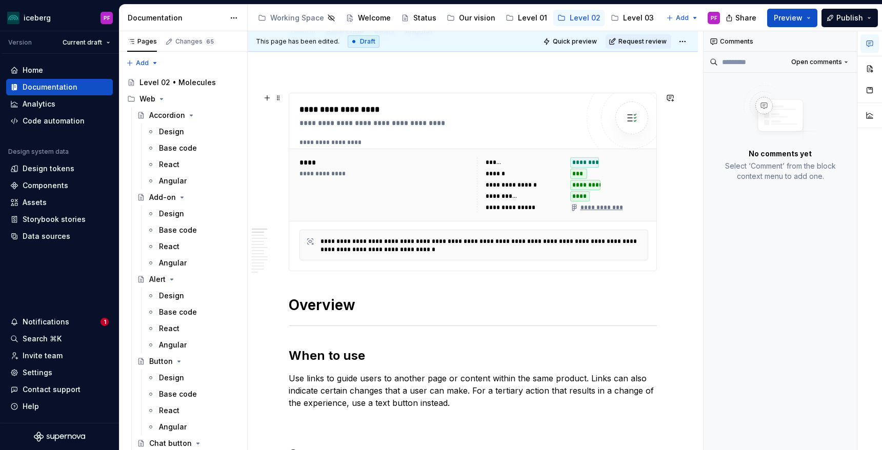
scroll to position [151, 0]
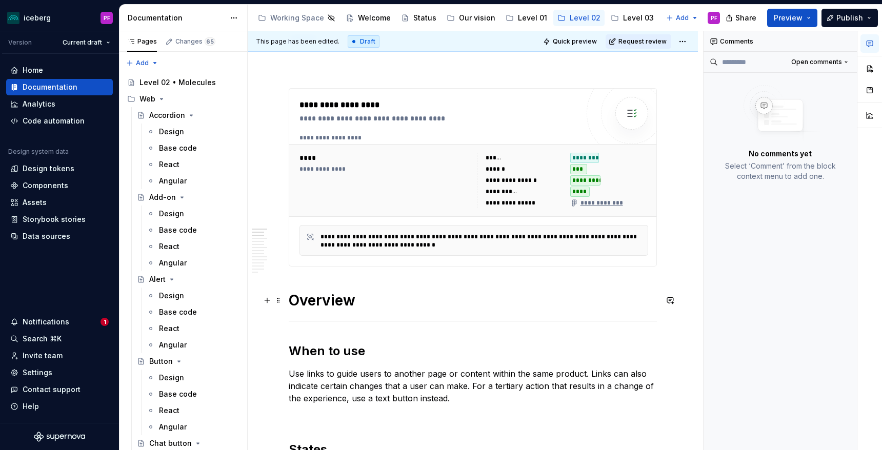
click at [506, 301] on h1 "Overview" at bounding box center [473, 300] width 368 height 18
click at [671, 299] on button "button" at bounding box center [670, 300] width 14 height 14
click at [614, 320] on p "**********" at bounding box center [600, 318] width 151 height 11
click at [573, 307] on span "[PERSON_NAME]" at bounding box center [580, 305] width 58 height 10
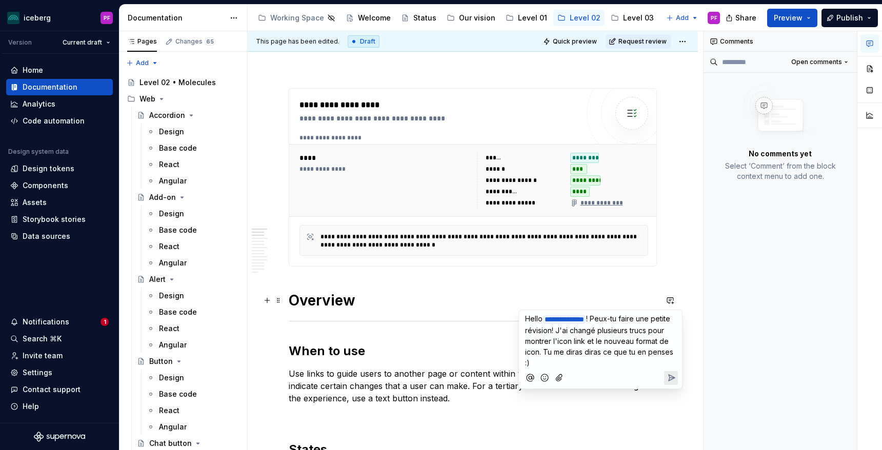
click at [671, 377] on icon "Send" at bounding box center [672, 378] width 6 height 6
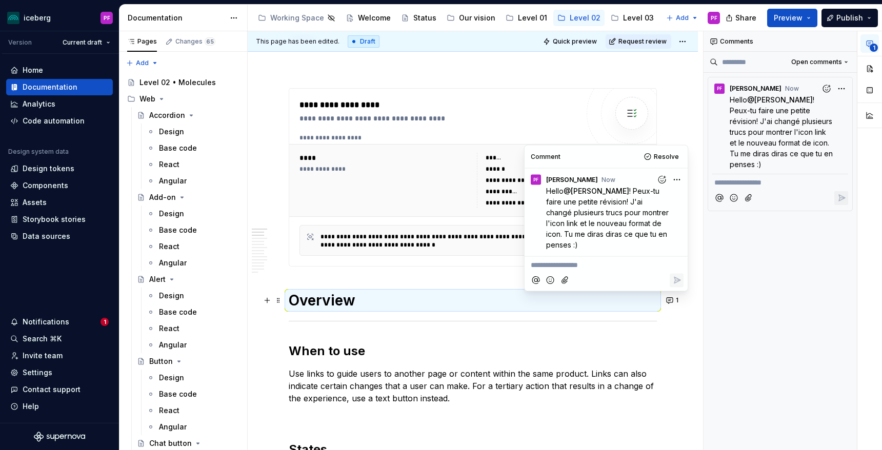
click at [502, 109] on div "**********" at bounding box center [442, 105] width 284 height 12
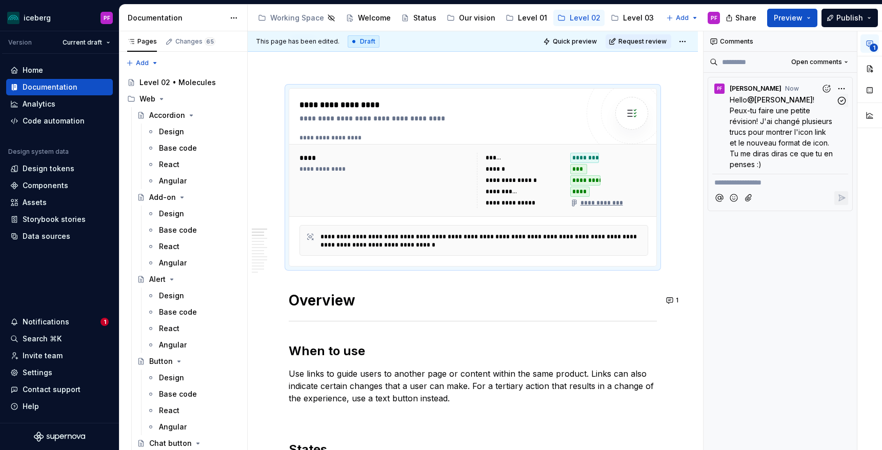
click at [783, 117] on span "! Peux-tu faire une petite révision! J'ai changé plusieurs trucs pour montrer l…" at bounding box center [782, 131] width 105 height 73
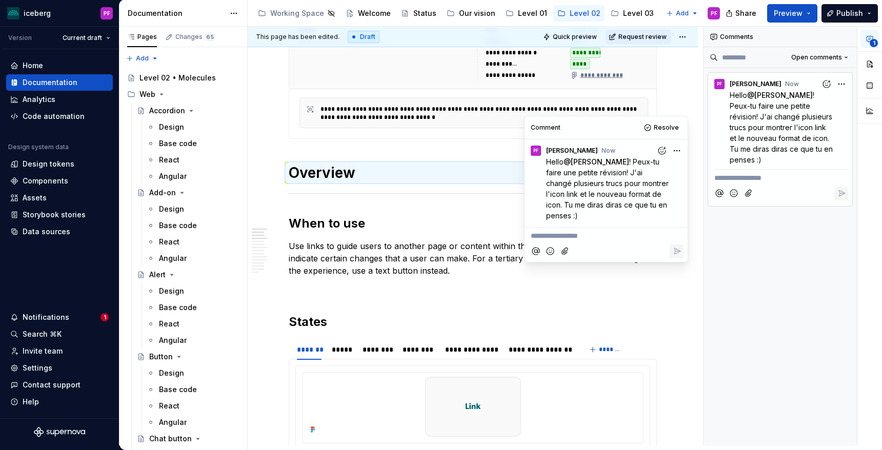
scroll to position [135, 0]
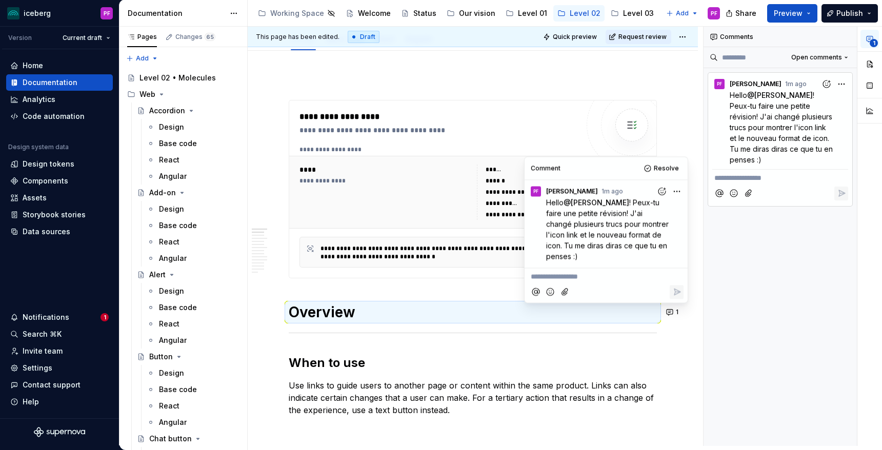
type textarea "*"
